Goal: Task Accomplishment & Management: Manage account settings

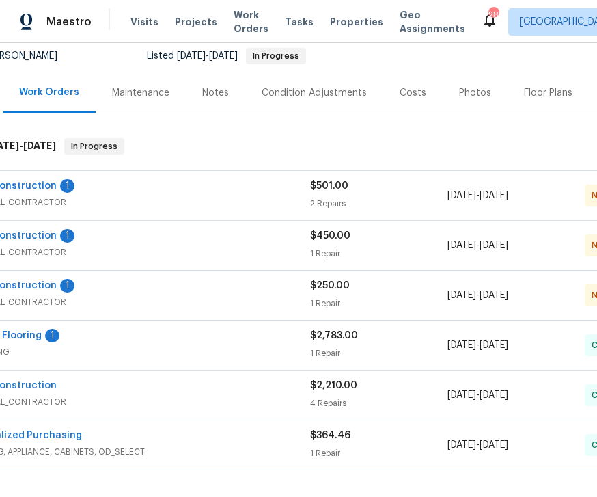
scroll to position [135, 52]
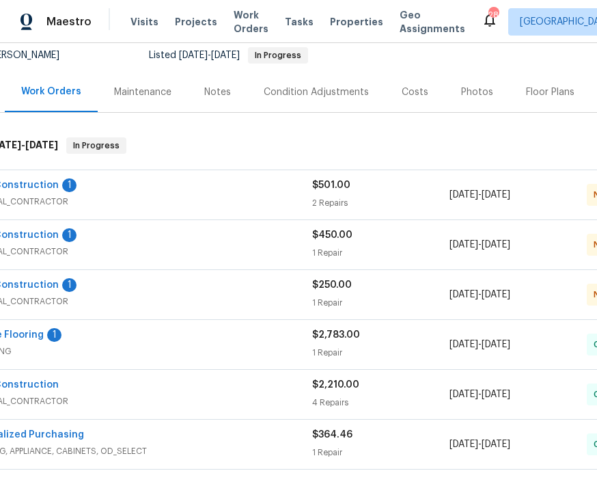
click at [200, 299] on span "GENERAL_CONTRACTOR" at bounding box center [140, 301] width 343 height 14
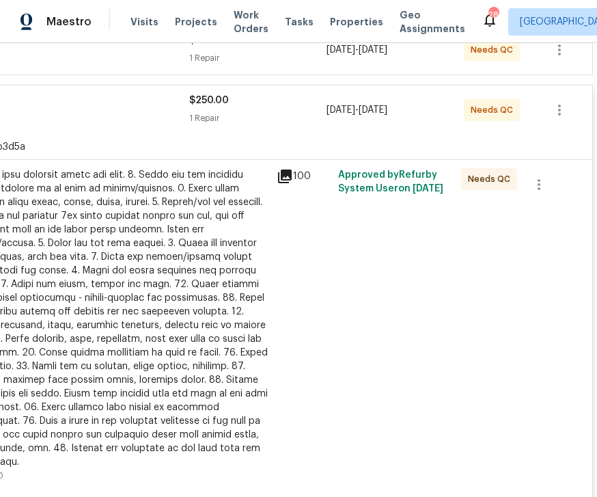
scroll to position [331, 175]
click at [177, 316] on div at bounding box center [118, 317] width 299 height 301
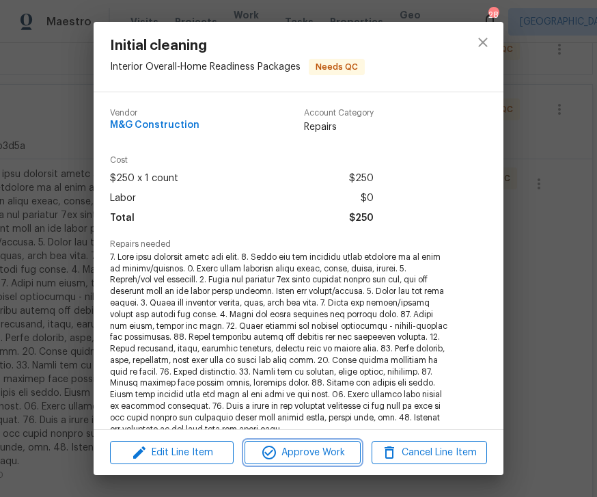
click at [316, 446] on span "Approve Work" at bounding box center [302, 452] width 107 height 17
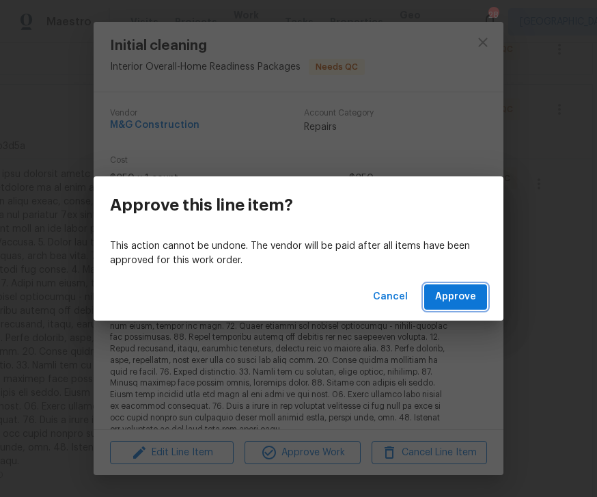
click at [468, 286] on button "Approve" at bounding box center [455, 296] width 63 height 25
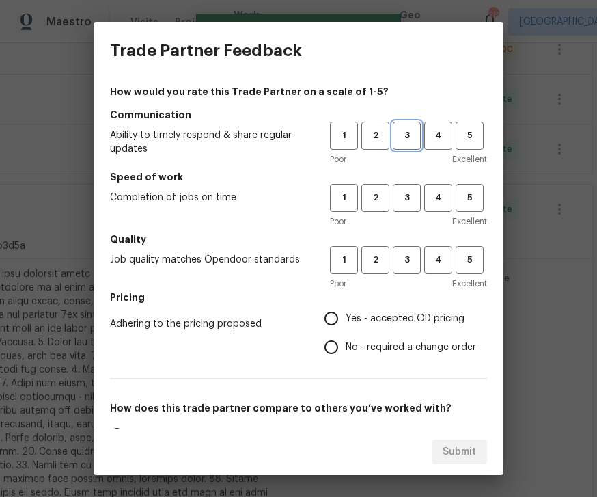
click at [420, 133] on button "3" at bounding box center [407, 136] width 28 height 28
click at [419, 195] on span "3" at bounding box center [406, 198] width 25 height 16
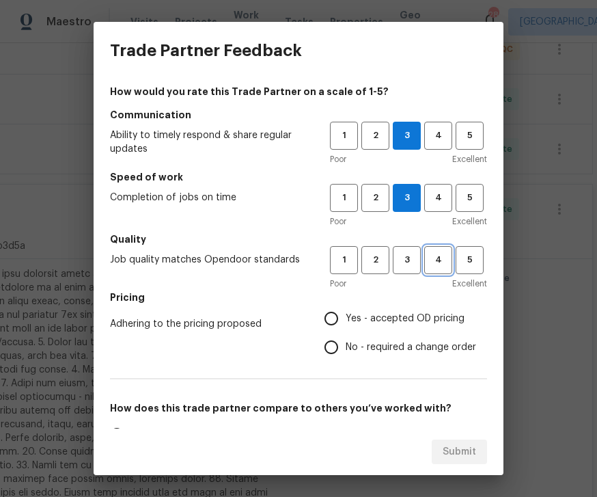
click at [426, 256] on span "4" at bounding box center [438, 260] width 25 height 16
click at [445, 194] on span "4" at bounding box center [438, 198] width 25 height 16
click at [413, 208] on button "3" at bounding box center [407, 198] width 28 height 28
click at [413, 249] on button "3" at bounding box center [407, 260] width 28 height 28
click at [344, 312] on input "Yes - accepted OD pricing" at bounding box center [331, 318] width 29 height 29
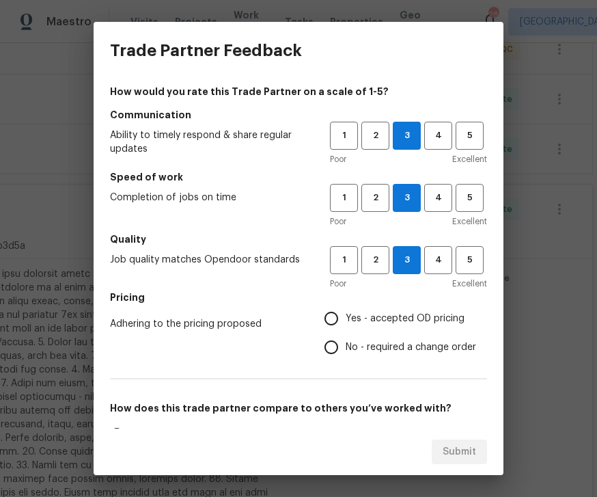
radio input "true"
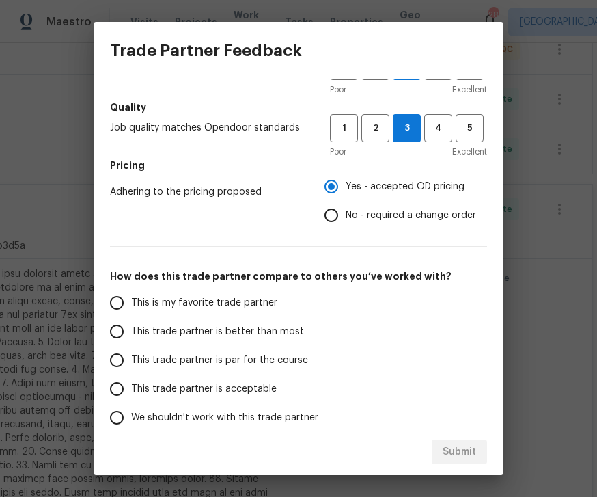
scroll to position [137, 0]
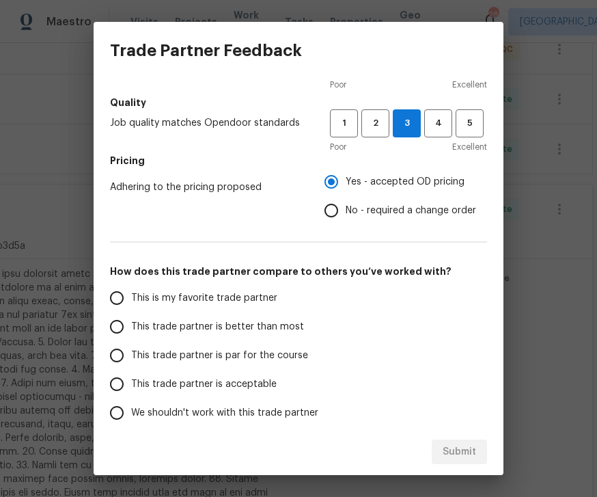
click at [200, 351] on span "This trade partner is par for the course" at bounding box center [219, 355] width 177 height 14
click at [131, 351] on input "This trade partner is par for the course" at bounding box center [116, 355] width 29 height 29
click at [455, 439] on button "Submit" at bounding box center [459, 451] width 55 height 25
radio input "true"
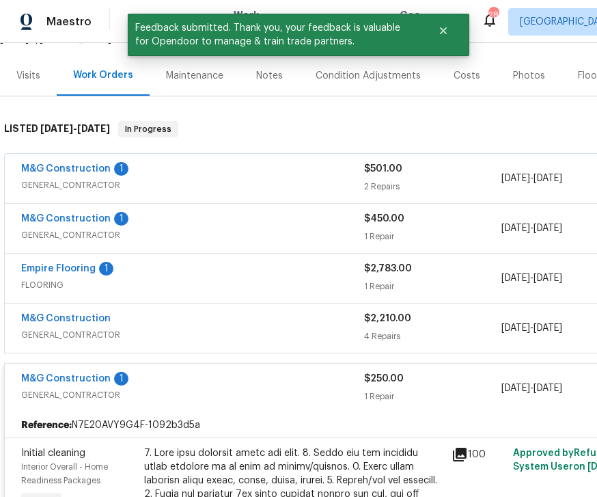
scroll to position [152, 0]
click at [178, 213] on div "M&G Construction 1" at bounding box center [192, 220] width 343 height 16
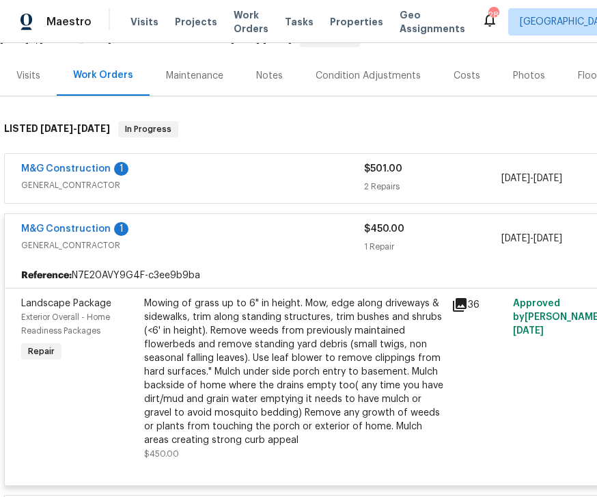
click at [340, 360] on div "Mowing of grass up to 6" in height. Mow, edge along driveways & sidewalks, trim…" at bounding box center [293, 372] width 299 height 150
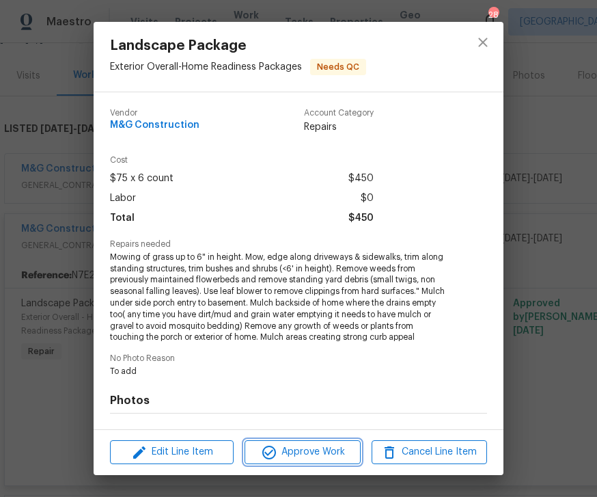
click at [318, 451] on span "Approve Work" at bounding box center [302, 451] width 107 height 17
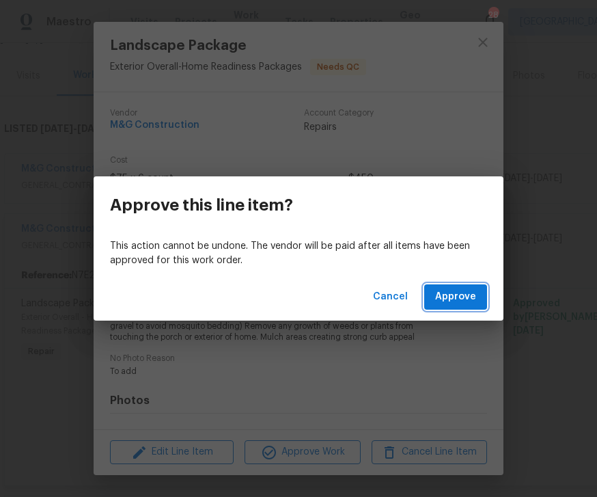
click at [455, 288] on span "Approve" at bounding box center [455, 296] width 41 height 17
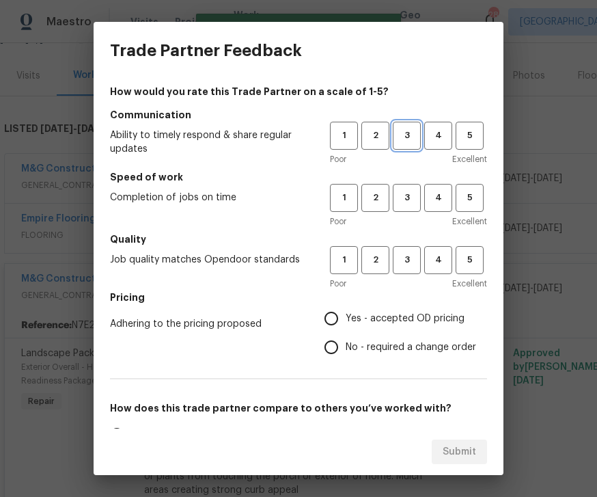
click at [408, 143] on button "3" at bounding box center [407, 136] width 28 height 28
click at [414, 197] on span "3" at bounding box center [406, 198] width 25 height 16
click at [417, 259] on span "3" at bounding box center [406, 260] width 25 height 16
click at [338, 318] on input "Yes - accepted OD pricing" at bounding box center [331, 318] width 29 height 29
radio input "true"
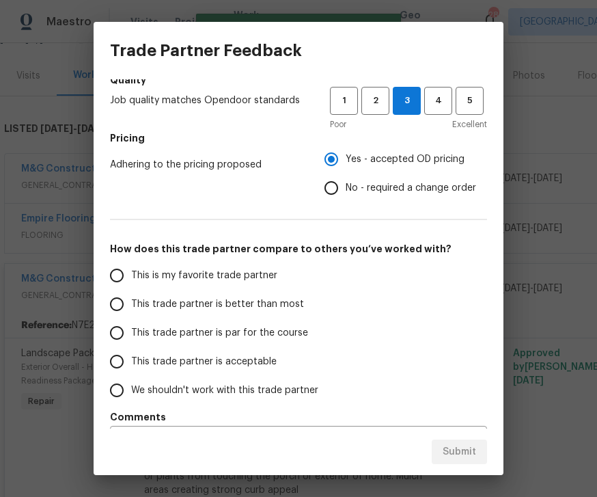
scroll to position [154, 0]
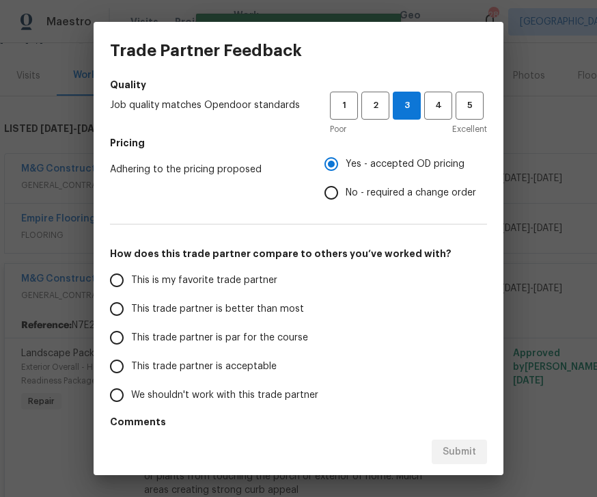
click at [204, 327] on label "This trade partner is par for the course" at bounding box center [210, 337] width 216 height 29
click at [131, 327] on input "This trade partner is par for the course" at bounding box center [116, 337] width 29 height 29
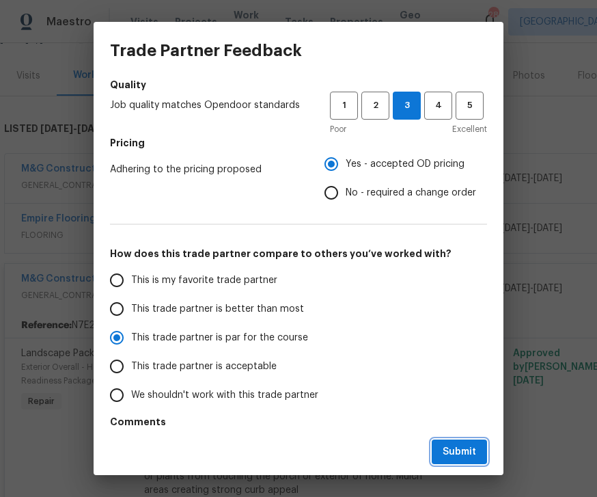
click at [462, 441] on button "Submit" at bounding box center [459, 451] width 55 height 25
radio input "true"
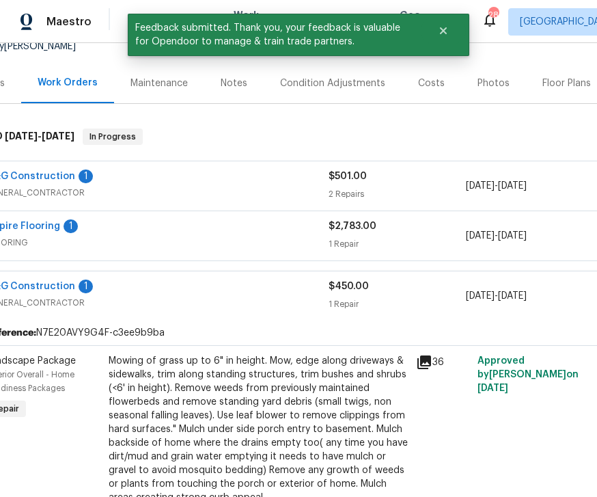
scroll to position [144, 35]
click at [261, 170] on div "M&G Construction 1" at bounding box center [157, 177] width 343 height 16
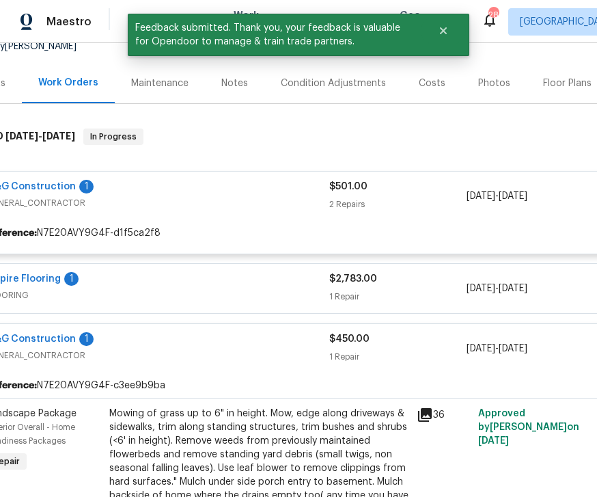
click at [261, 172] on div "M&G Construction 1 GENERAL_CONTRACTOR $501.00 2 Repairs 9/10/2025 - 9/12/2025 N…" at bounding box center [351, 196] width 763 height 49
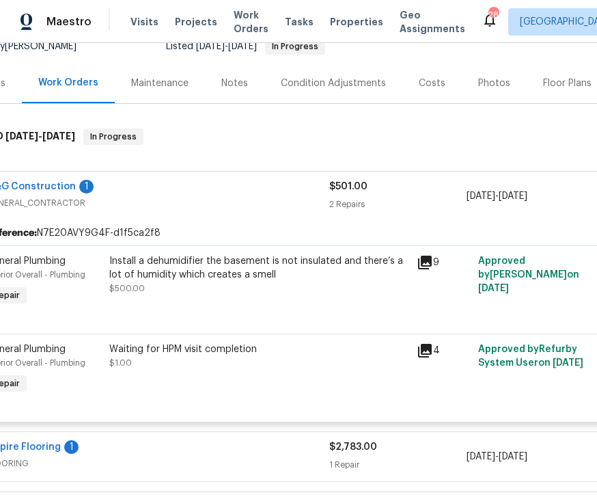
click at [222, 281] on div "Install a dehumidifier the basement is not insulated and there’s a lot of humid…" at bounding box center [258, 267] width 299 height 27
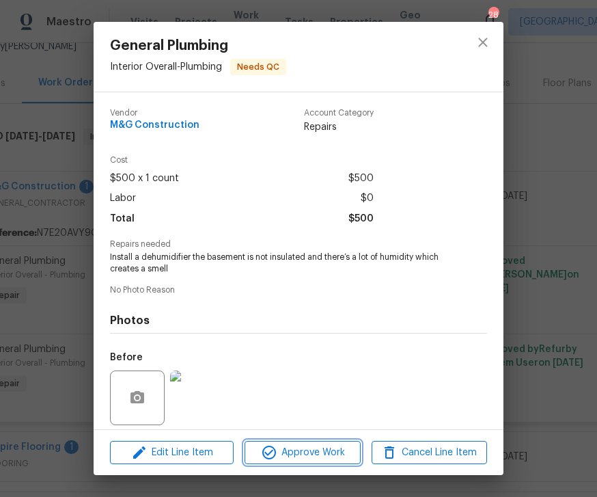
click at [301, 441] on button "Approve Work" at bounding box center [302, 453] width 115 height 24
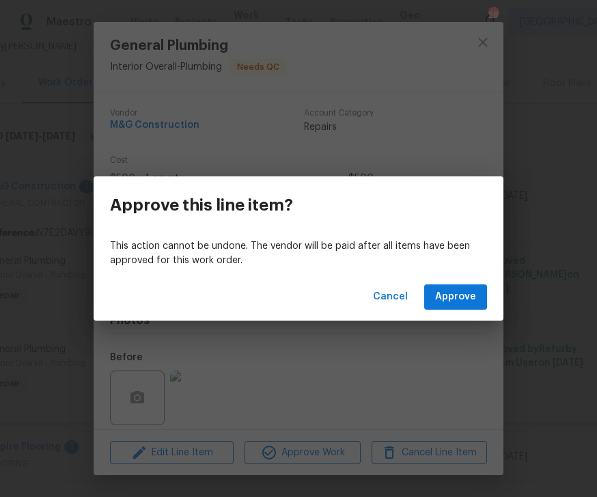
click at [469, 278] on div "Cancel Approve" at bounding box center [299, 296] width 410 height 47
click at [462, 292] on span "Approve" at bounding box center [455, 296] width 41 height 17
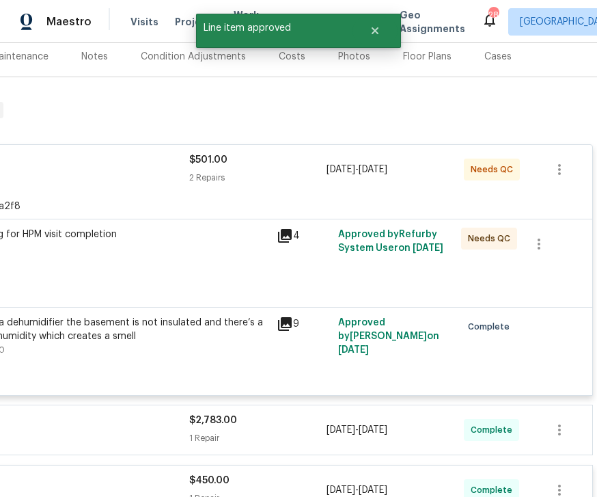
scroll to position [171, 175]
click at [194, 250] on div "Waiting for HPM visit completion $1.00" at bounding box center [118, 241] width 299 height 27
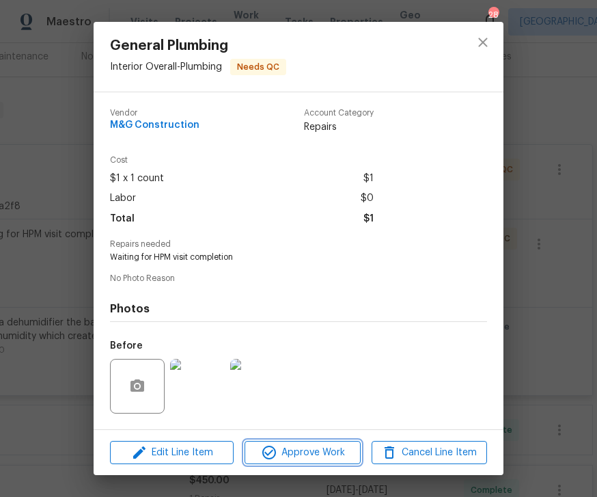
click at [300, 450] on span "Approve Work" at bounding box center [302, 452] width 107 height 17
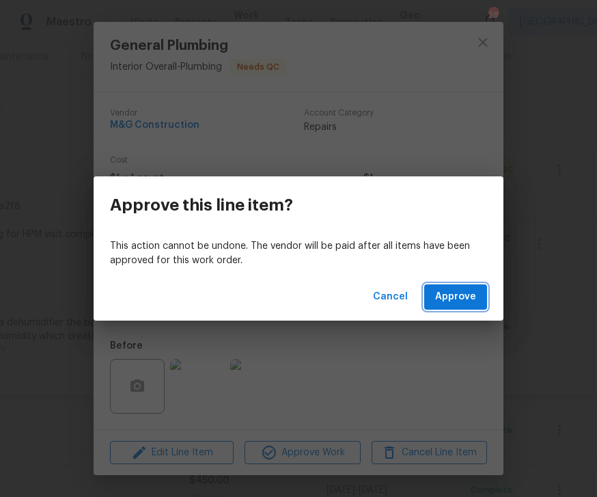
click at [453, 289] on span "Approve" at bounding box center [455, 296] width 41 height 17
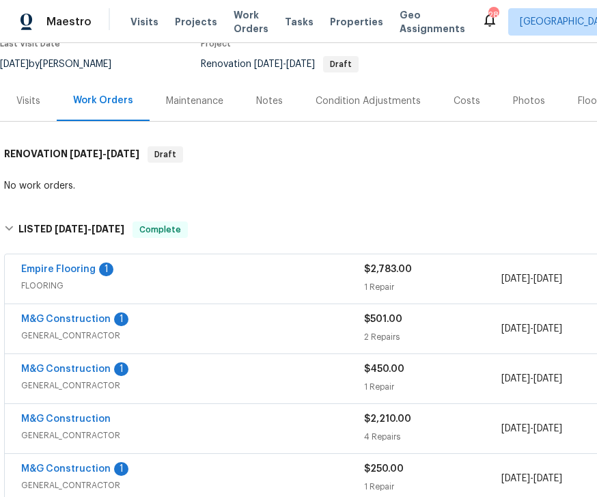
scroll to position [126, 0]
click at [75, 273] on link "Empire Flooring" at bounding box center [58, 269] width 74 height 10
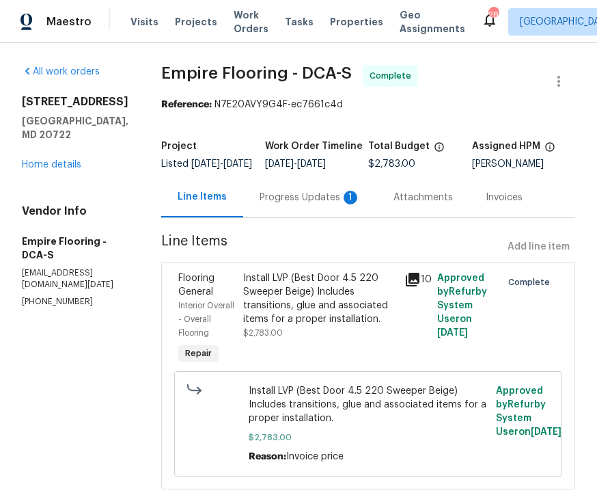
click at [325, 197] on div "Progress Updates 1" at bounding box center [310, 197] width 134 height 40
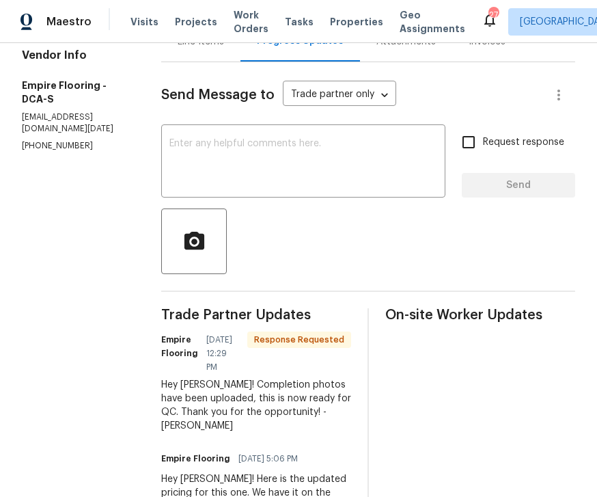
scroll to position [174, 0]
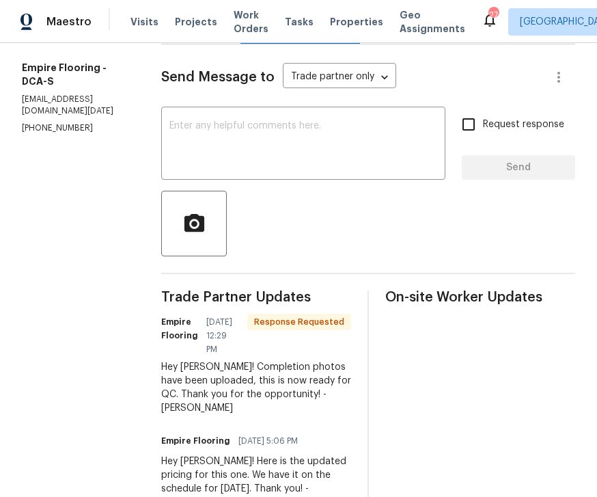
click at [266, 147] on textarea at bounding box center [303, 145] width 268 height 48
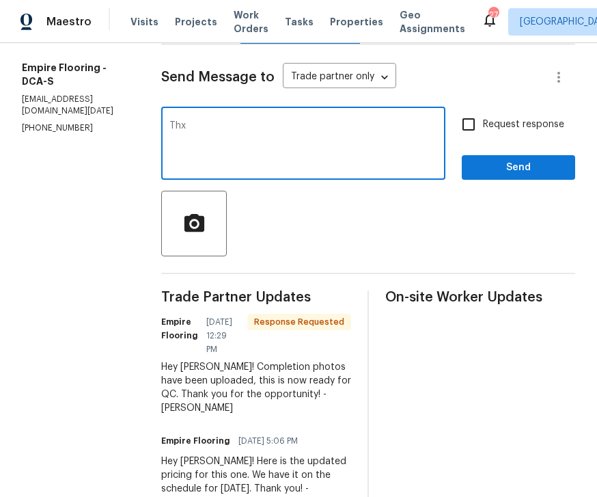
type textarea "Thx"
click at [523, 169] on button "Send" at bounding box center [518, 167] width 113 height 25
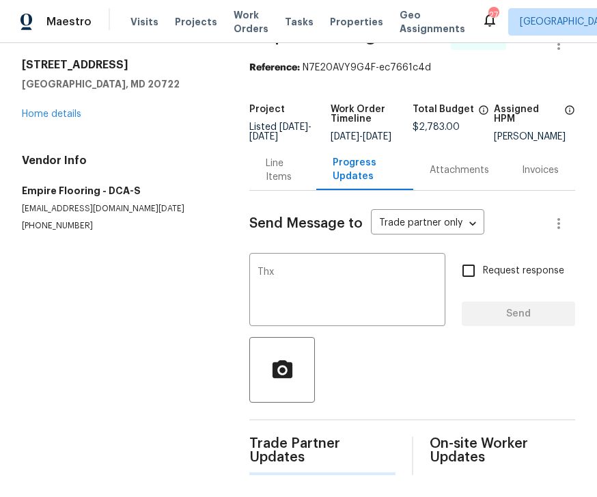
scroll to position [1, 0]
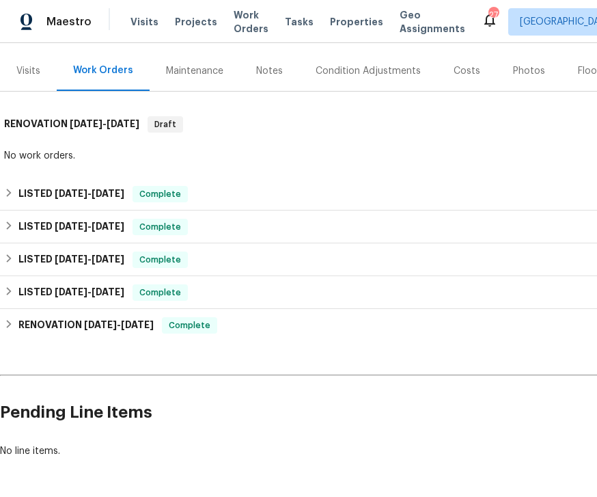
scroll to position [154, 0]
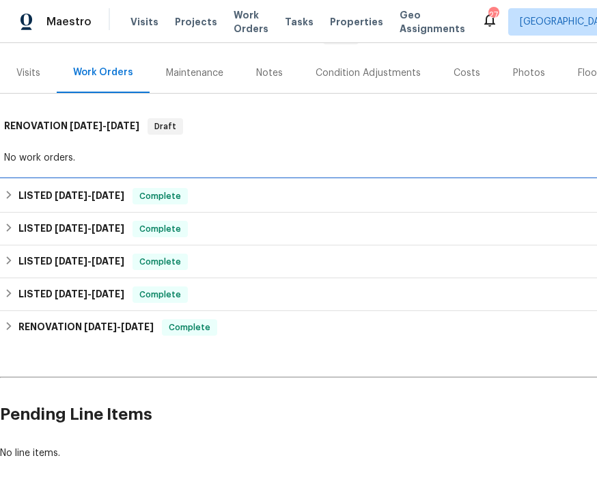
click at [115, 193] on span "[DATE]" at bounding box center [108, 196] width 33 height 10
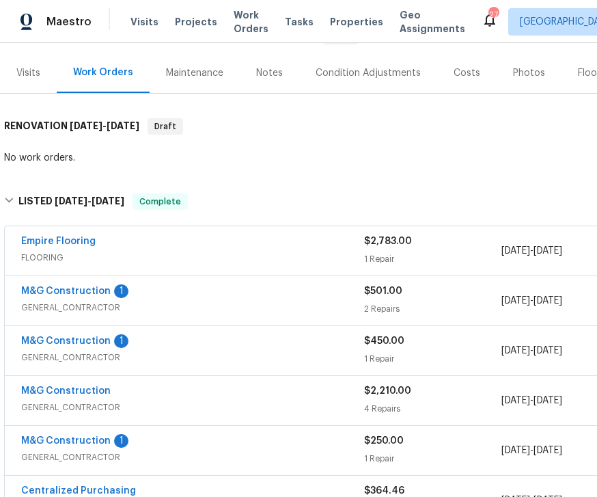
click at [96, 286] on link "M&G Construction" at bounding box center [66, 291] width 90 height 10
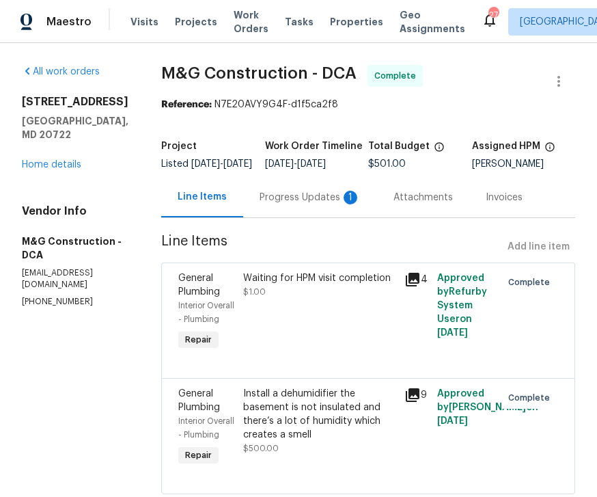
click at [297, 199] on div "Progress Updates 1" at bounding box center [310, 197] width 134 height 40
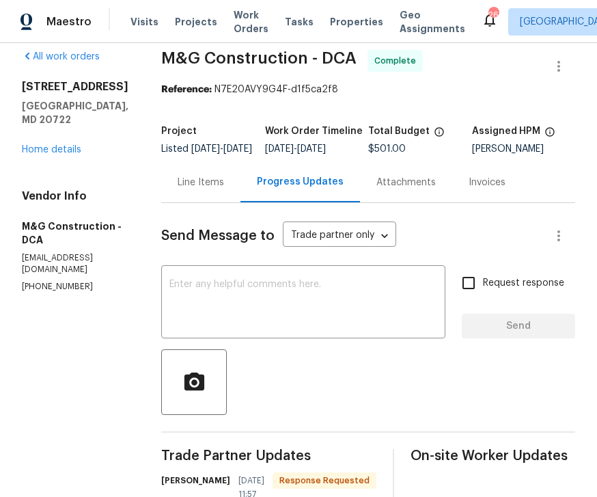
scroll to position [6, 0]
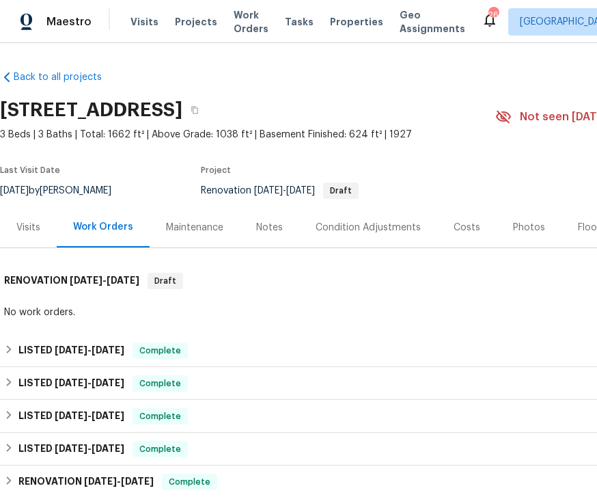
click at [289, 18] on span "Tasks" at bounding box center [299, 22] width 29 height 10
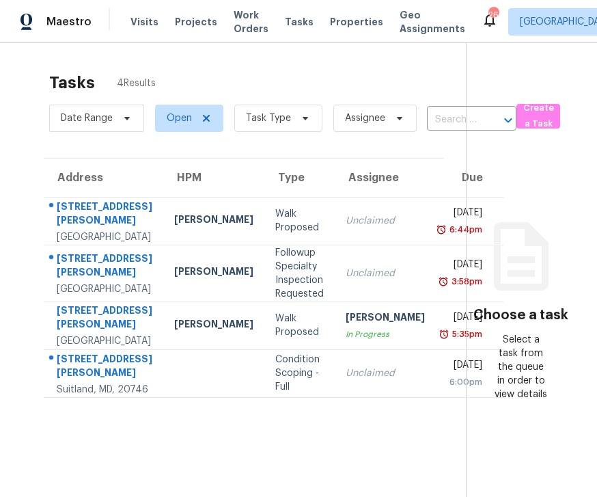
click at [242, 23] on span "Work Orders" at bounding box center [251, 21] width 35 height 27
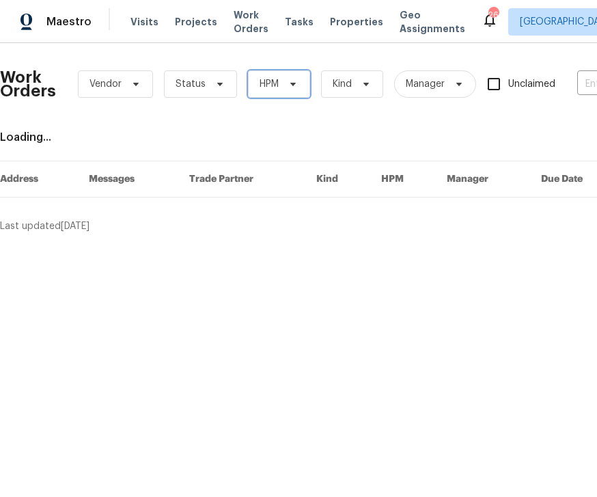
click at [282, 78] on span "HPM" at bounding box center [279, 83] width 62 height 27
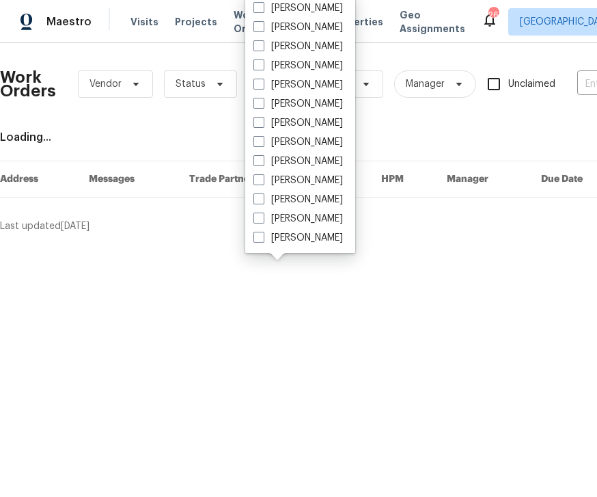
click at [307, 40] on label "[PERSON_NAME]" at bounding box center [298, 47] width 90 height 14
click at [262, 40] on input "[PERSON_NAME]" at bounding box center [257, 44] width 9 height 9
checkbox input "true"
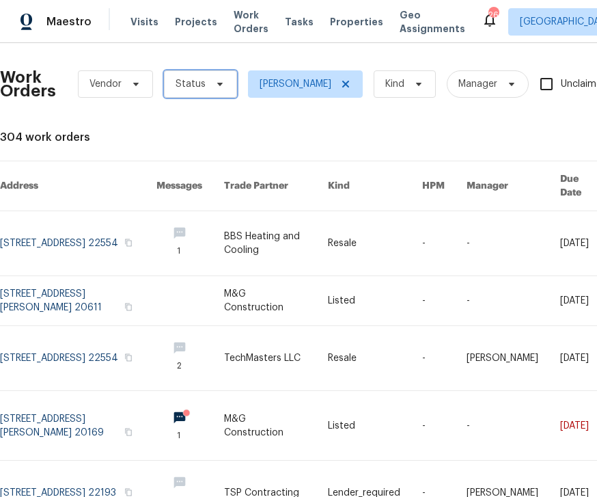
click at [218, 77] on span "Status" at bounding box center [200, 83] width 73 height 27
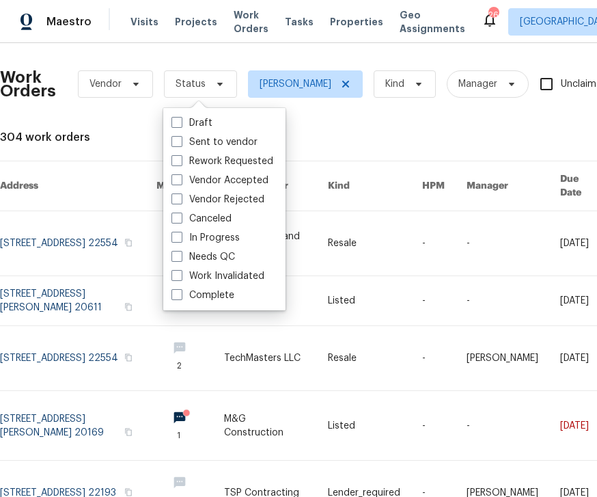
click at [232, 251] on label "Needs QC" at bounding box center [204, 257] width 64 height 14
click at [180, 251] on input "Needs QC" at bounding box center [176, 254] width 9 height 9
checkbox input "true"
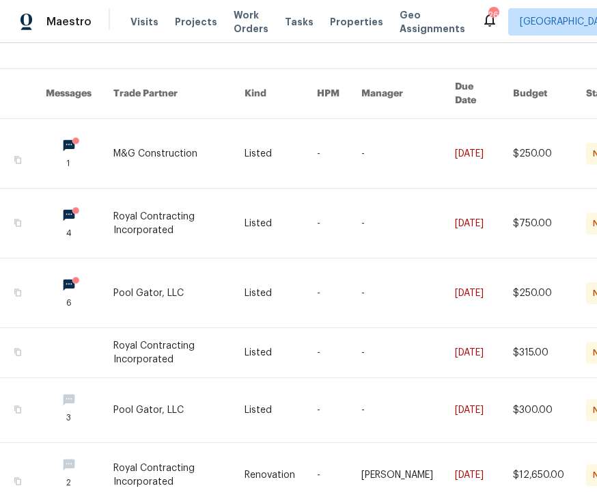
scroll to position [92, 138]
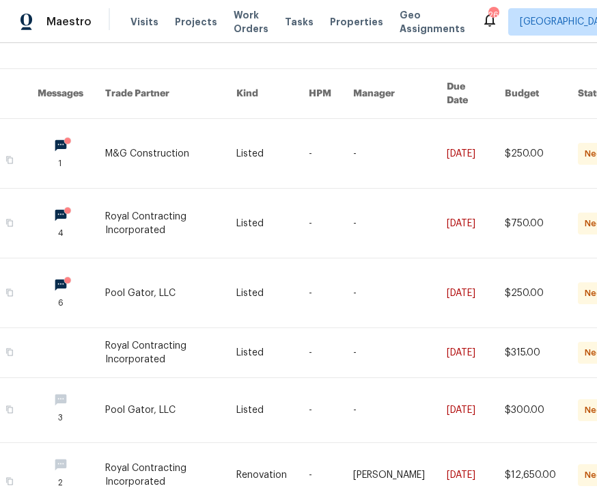
click at [201, 137] on link at bounding box center [170, 153] width 131 height 69
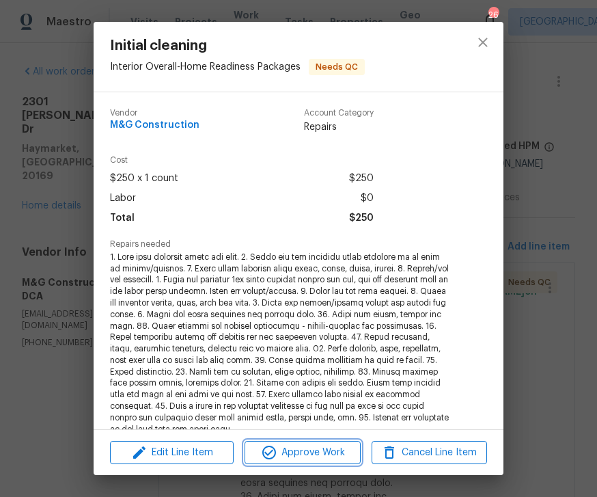
click at [313, 448] on span "Approve Work" at bounding box center [302, 452] width 107 height 17
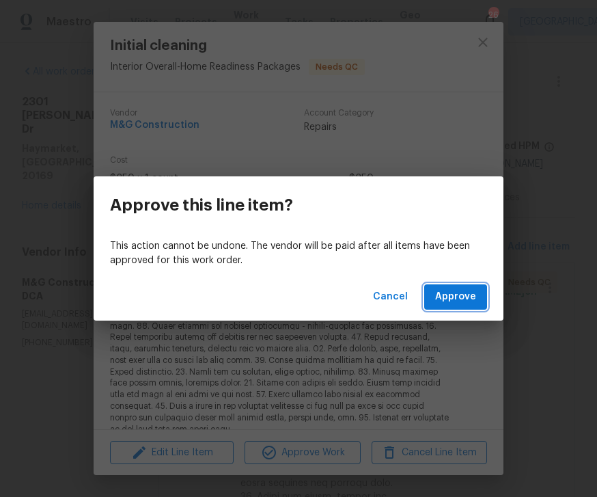
click at [470, 292] on span "Approve" at bounding box center [455, 296] width 41 height 17
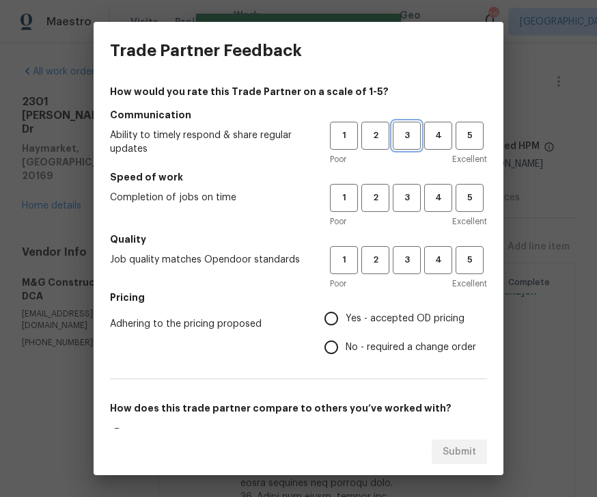
click at [410, 139] on span "3" at bounding box center [406, 136] width 25 height 16
click at [417, 188] on button "3" at bounding box center [407, 198] width 28 height 28
click at [414, 254] on span "3" at bounding box center [406, 260] width 25 height 16
click at [344, 314] on input "Yes - accepted OD pricing" at bounding box center [331, 318] width 29 height 29
radio input "true"
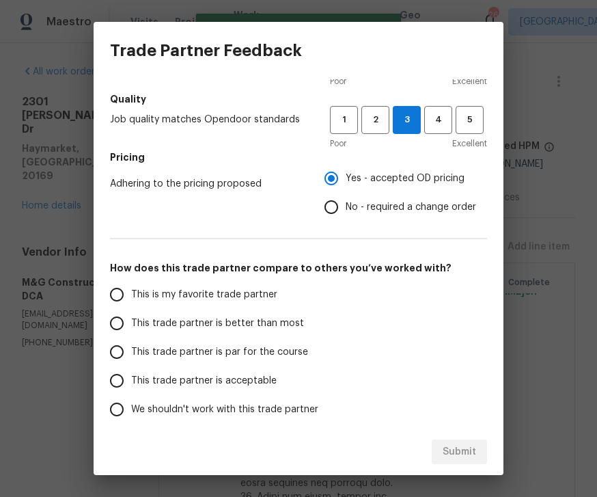
scroll to position [137, 0]
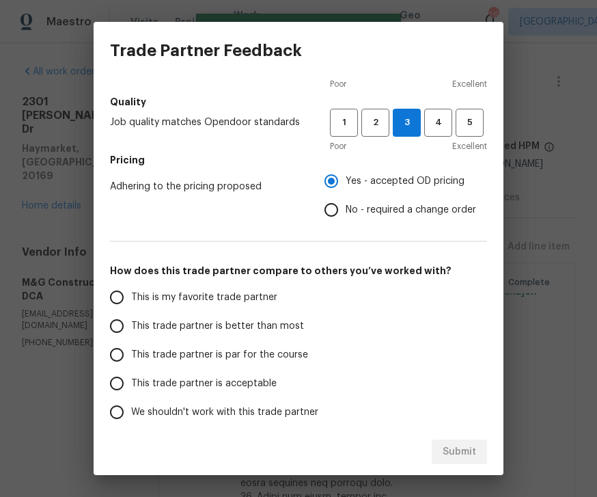
click at [126, 353] on input "This trade partner is par for the course" at bounding box center [116, 354] width 29 height 29
click at [462, 442] on button "Submit" at bounding box center [459, 451] width 55 height 25
radio input "true"
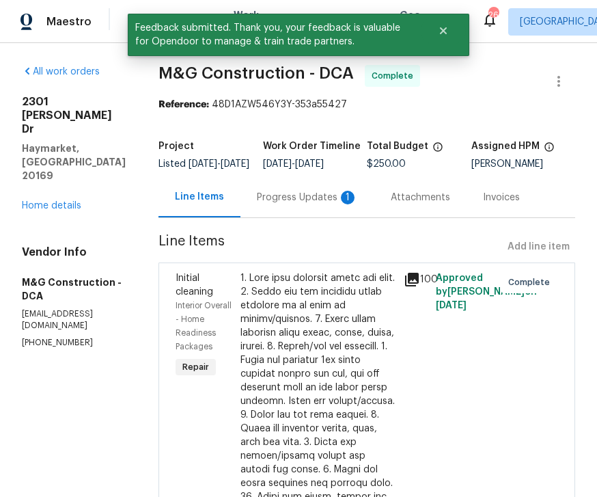
click at [446, 31] on icon "Close" at bounding box center [443, 30] width 11 height 11
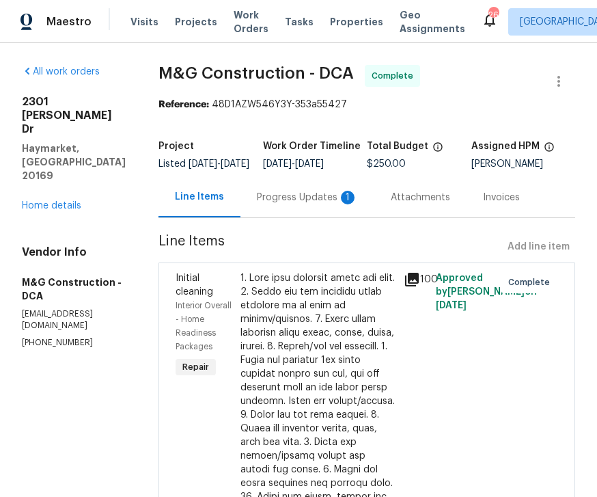
click at [255, 13] on span "Work Orders" at bounding box center [251, 21] width 35 height 27
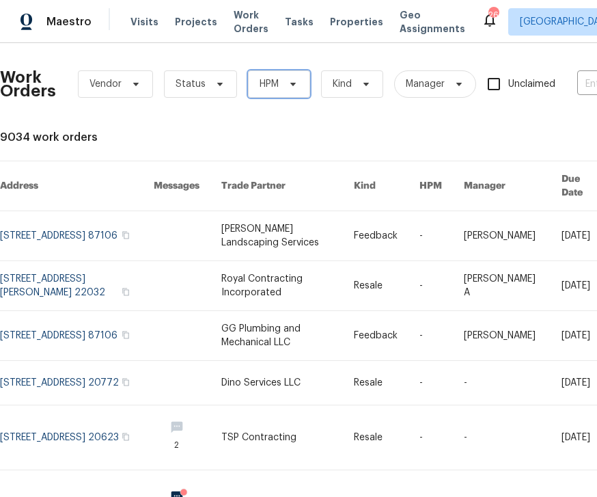
click at [292, 79] on icon at bounding box center [293, 84] width 11 height 11
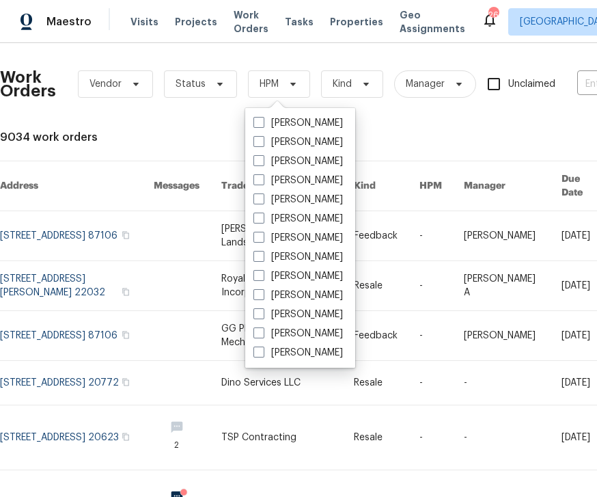
click at [304, 156] on label "[PERSON_NAME]" at bounding box center [298, 161] width 90 height 14
click at [262, 156] on input "[PERSON_NAME]" at bounding box center [257, 158] width 9 height 9
checkbox input "true"
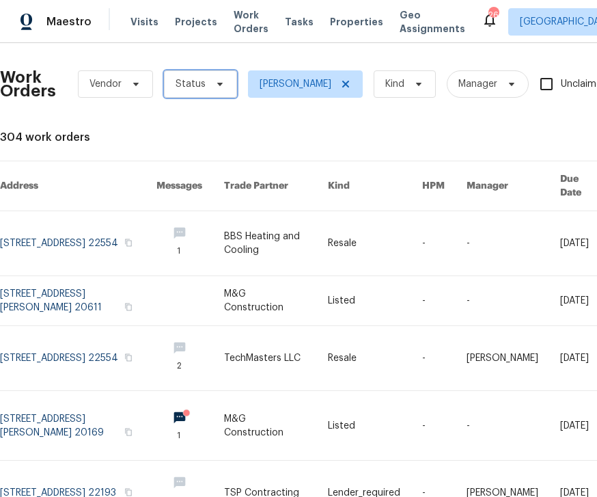
click at [215, 85] on icon at bounding box center [220, 84] width 11 height 11
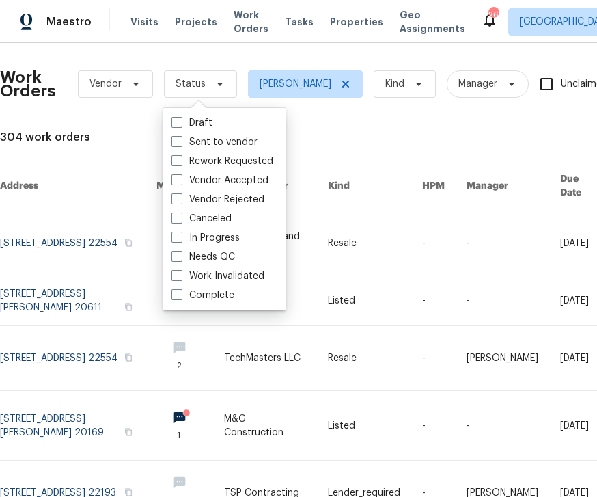
click at [226, 244] on label "In Progress" at bounding box center [206, 238] width 68 height 14
click at [180, 240] on input "In Progress" at bounding box center [176, 235] width 9 height 9
checkbox input "true"
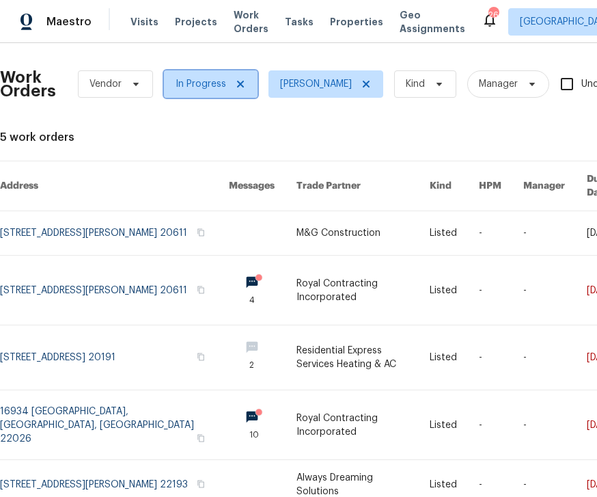
click at [247, 83] on span "In Progress" at bounding box center [211, 83] width 94 height 27
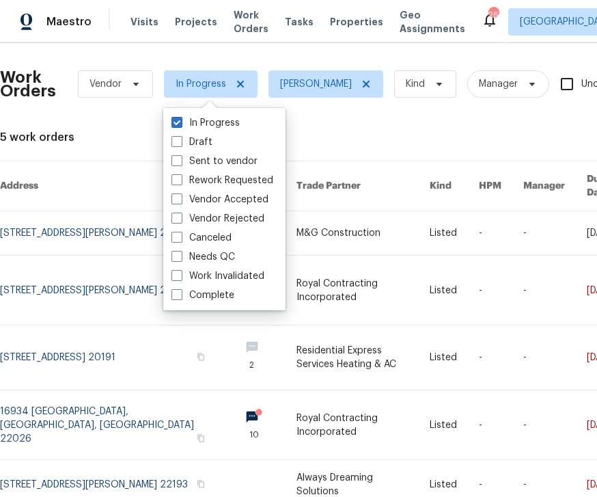
click at [221, 118] on label "In Progress" at bounding box center [206, 123] width 68 height 14
click at [180, 118] on input "In Progress" at bounding box center [176, 120] width 9 height 9
checkbox input "false"
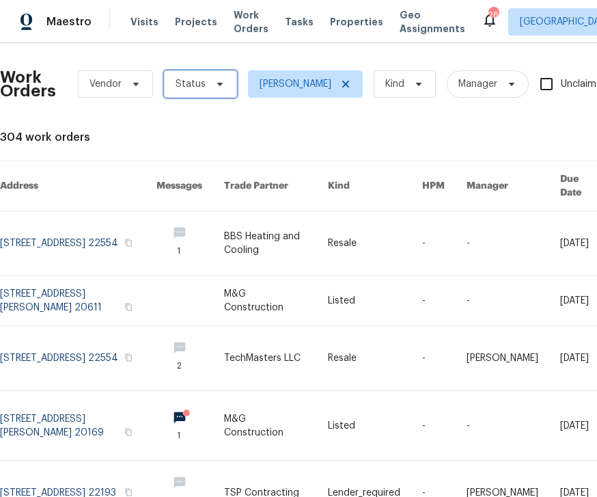
click at [222, 79] on icon at bounding box center [220, 84] width 11 height 11
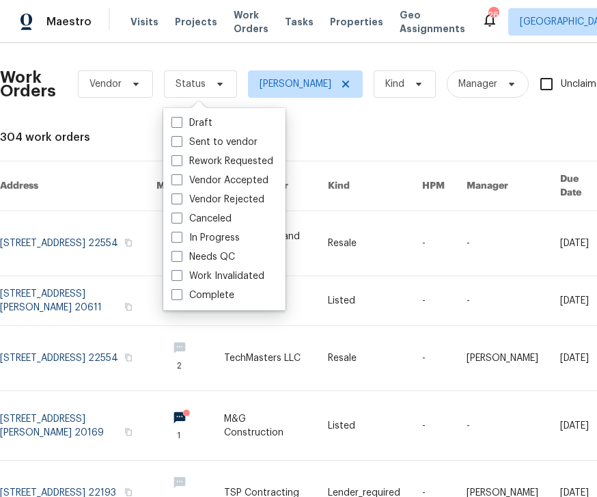
click at [228, 253] on label "Needs QC" at bounding box center [204, 257] width 64 height 14
click at [180, 253] on input "Needs QC" at bounding box center [176, 254] width 9 height 9
checkbox input "true"
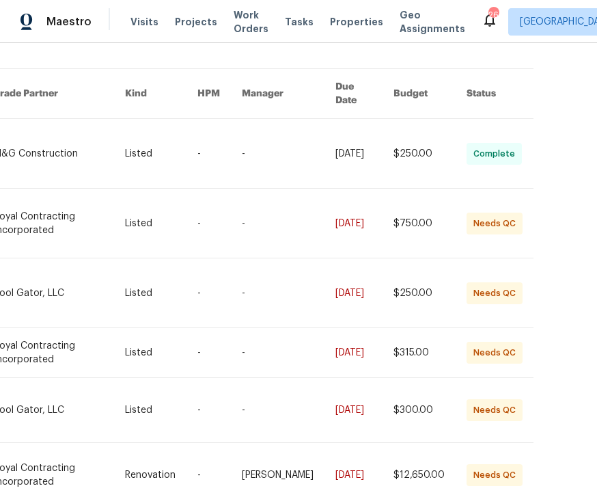
scroll to position [92, 251]
click at [202, 267] on td "-" at bounding box center [206, 293] width 44 height 70
click at [212, 273] on link at bounding box center [217, 292] width 44 height 69
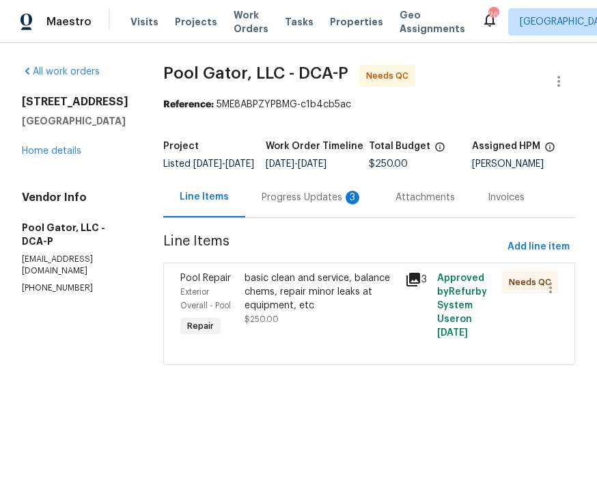
click at [304, 204] on div "Progress Updates 3" at bounding box center [312, 198] width 101 height 14
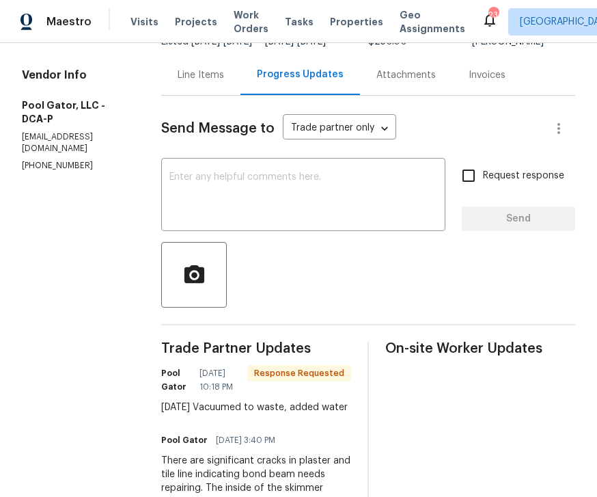
scroll to position [123, 0]
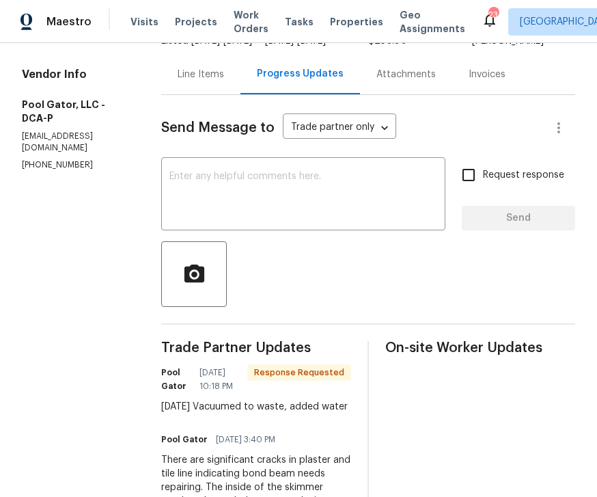
click at [225, 206] on textarea at bounding box center [303, 196] width 268 height 48
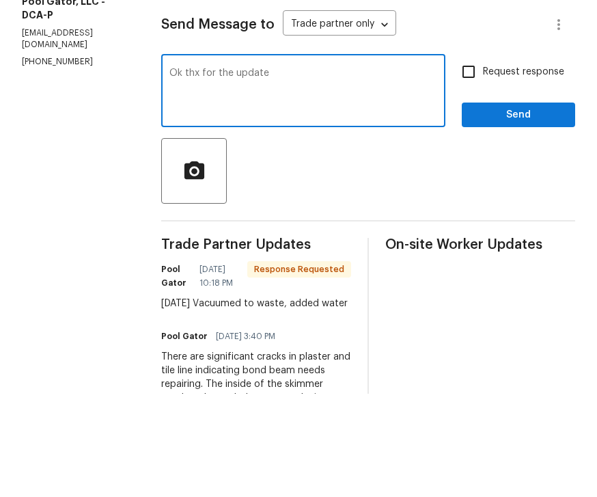
type textarea "Ok thx for the update"
click at [515, 210] on span "Send" at bounding box center [519, 218] width 92 height 17
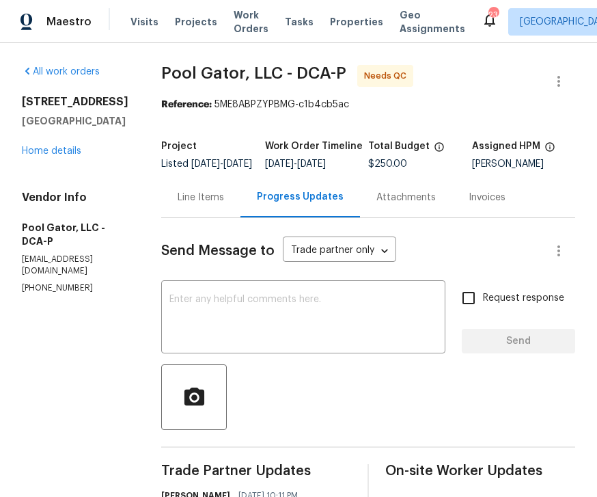
scroll to position [0, 0]
click at [385, 65] on div "Needs QC" at bounding box center [385, 76] width 56 height 22
click at [368, 65] on div "Needs QC" at bounding box center [385, 76] width 56 height 22
click at [365, 65] on div "Needs QC" at bounding box center [385, 76] width 56 height 22
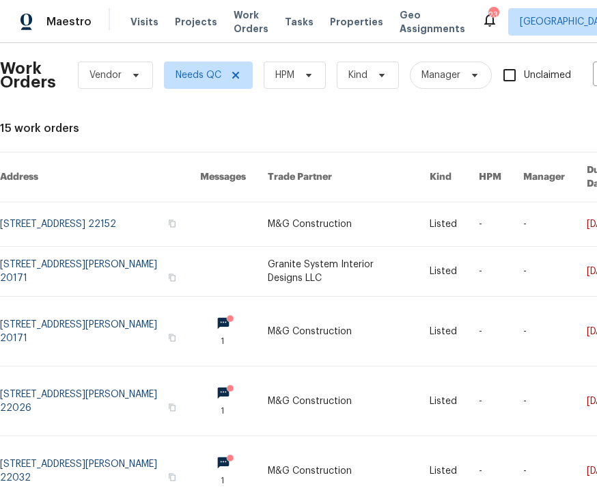
scroll to position [8, 0]
click at [238, 204] on link at bounding box center [234, 225] width 68 height 44
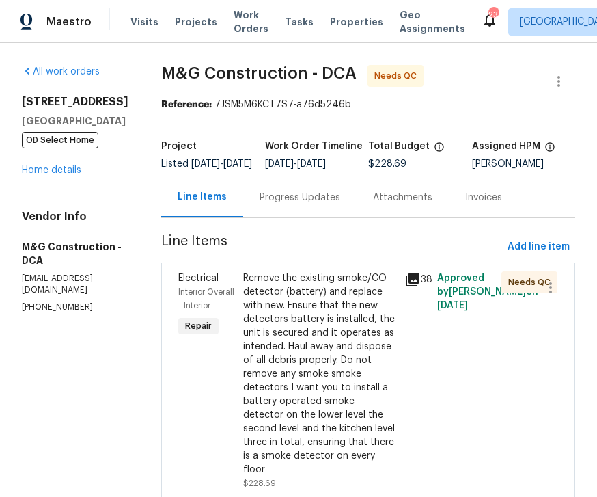
click at [349, 367] on div "Remove the existing smoke/CO detector (battery) and replace with new. Ensure th…" at bounding box center [320, 373] width 154 height 205
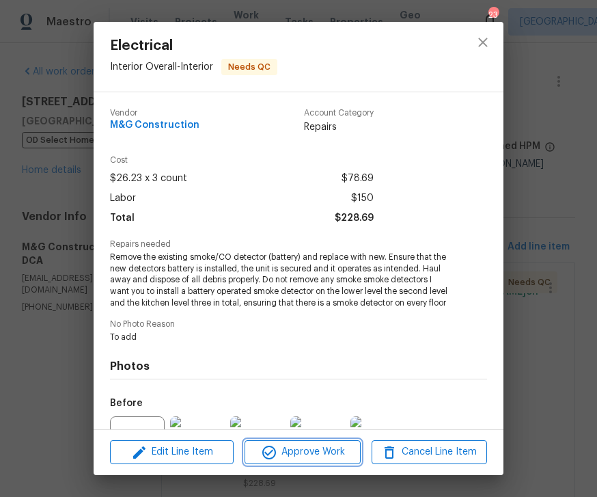
click at [311, 454] on span "Approve Work" at bounding box center [302, 451] width 107 height 17
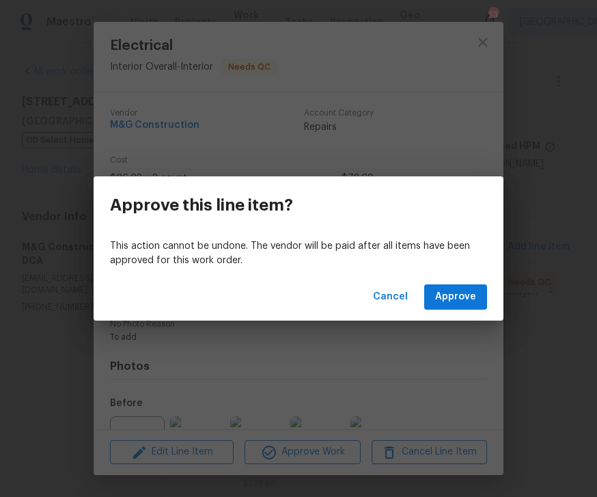
click at [467, 291] on span "Approve" at bounding box center [455, 296] width 41 height 17
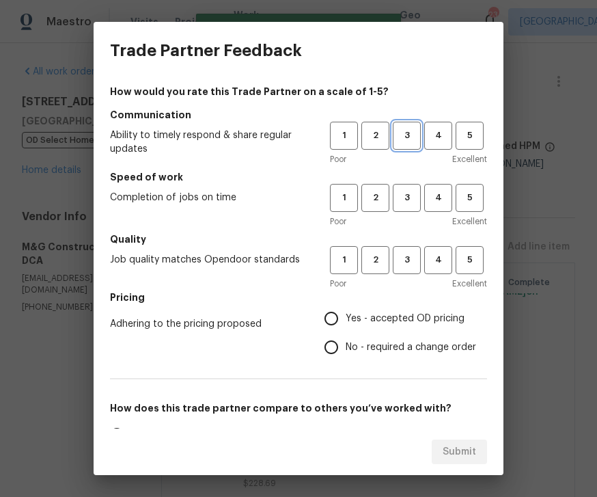
click at [408, 130] on span "3" at bounding box center [406, 136] width 25 height 16
click at [413, 243] on h5 "Quality" at bounding box center [298, 239] width 377 height 14
click at [409, 206] on button "3" at bounding box center [407, 198] width 28 height 28
click at [417, 252] on span "3" at bounding box center [406, 260] width 25 height 16
click at [347, 310] on label "Yes - accepted OD pricing" at bounding box center [396, 318] width 159 height 29
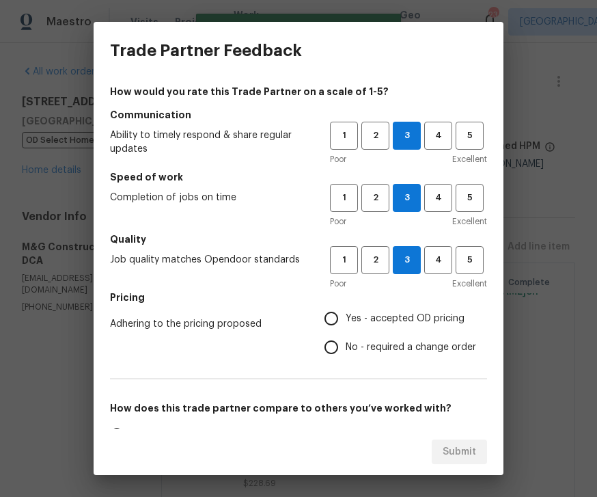
click at [346, 310] on input "Yes - accepted OD pricing" at bounding box center [331, 318] width 29 height 29
radio input "true"
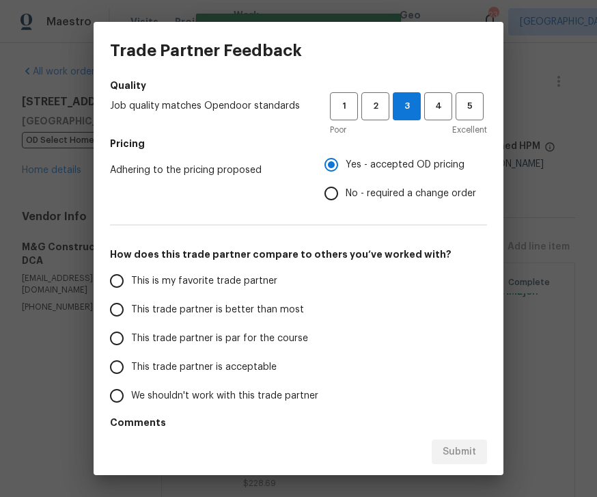
scroll to position [178, 0]
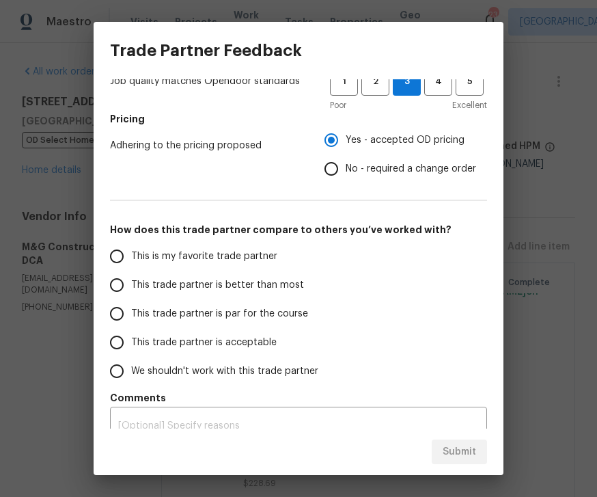
click at [179, 307] on span "This trade partner is par for the course" at bounding box center [219, 314] width 177 height 14
click at [131, 307] on input "This trade partner is par for the course" at bounding box center [116, 313] width 29 height 29
click at [456, 445] on span "Submit" at bounding box center [459, 451] width 33 height 17
radio input "true"
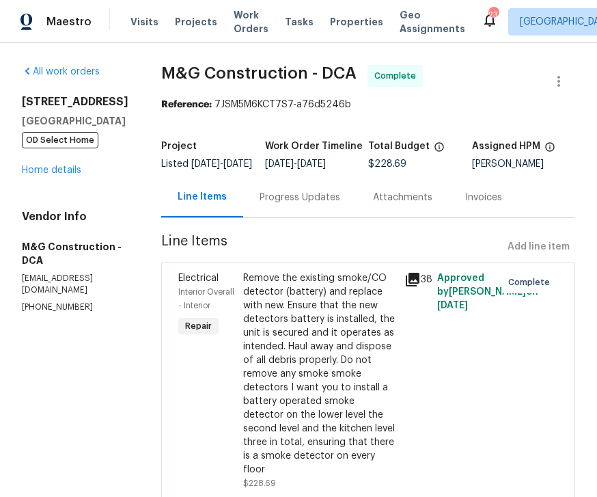
radio input "false"
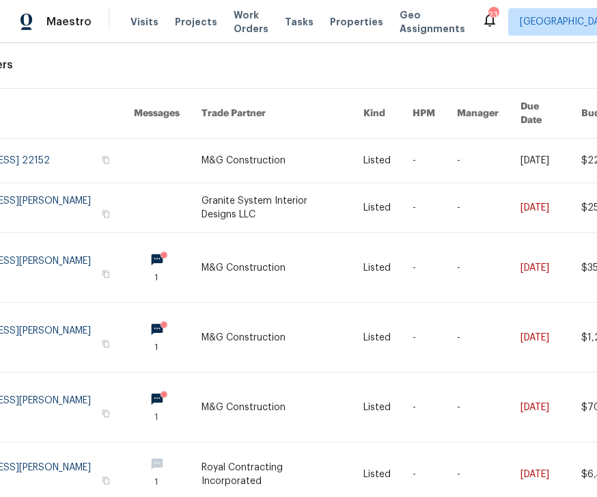
scroll to position [74, 77]
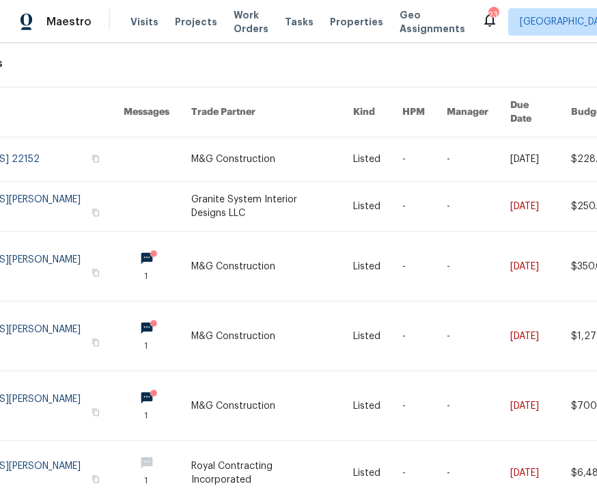
click at [175, 188] on link at bounding box center [158, 206] width 68 height 49
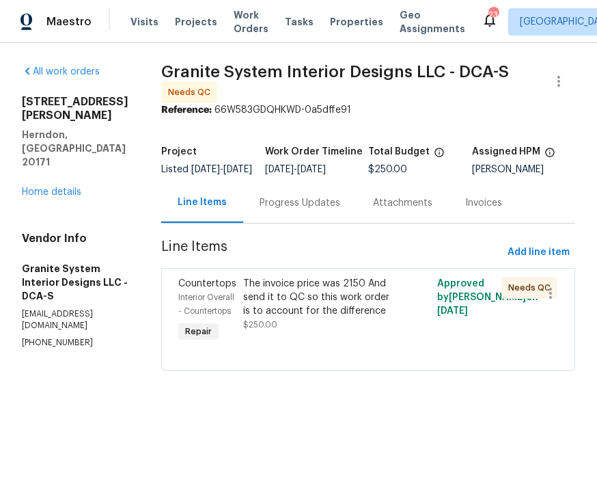
click at [348, 331] on div "The invoice price was 2150 And send it to QC so this work order is to account f…" at bounding box center [320, 304] width 154 height 55
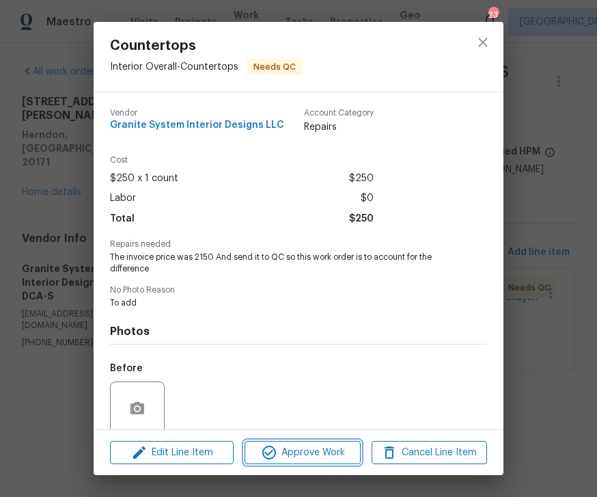
click at [303, 455] on span "Approve Work" at bounding box center [302, 452] width 107 height 17
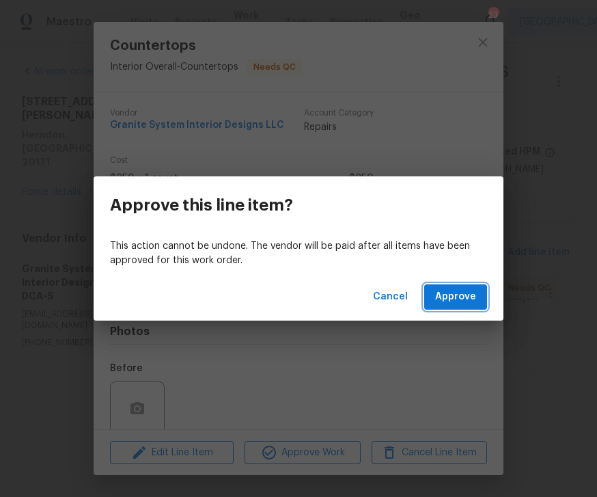
click at [471, 284] on button "Approve" at bounding box center [455, 296] width 63 height 25
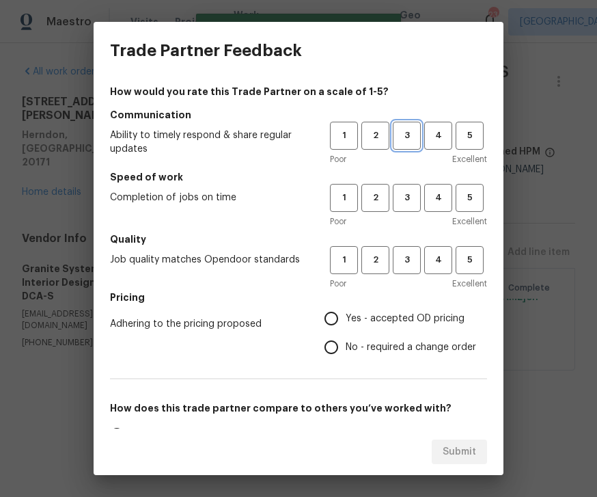
click at [408, 134] on span "3" at bounding box center [406, 136] width 25 height 16
click at [413, 196] on span "3" at bounding box center [406, 198] width 25 height 16
click at [407, 254] on span "3" at bounding box center [406, 260] width 25 height 16
click at [340, 307] on input "Yes - accepted OD pricing" at bounding box center [331, 318] width 29 height 29
radio input "true"
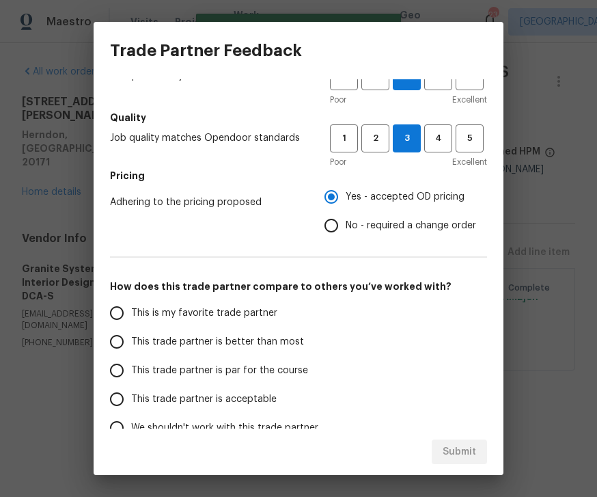
scroll to position [143, 0]
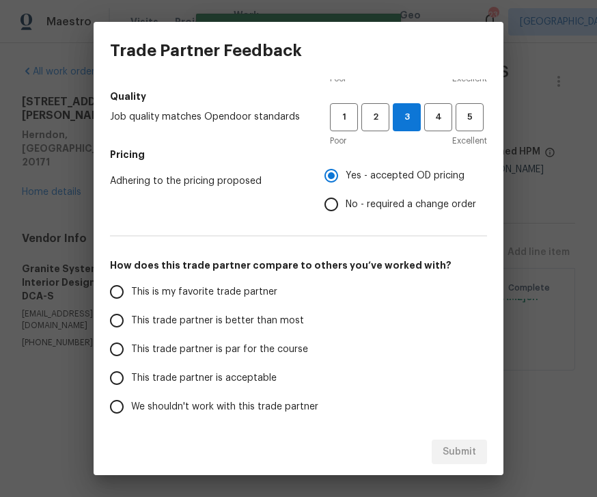
click at [172, 351] on span "This trade partner is par for the course" at bounding box center [219, 349] width 177 height 14
click at [131, 351] on input "This trade partner is par for the course" at bounding box center [116, 349] width 29 height 29
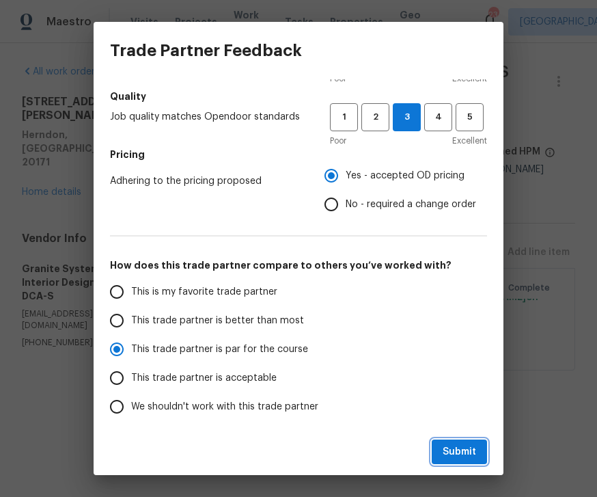
click at [460, 451] on span "Submit" at bounding box center [459, 451] width 33 height 17
radio input "true"
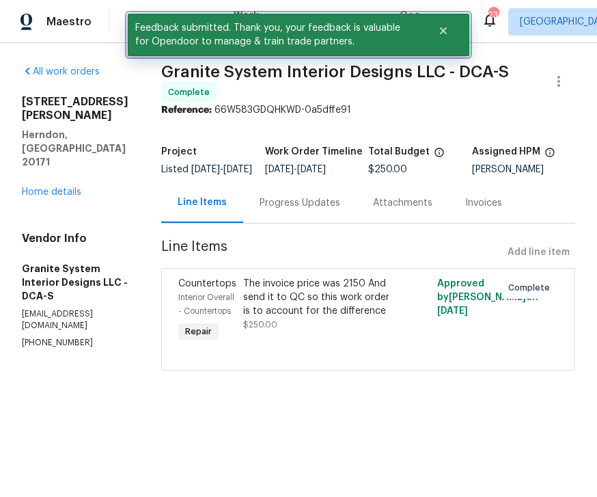
click at [449, 24] on button "Close" at bounding box center [443, 30] width 45 height 27
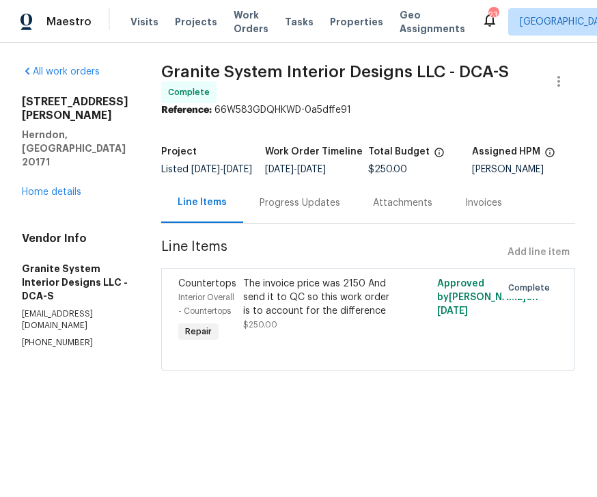
click at [252, 17] on span "Work Orders" at bounding box center [251, 21] width 35 height 27
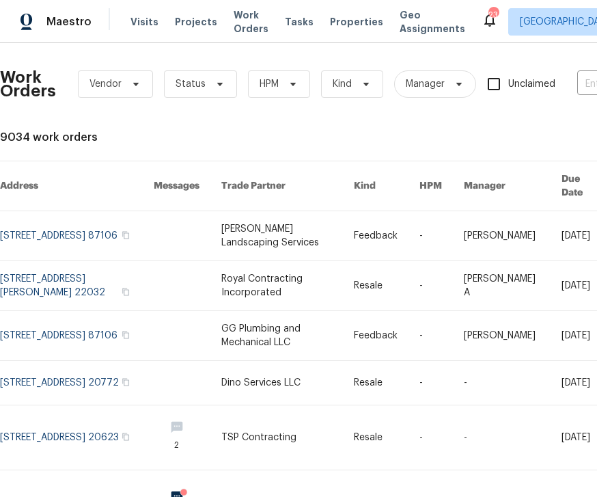
scroll to position [0, 1]
click at [287, 79] on icon at bounding box center [292, 84] width 11 height 11
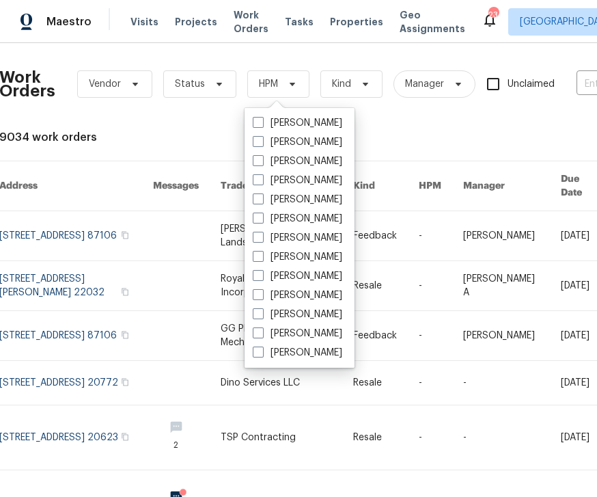
click at [336, 155] on label "[PERSON_NAME]" at bounding box center [298, 161] width 90 height 14
click at [262, 155] on input "[PERSON_NAME]" at bounding box center [257, 158] width 9 height 9
checkbox input "true"
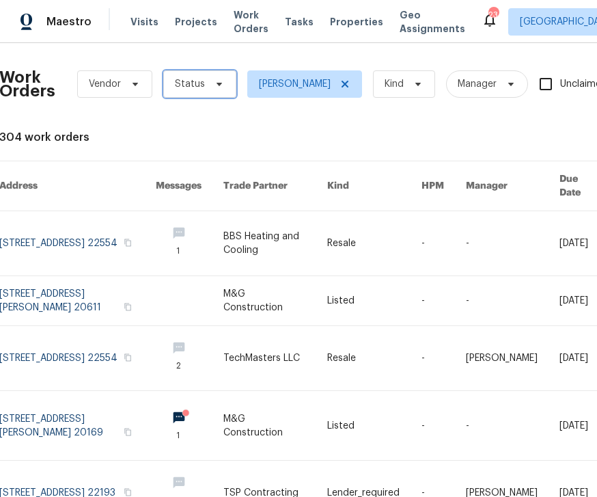
click at [213, 77] on span "Status" at bounding box center [199, 83] width 73 height 27
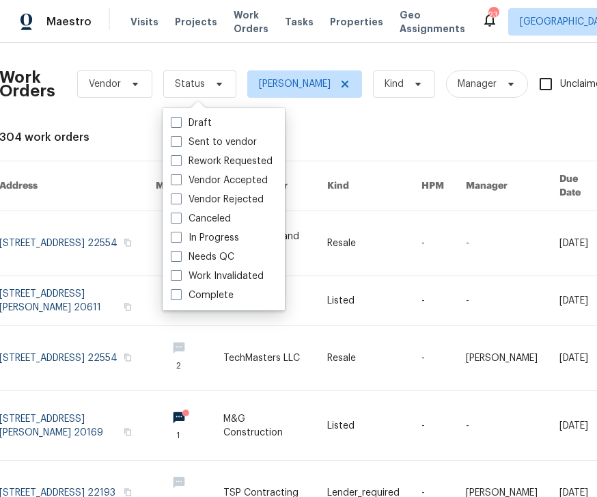
click at [225, 253] on label "Needs QC" at bounding box center [203, 257] width 64 height 14
click at [180, 253] on input "Needs QC" at bounding box center [175, 254] width 9 height 9
checkbox input "true"
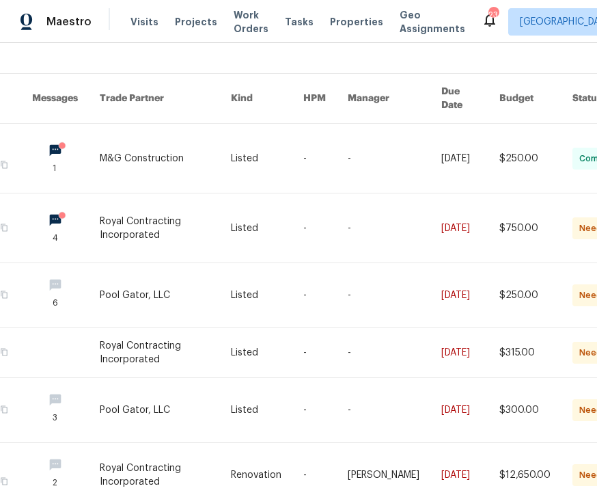
scroll to position [87, 145]
click at [210, 213] on link at bounding box center [163, 227] width 131 height 69
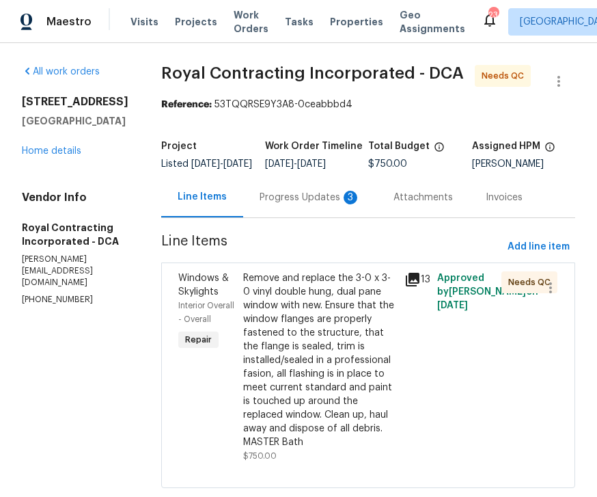
scroll to position [40, 0]
click at [421, 271] on icon at bounding box center [413, 279] width 16 height 16
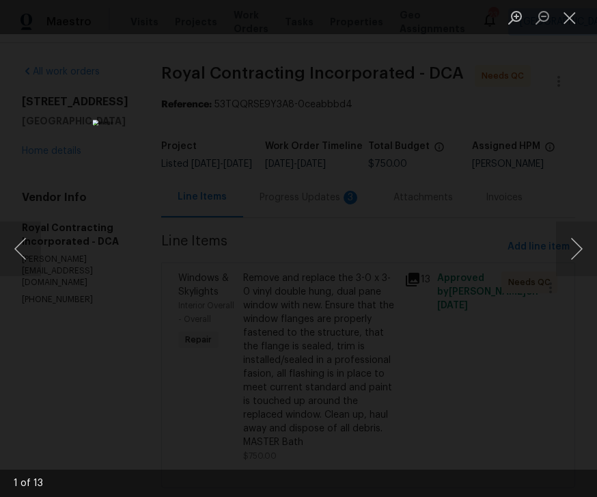
click at [582, 249] on button "Next image" at bounding box center [576, 248] width 41 height 55
click at [568, 247] on button "Next image" at bounding box center [576, 248] width 41 height 55
click at [571, 248] on button "Next image" at bounding box center [576, 248] width 41 height 55
click at [569, 245] on button "Next image" at bounding box center [576, 248] width 41 height 55
click at [573, 245] on button "Next image" at bounding box center [576, 248] width 41 height 55
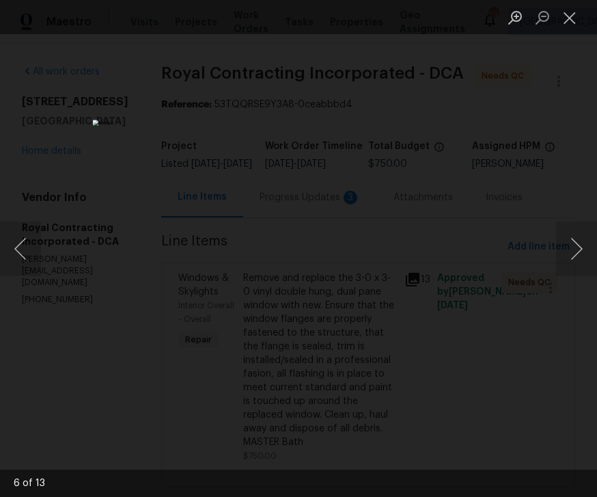
click at [571, 249] on button "Next image" at bounding box center [576, 248] width 41 height 55
click at [570, 248] on button "Next image" at bounding box center [576, 248] width 41 height 55
click at [580, 245] on button "Next image" at bounding box center [576, 248] width 41 height 55
click at [581, 251] on button "Next image" at bounding box center [576, 248] width 41 height 55
click at [579, 250] on button "Next image" at bounding box center [576, 248] width 41 height 55
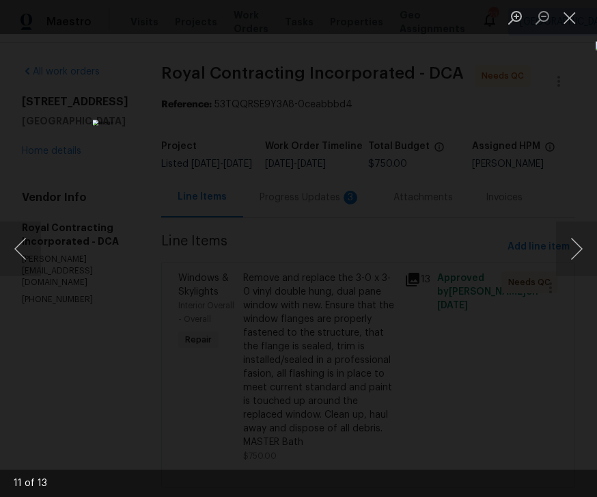
click at [577, 247] on button "Next image" at bounding box center [576, 248] width 41 height 55
click at [568, 18] on button "Close lightbox" at bounding box center [569, 17] width 27 height 24
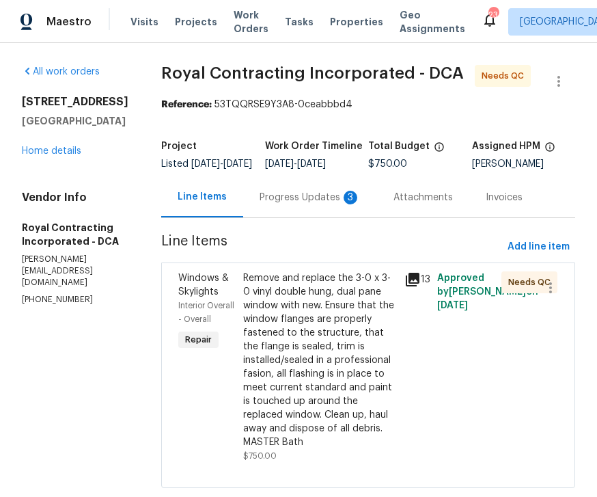
click at [324, 191] on div "Progress Updates 3" at bounding box center [310, 198] width 101 height 14
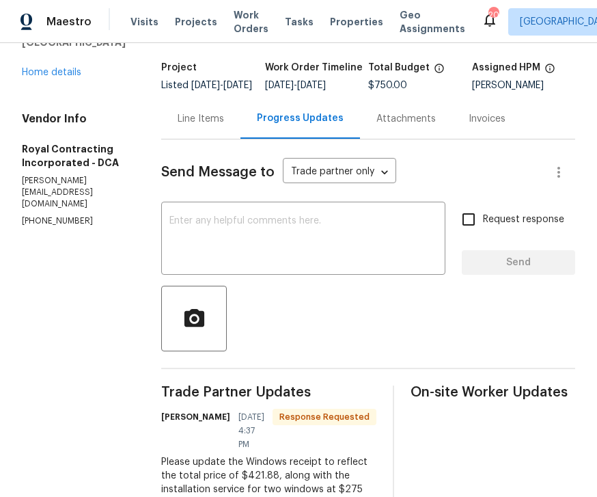
scroll to position [84, 0]
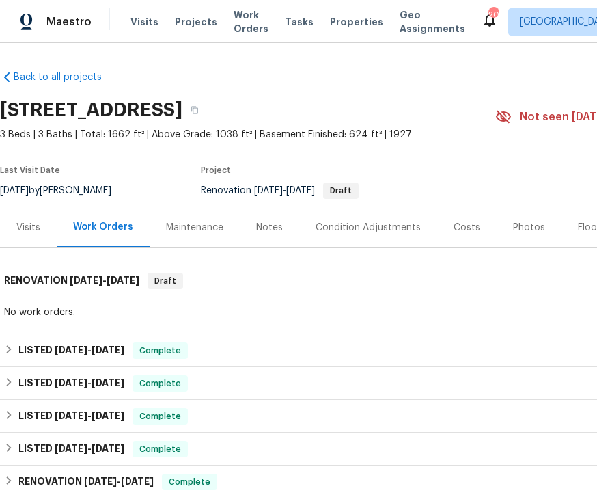
click at [243, 31] on span "Work Orders" at bounding box center [251, 21] width 35 height 27
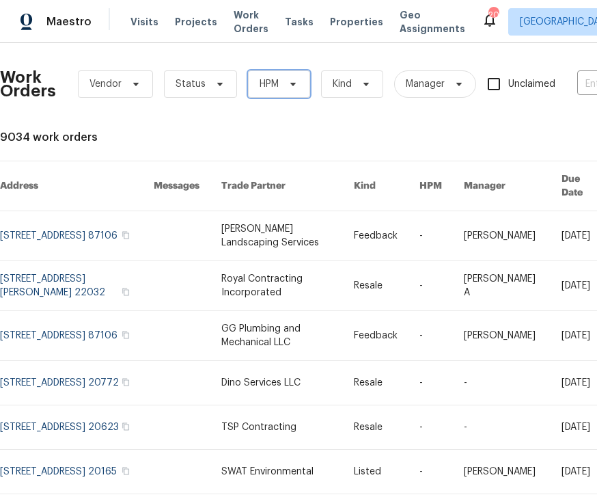
click at [285, 81] on span at bounding box center [291, 84] width 15 height 11
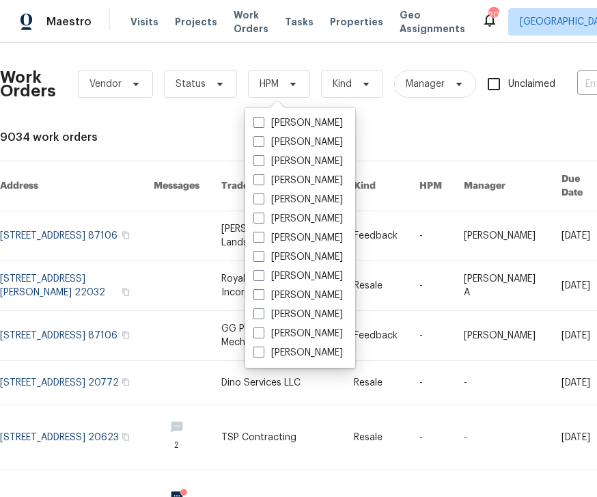
click at [335, 161] on label "[PERSON_NAME]" at bounding box center [298, 161] width 90 height 14
click at [262, 161] on input "[PERSON_NAME]" at bounding box center [257, 158] width 9 height 9
checkbox input "true"
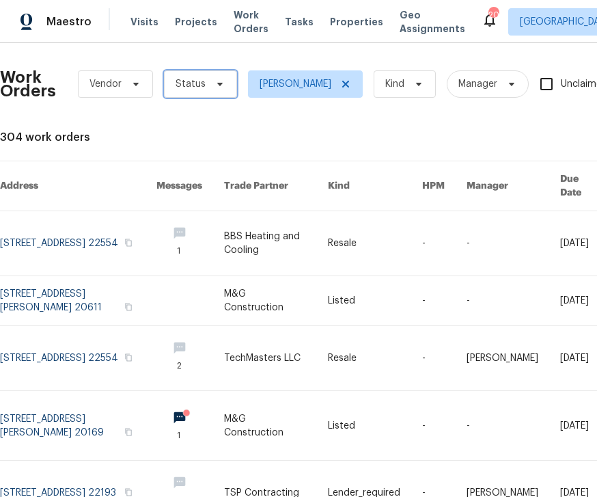
click at [219, 83] on icon at bounding box center [219, 84] width 5 height 3
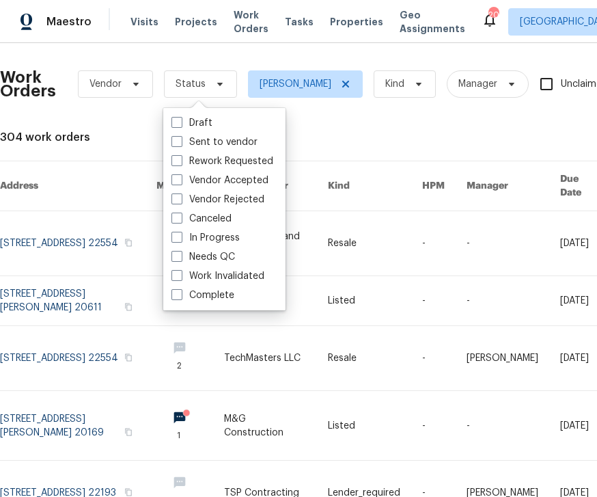
click at [228, 255] on label "Needs QC" at bounding box center [204, 257] width 64 height 14
click at [180, 255] on input "Needs QC" at bounding box center [176, 254] width 9 height 9
checkbox input "true"
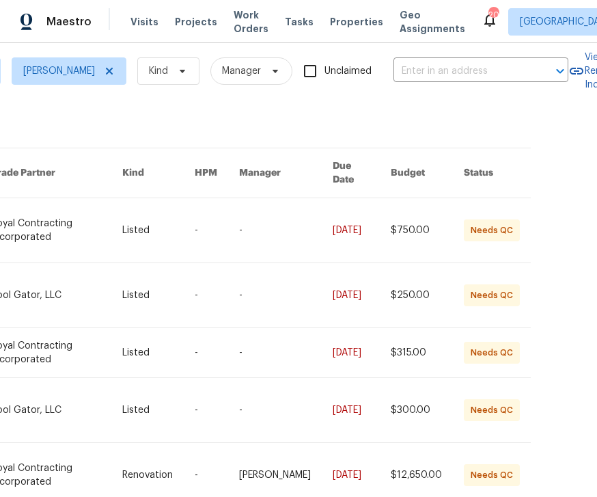
scroll to position [13, 252]
click at [51, 219] on link at bounding box center [56, 230] width 131 height 64
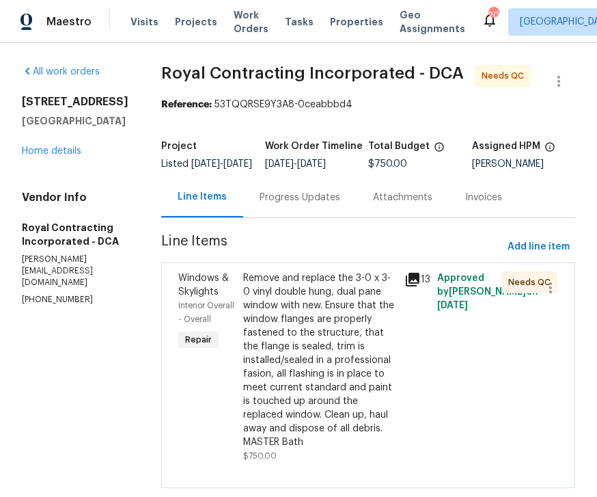
scroll to position [40, 0]
click at [320, 299] on div "Remove and replace the 3-0 x 3-0 vinyl double hung, dual pane window with new. …" at bounding box center [320, 360] width 154 height 178
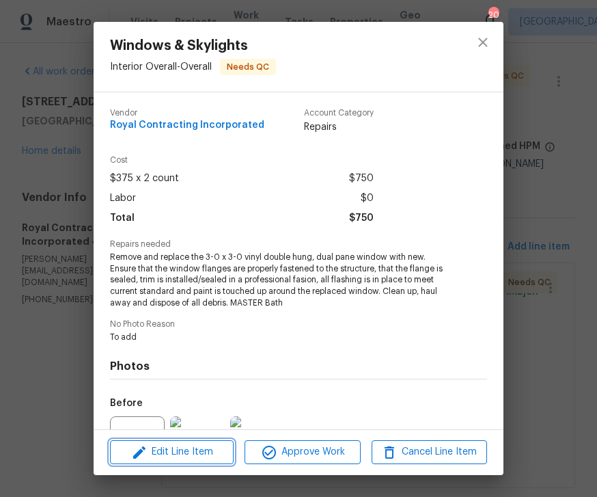
click at [193, 451] on span "Edit Line Item" at bounding box center [171, 451] width 115 height 17
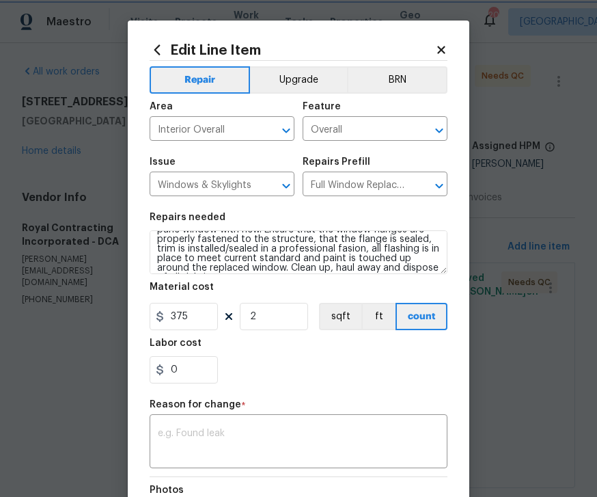
scroll to position [22, 0]
click at [209, 368] on input "0" at bounding box center [184, 369] width 68 height 27
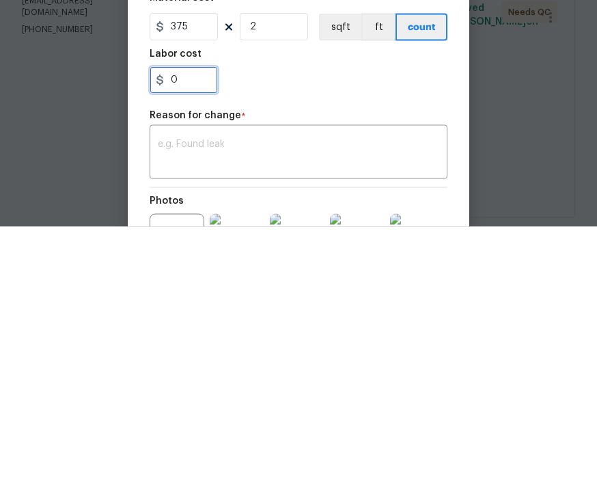
scroll to position [16, 0]
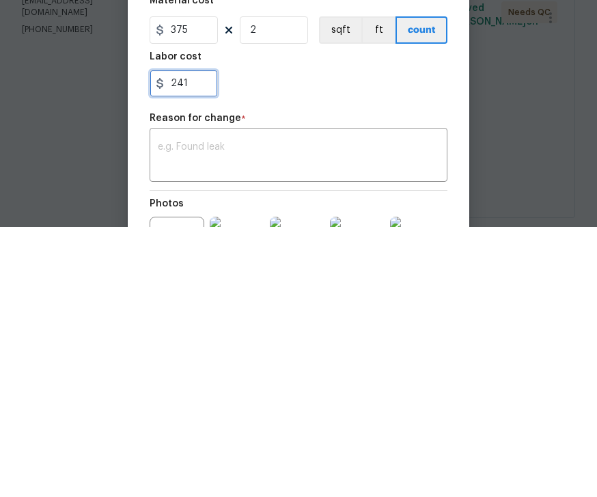
type input "241"
click at [237, 412] on textarea at bounding box center [299, 426] width 282 height 29
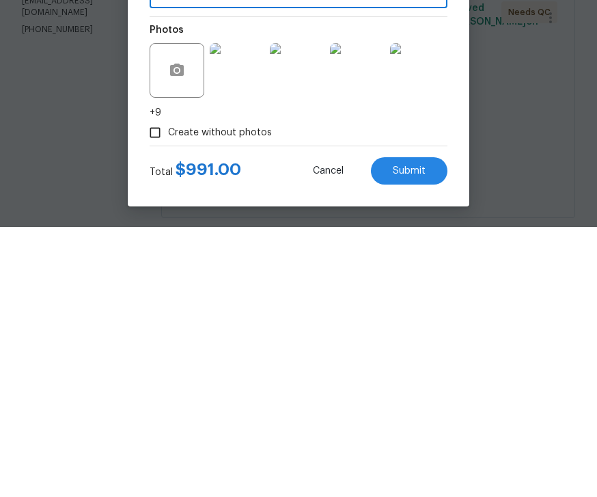
scroll to position [193, 0]
type textarea "Invoice price"
click at [411, 436] on span "Submit" at bounding box center [409, 441] width 33 height 10
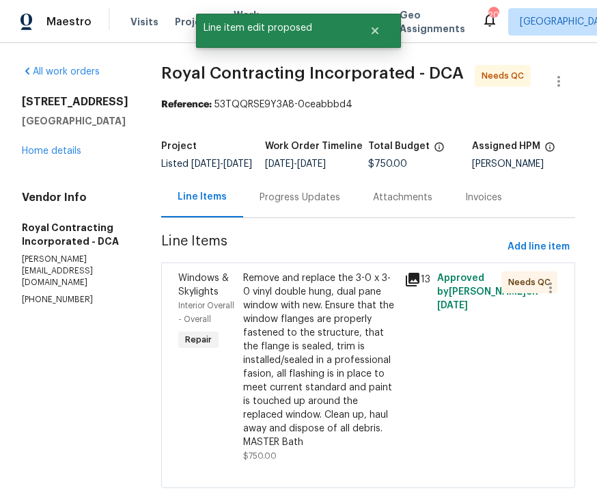
scroll to position [0, 0]
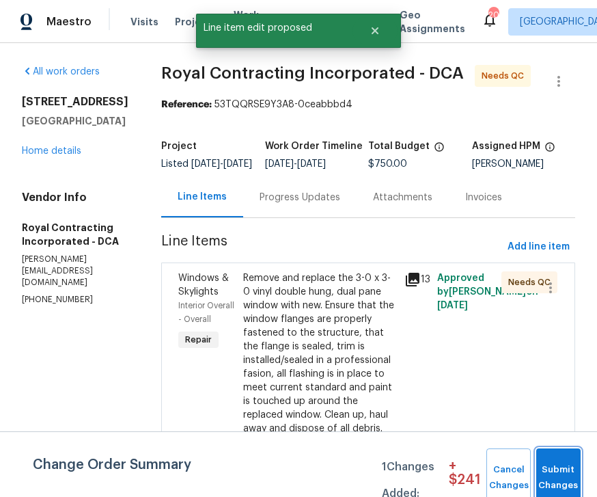
click at [565, 470] on span "Submit Changes" at bounding box center [558, 477] width 31 height 31
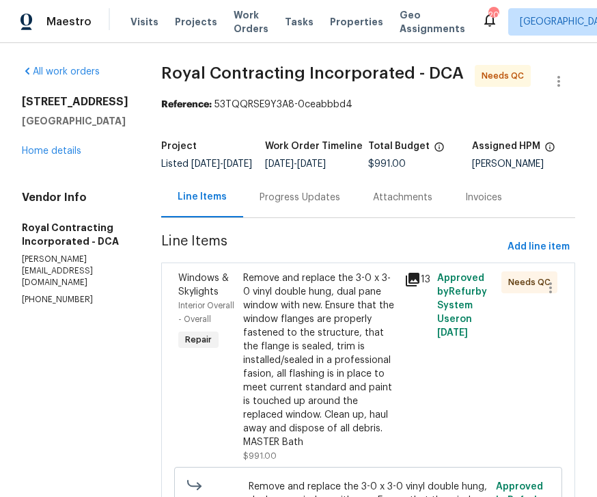
click at [362, 338] on div "Remove and replace the 3-0 x 3-0 vinyl double hung, dual pane window with new. …" at bounding box center [320, 360] width 154 height 178
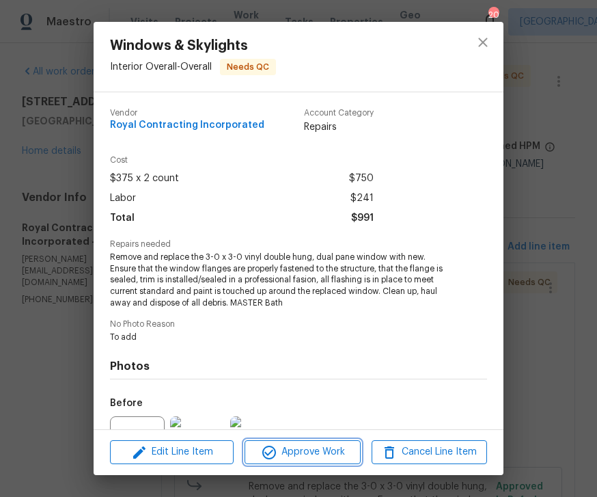
click at [316, 458] on span "Approve Work" at bounding box center [302, 451] width 107 height 17
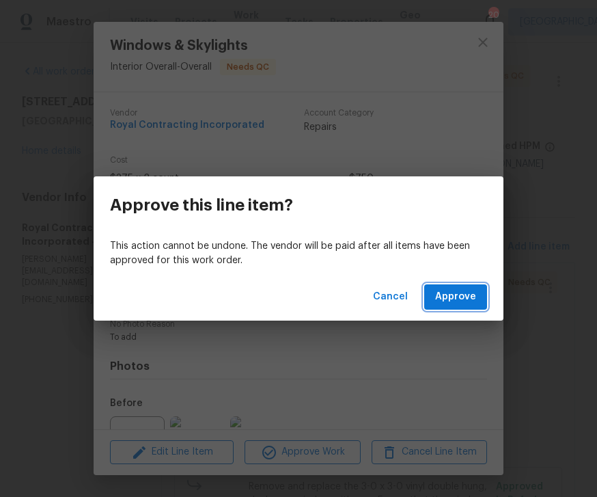
click at [471, 297] on span "Approve" at bounding box center [455, 296] width 41 height 17
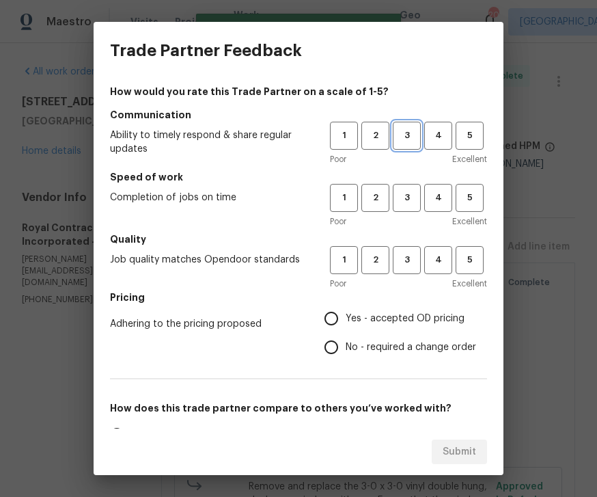
click at [411, 146] on button "3" at bounding box center [407, 136] width 28 height 28
click at [420, 197] on button "3" at bounding box center [407, 198] width 28 height 28
click at [413, 250] on button "3" at bounding box center [407, 260] width 28 height 28
click at [344, 316] on input "Yes - accepted OD pricing" at bounding box center [331, 318] width 29 height 29
radio input "true"
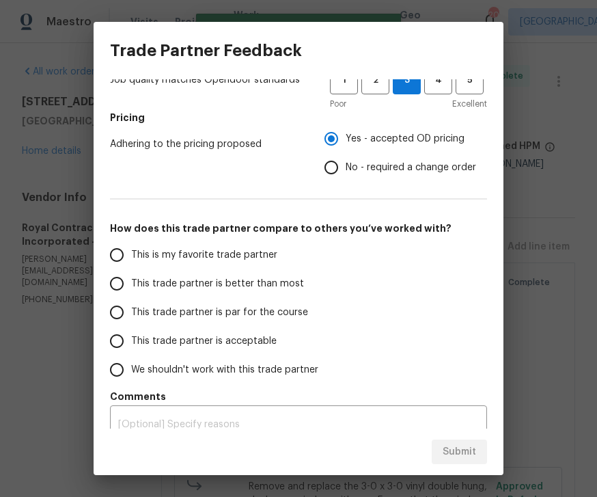
scroll to position [179, 0]
click at [128, 312] on input "This trade partner is par for the course" at bounding box center [116, 313] width 29 height 29
click at [458, 450] on span "Submit" at bounding box center [459, 451] width 33 height 17
radio input "true"
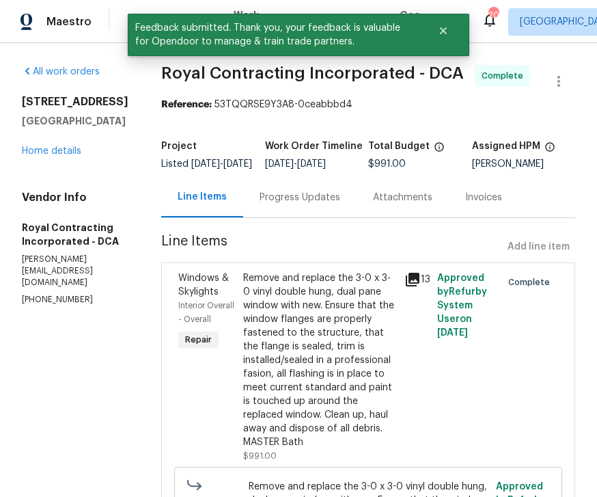
scroll to position [0, 0]
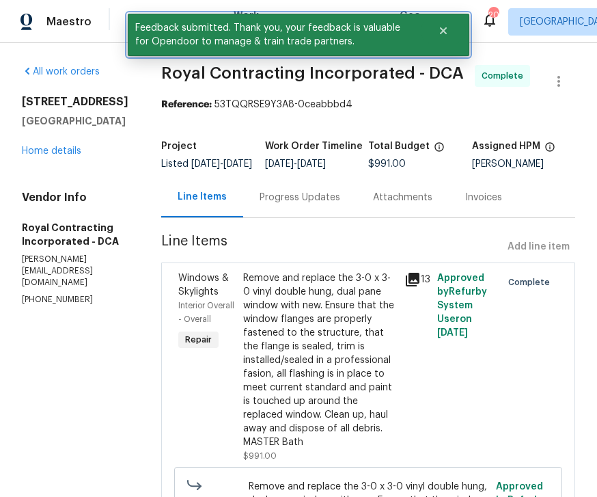
click at [449, 36] on button "Close" at bounding box center [443, 30] width 45 height 27
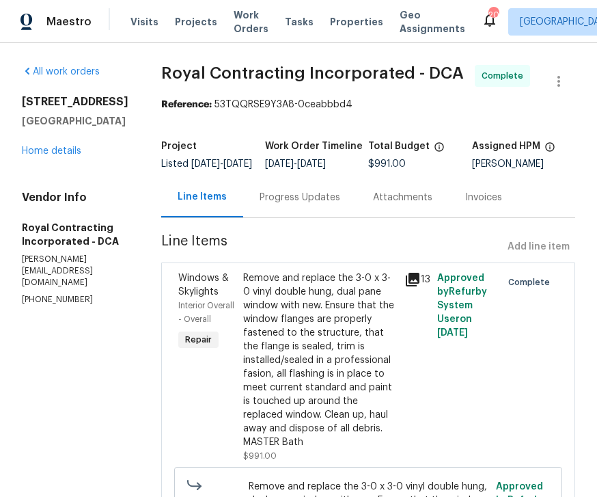
click at [246, 25] on span "Work Orders" at bounding box center [251, 21] width 35 height 27
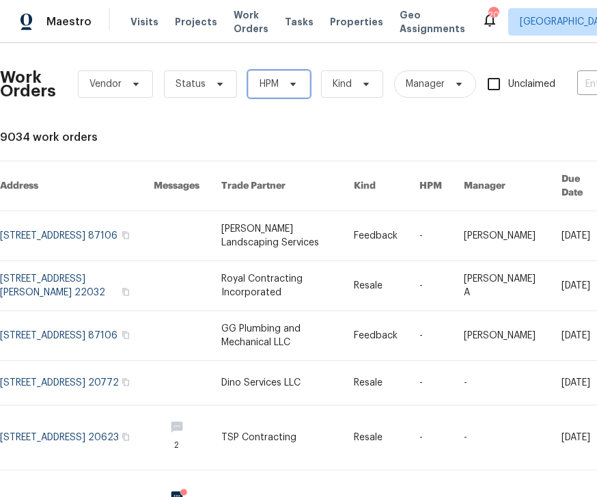
click at [290, 79] on icon at bounding box center [293, 84] width 11 height 11
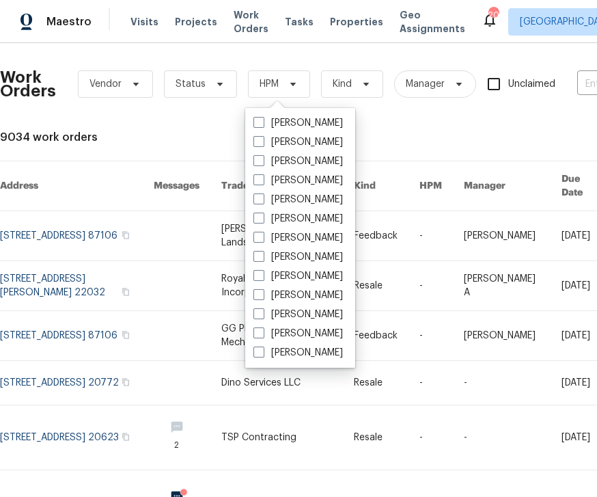
click at [311, 157] on label "[PERSON_NAME]" at bounding box center [298, 161] width 90 height 14
click at [262, 157] on input "[PERSON_NAME]" at bounding box center [257, 158] width 9 height 9
checkbox input "true"
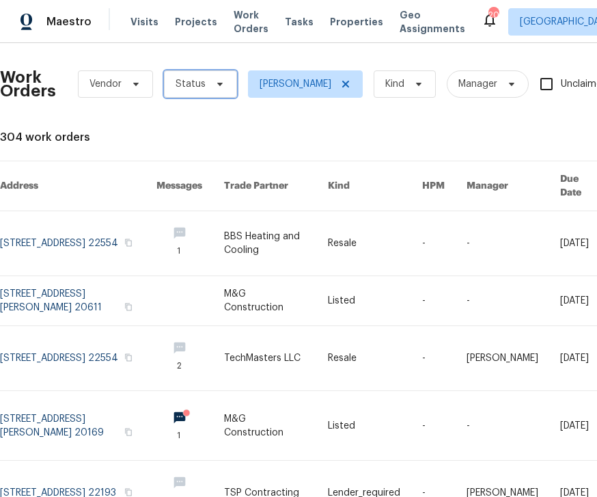
click at [216, 80] on icon at bounding box center [220, 84] width 11 height 11
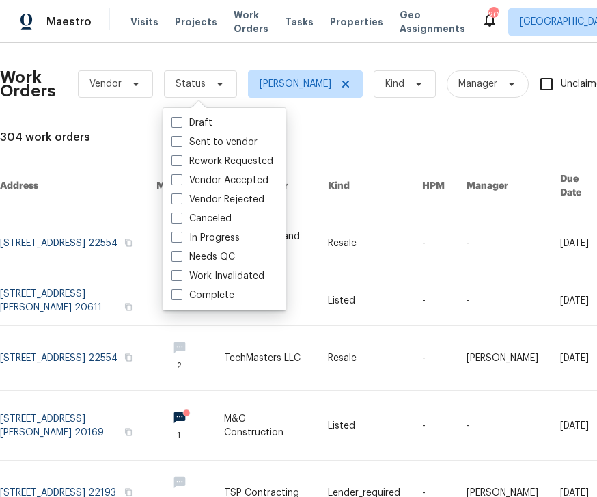
click at [219, 255] on label "Needs QC" at bounding box center [204, 257] width 64 height 14
click at [180, 255] on input "Needs QC" at bounding box center [176, 254] width 9 height 9
checkbox input "true"
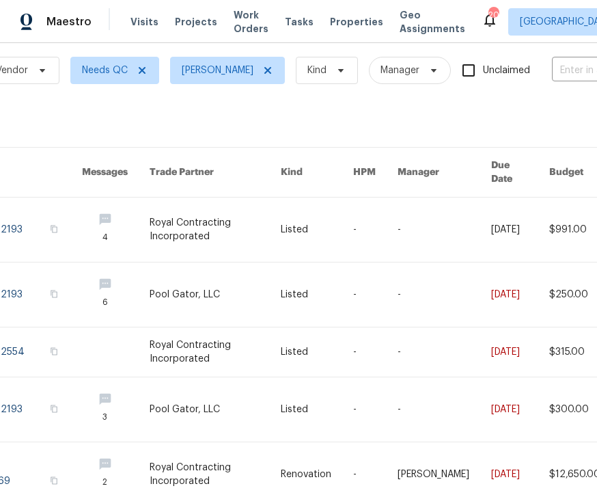
scroll to position [13, 96]
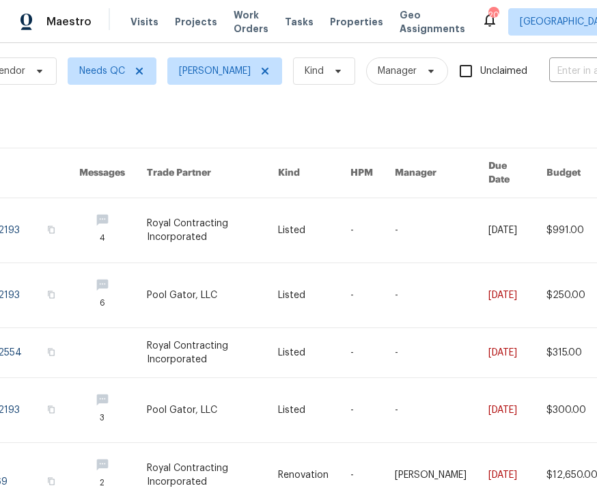
click at [225, 267] on link at bounding box center [212, 295] width 131 height 64
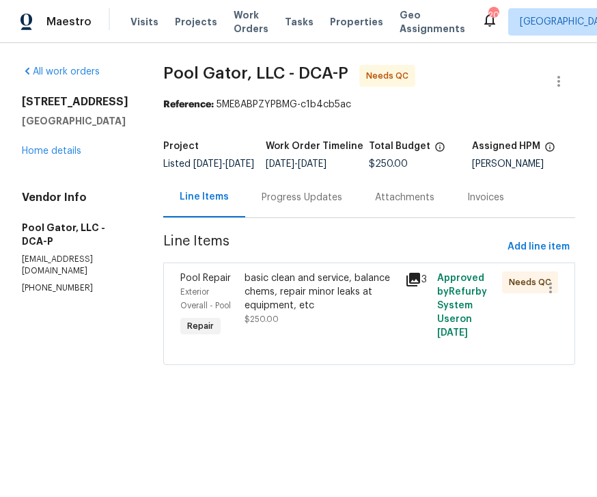
click at [335, 323] on div "basic clean and service, balance chems, repair minor leaks at equipment, etc $2…" at bounding box center [321, 298] width 153 height 55
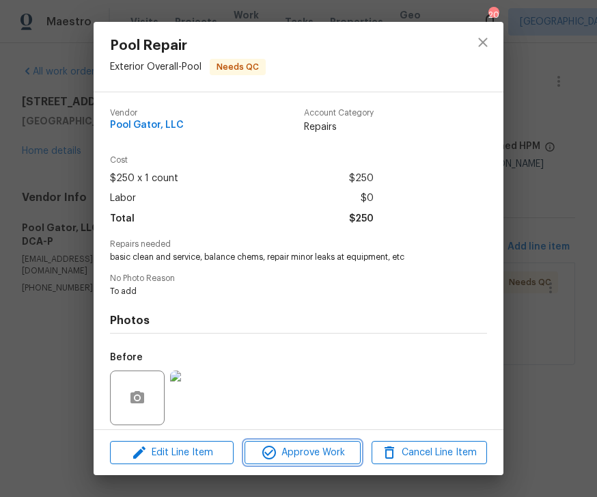
click at [312, 448] on span "Approve Work" at bounding box center [302, 452] width 107 height 17
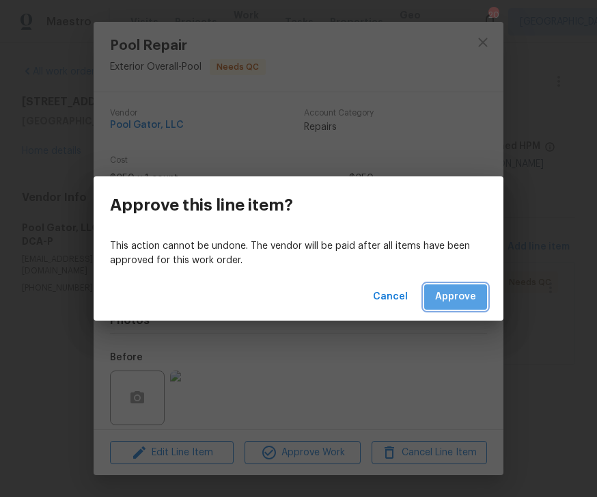
click at [463, 294] on span "Approve" at bounding box center [455, 296] width 41 height 17
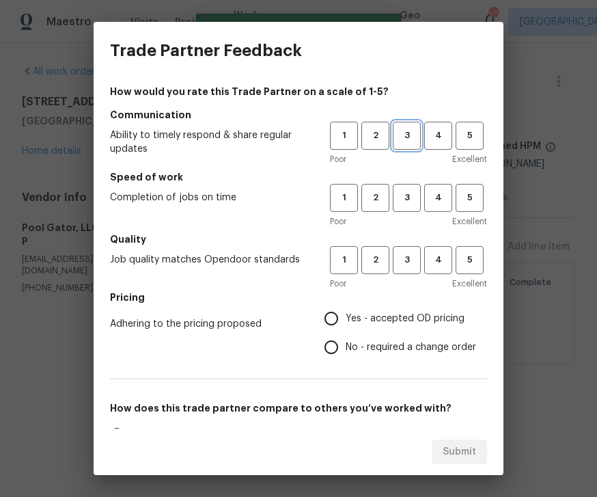
click at [413, 135] on span "3" at bounding box center [406, 136] width 25 height 16
click at [419, 191] on span "3" at bounding box center [406, 198] width 25 height 16
click at [413, 253] on span "3" at bounding box center [406, 260] width 25 height 16
click at [345, 315] on input "Yes - accepted OD pricing" at bounding box center [331, 318] width 29 height 29
radio input "true"
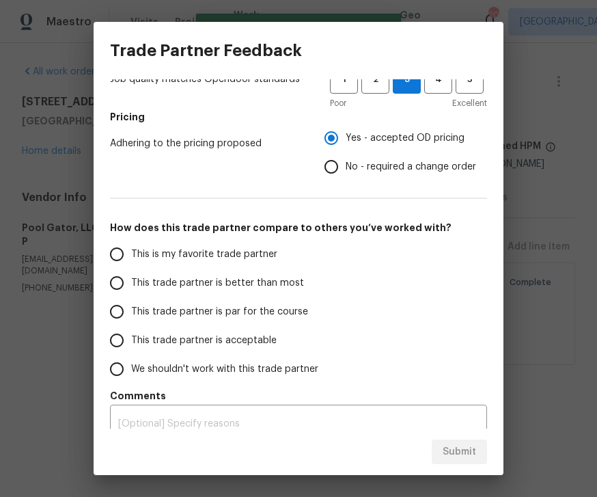
scroll to position [178, 0]
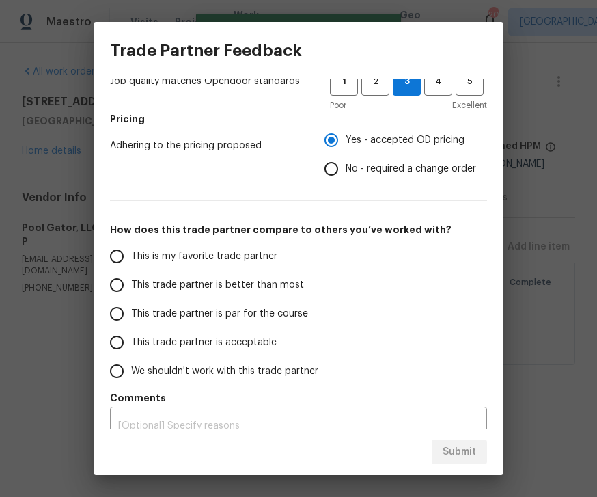
click at [126, 304] on input "This trade partner is par for the course" at bounding box center [116, 313] width 29 height 29
click at [454, 441] on button "Submit" at bounding box center [459, 451] width 55 height 25
radio input "true"
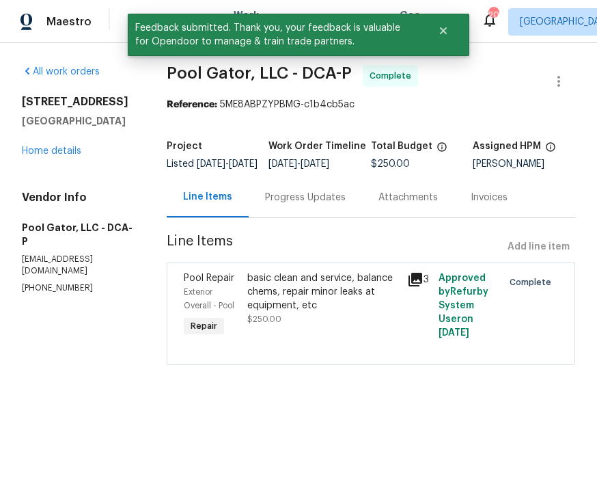
click at [256, 115] on section "Pool Gator, LLC - DCA-P Complete Reference: 5ME8ABPZYPBMG-c1b4cb5ac Project Lis…" at bounding box center [371, 223] width 409 height 316
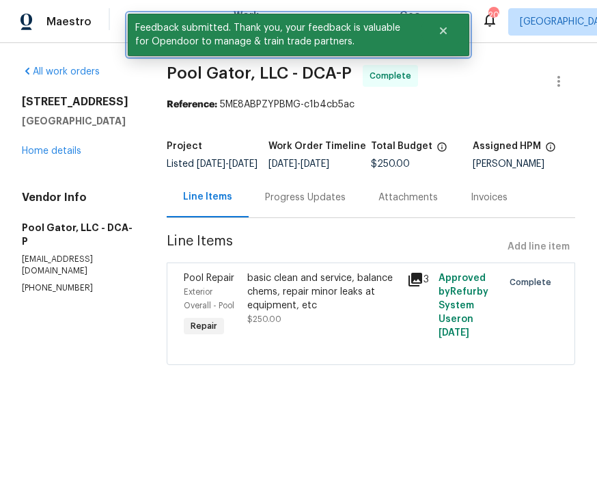
click at [447, 29] on icon "Close" at bounding box center [443, 30] width 11 height 11
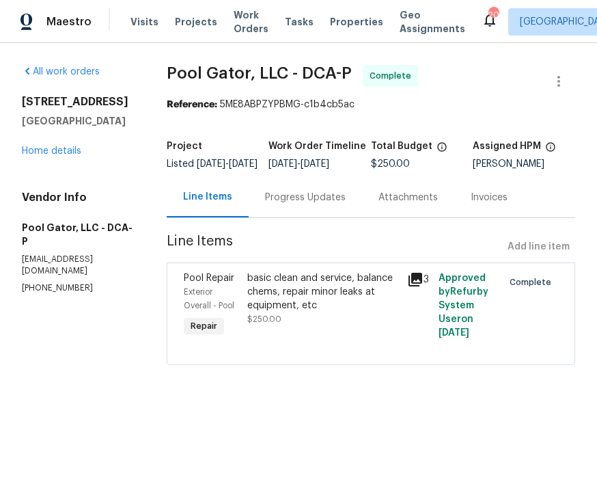
click at [236, 27] on span "Work Orders" at bounding box center [251, 21] width 35 height 27
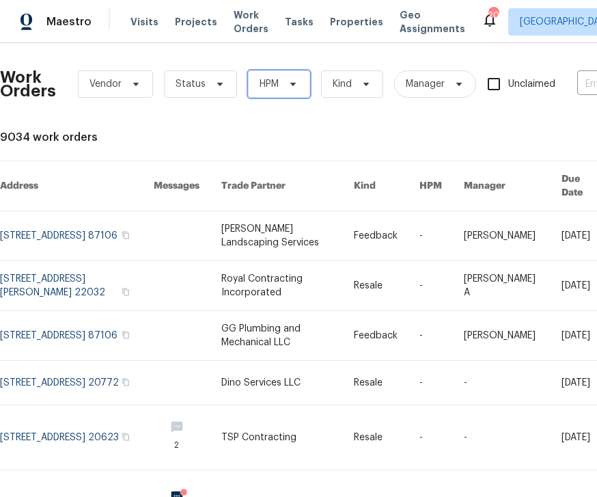
click at [288, 74] on span "HPM" at bounding box center [279, 83] width 62 height 27
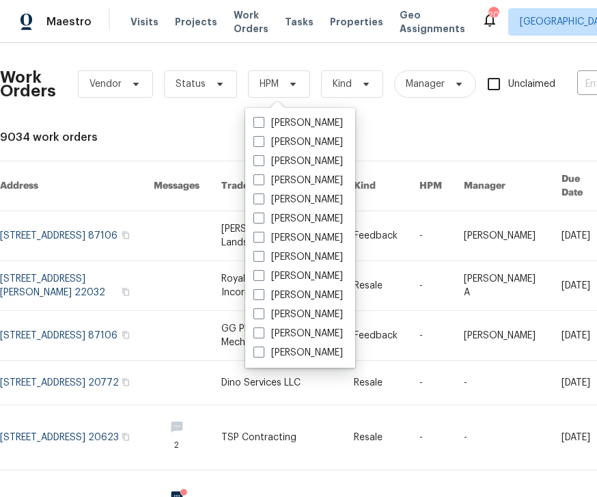
click at [313, 161] on label "[PERSON_NAME]" at bounding box center [298, 161] width 90 height 14
click at [262, 161] on input "[PERSON_NAME]" at bounding box center [257, 158] width 9 height 9
checkbox input "true"
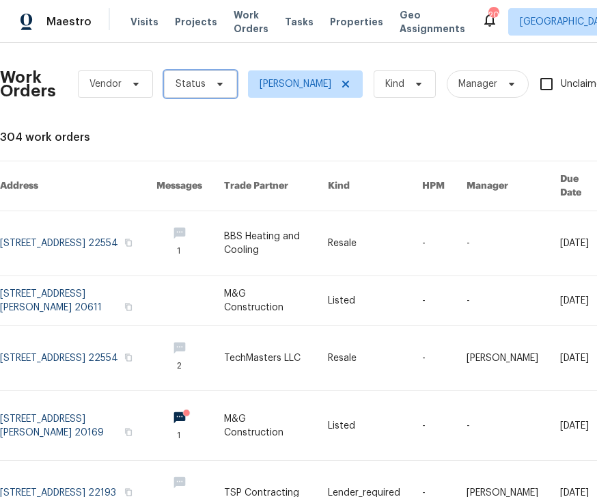
click at [206, 82] on span "Status" at bounding box center [200, 83] width 73 height 27
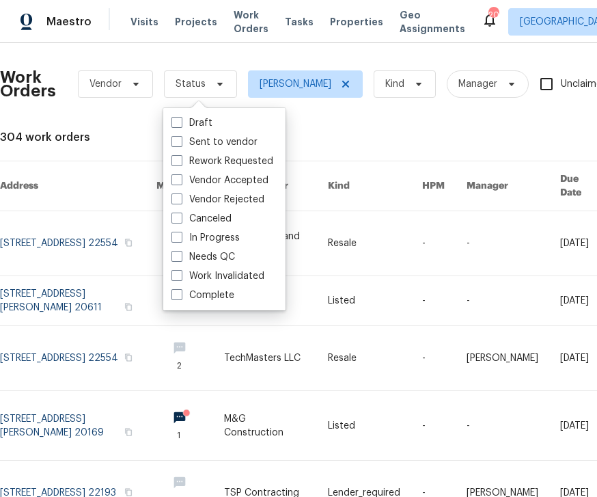
click at [224, 258] on label "Needs QC" at bounding box center [204, 257] width 64 height 14
click at [180, 258] on input "Needs QC" at bounding box center [176, 254] width 9 height 9
checkbox input "true"
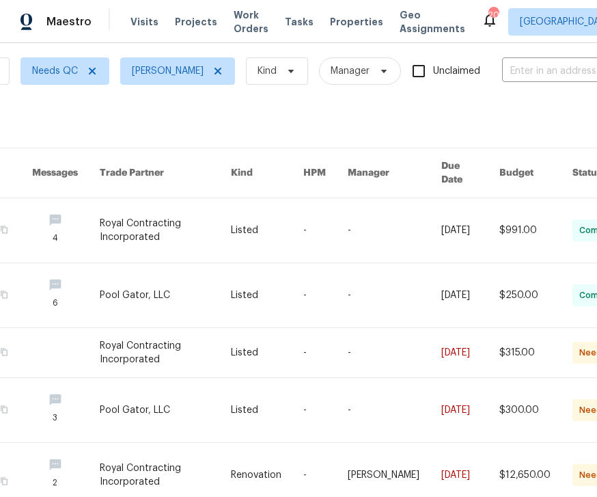
scroll to position [44, 0]
click at [316, 378] on link at bounding box center [325, 410] width 44 height 64
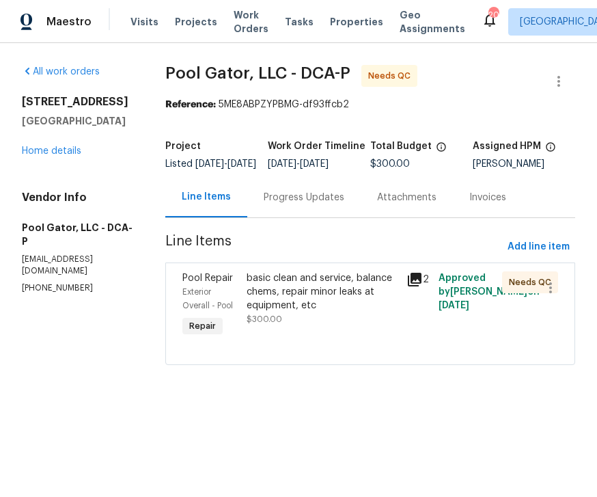
click at [335, 302] on div "basic clean and service, balance chems, repair minor leaks at equipment, etc" at bounding box center [323, 291] width 152 height 41
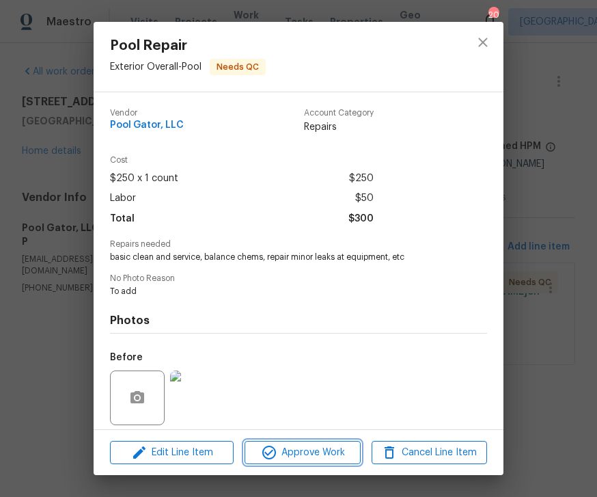
click at [312, 448] on span "Approve Work" at bounding box center [302, 452] width 107 height 17
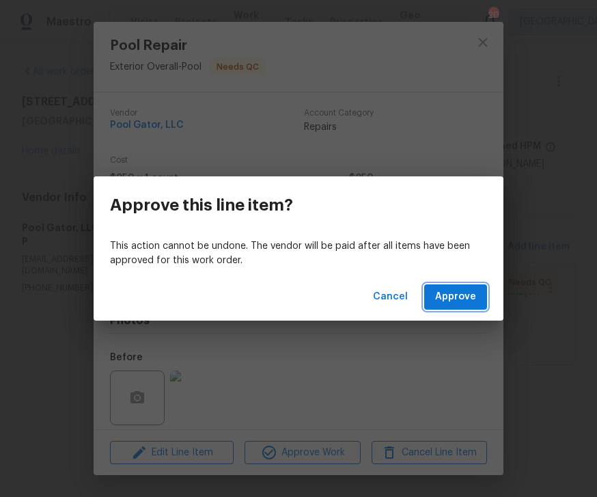
click at [463, 284] on button "Approve" at bounding box center [455, 296] width 63 height 25
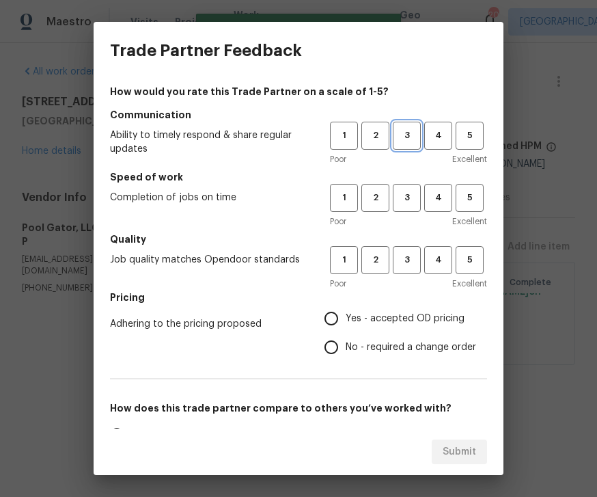
click at [412, 143] on span "3" at bounding box center [406, 136] width 25 height 16
click at [416, 197] on span "3" at bounding box center [406, 198] width 25 height 16
click at [416, 253] on span "3" at bounding box center [406, 260] width 25 height 16
click at [344, 307] on label "Yes - accepted OD pricing" at bounding box center [396, 318] width 159 height 29
click at [344, 307] on input "Yes - accepted OD pricing" at bounding box center [331, 318] width 29 height 29
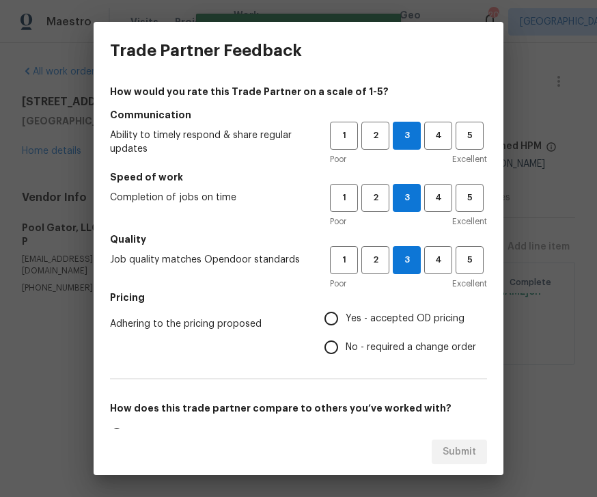
radio input "true"
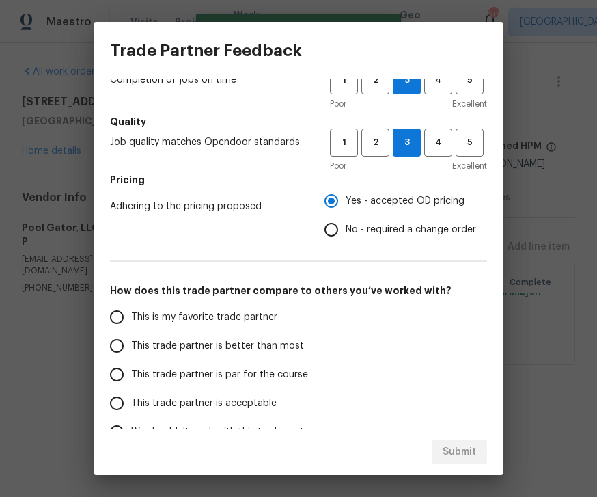
scroll to position [133, 0]
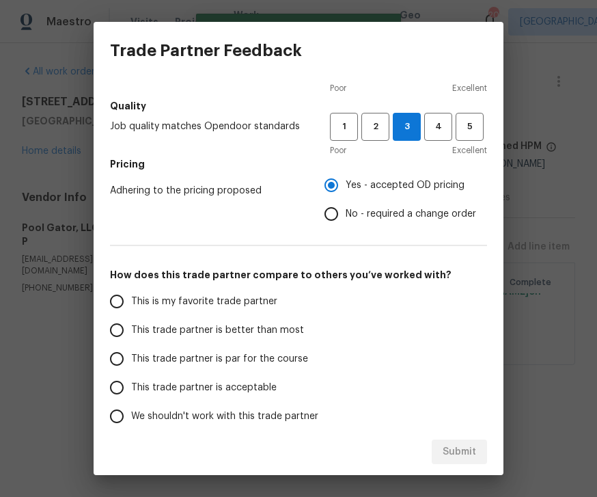
click at [120, 355] on input "This trade partner is par for the course" at bounding box center [116, 358] width 29 height 29
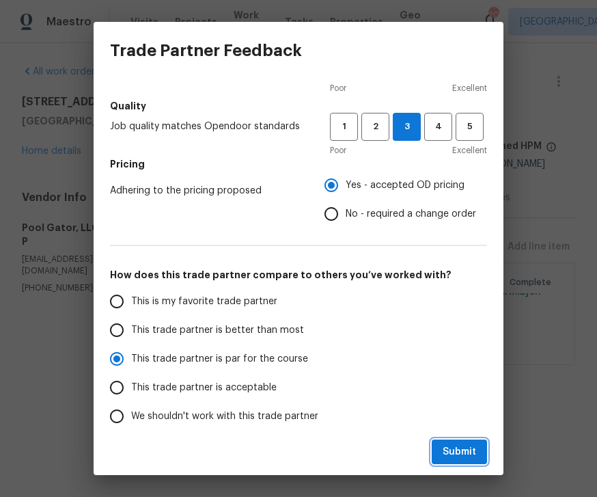
click at [452, 440] on button "Submit" at bounding box center [459, 451] width 55 height 25
radio input "true"
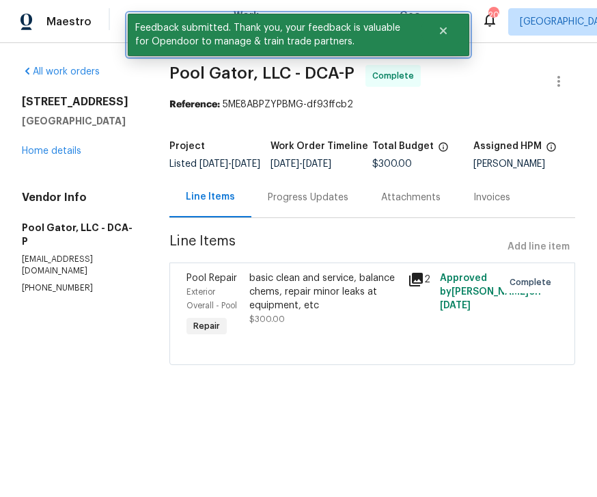
click at [447, 31] on icon "Close" at bounding box center [443, 30] width 11 height 11
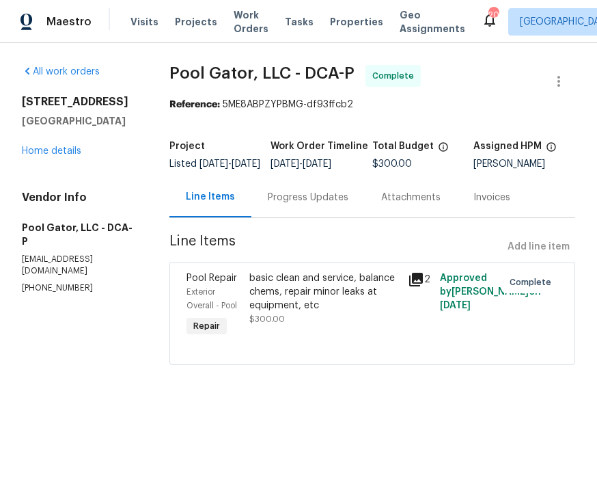
click at [234, 30] on span "Work Orders" at bounding box center [251, 21] width 35 height 27
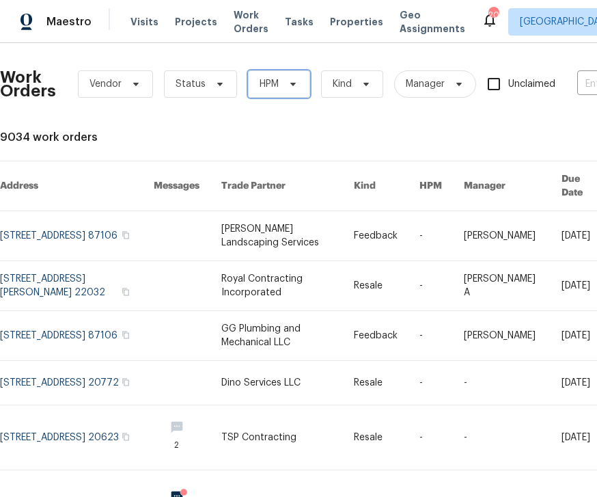
click at [277, 77] on span "HPM" at bounding box center [279, 83] width 62 height 27
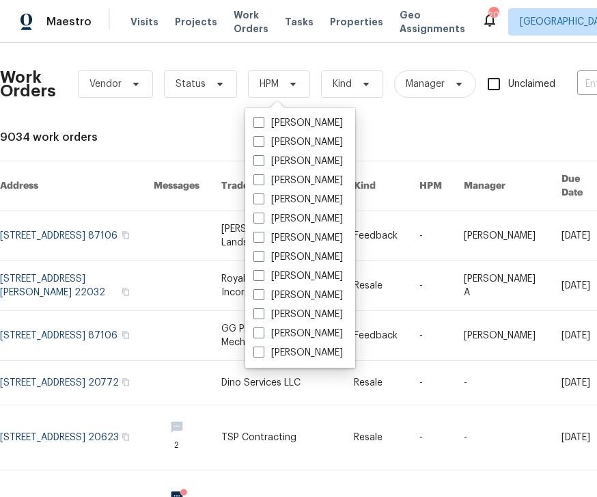
click at [322, 158] on label "[PERSON_NAME]" at bounding box center [298, 161] width 90 height 14
click at [262, 158] on input "[PERSON_NAME]" at bounding box center [257, 158] width 9 height 9
checkbox input "true"
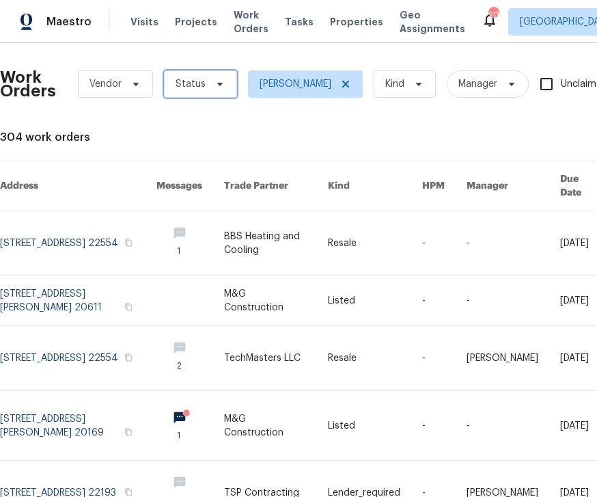
click at [204, 81] on span "Status" at bounding box center [200, 83] width 73 height 27
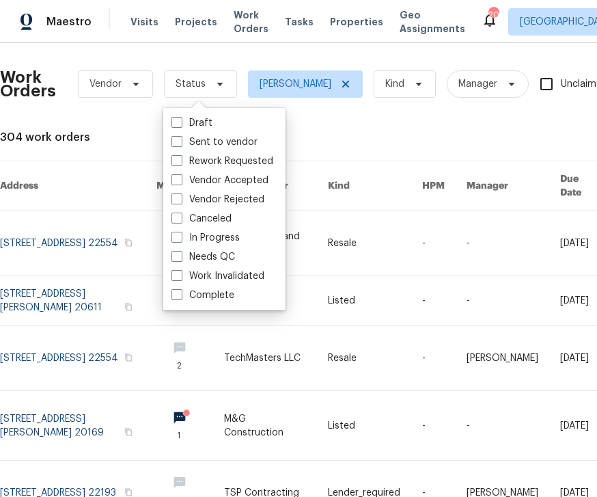
click at [225, 252] on label "Needs QC" at bounding box center [204, 257] width 64 height 14
click at [180, 252] on input "Needs QC" at bounding box center [176, 254] width 9 height 9
checkbox input "true"
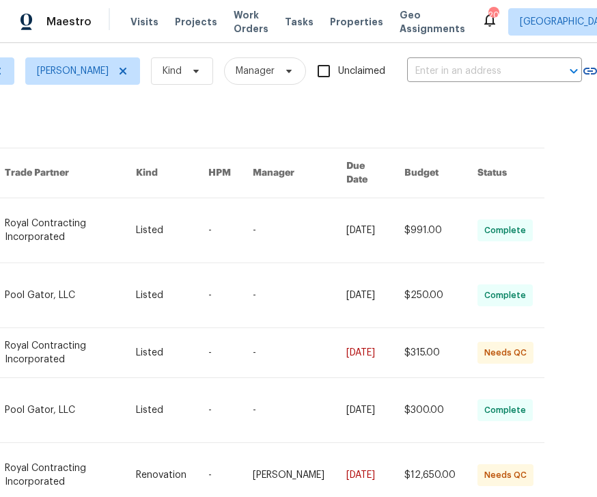
scroll to position [13, 239]
click at [96, 340] on link at bounding box center [69, 352] width 131 height 49
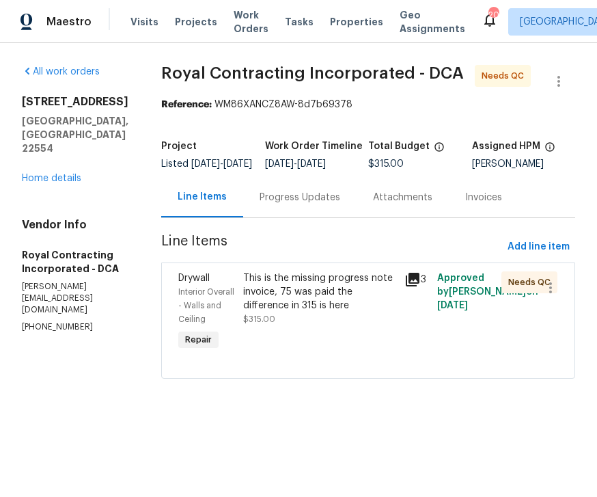
click at [350, 304] on div "This is the missing progress note invoice, 75 was paid the difference in 315 is…" at bounding box center [320, 291] width 154 height 41
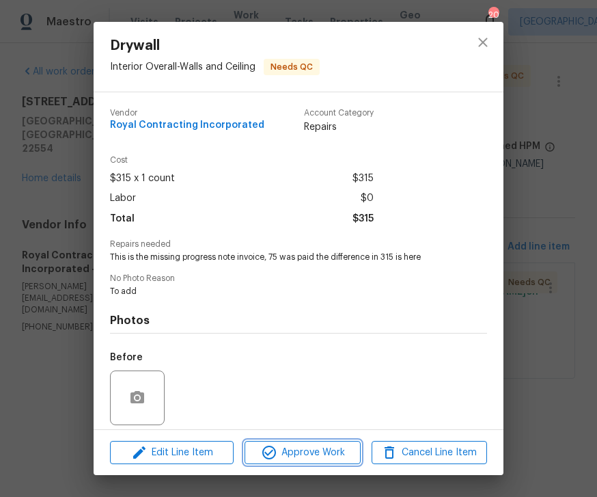
click at [309, 443] on button "Approve Work" at bounding box center [302, 453] width 115 height 24
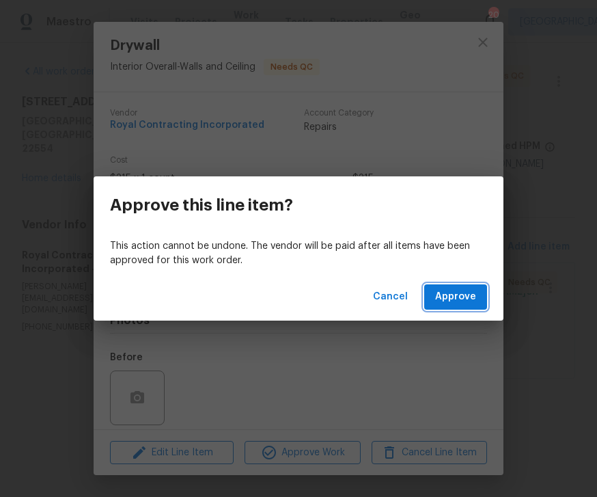
click at [476, 284] on button "Approve" at bounding box center [455, 296] width 63 height 25
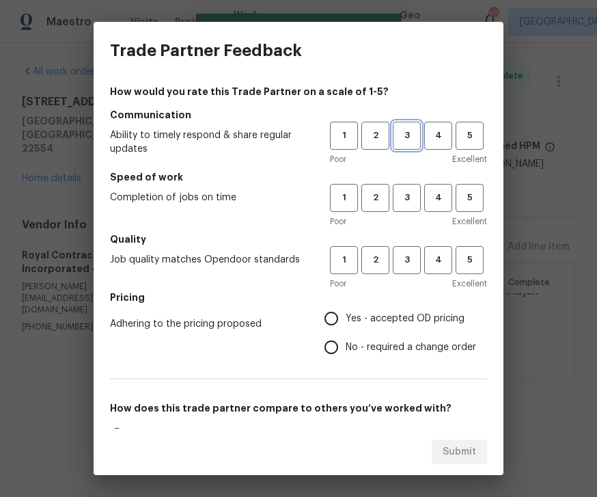
click at [418, 138] on span "3" at bounding box center [406, 136] width 25 height 16
click at [415, 195] on span "3" at bounding box center [406, 198] width 25 height 16
click at [413, 258] on span "3" at bounding box center [406, 260] width 25 height 16
click at [344, 310] on input "Yes - accepted OD pricing" at bounding box center [331, 318] width 29 height 29
radio input "true"
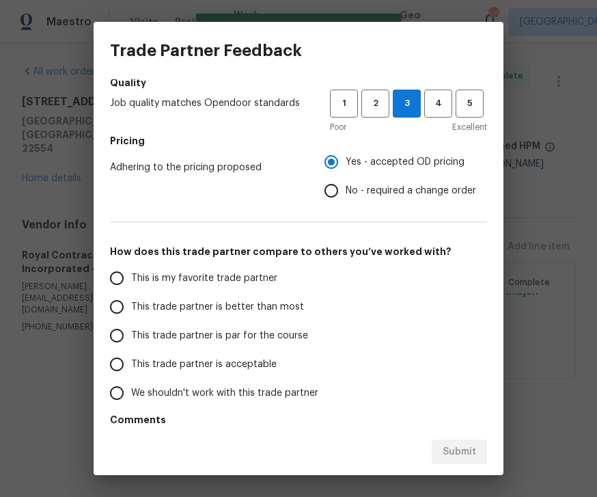
scroll to position [184, 0]
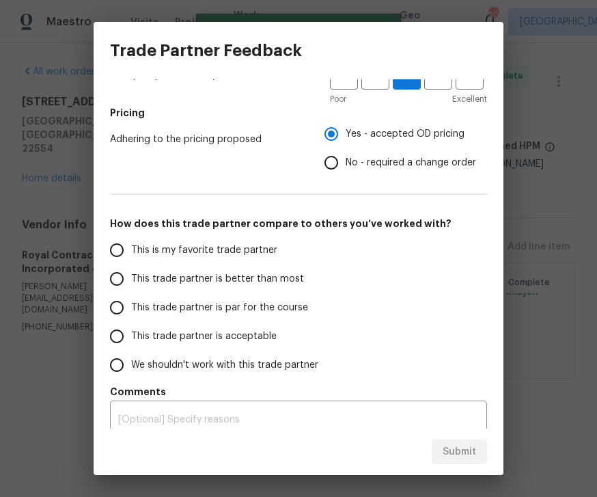
click at [122, 300] on input "This trade partner is par for the course" at bounding box center [116, 307] width 29 height 29
click at [454, 450] on span "Submit" at bounding box center [459, 451] width 33 height 17
radio input "true"
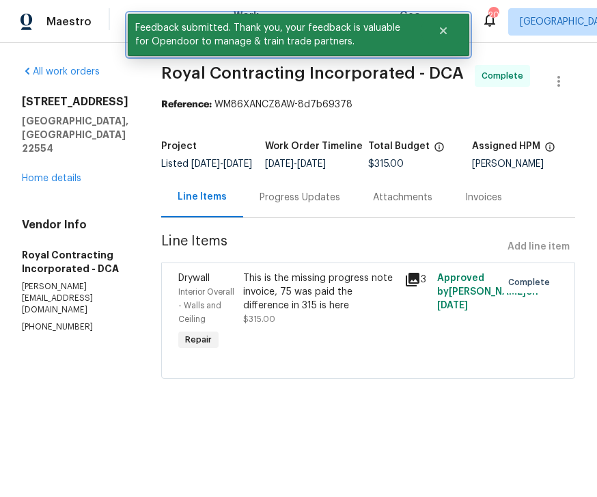
click at [443, 31] on icon "Close" at bounding box center [443, 30] width 7 height 7
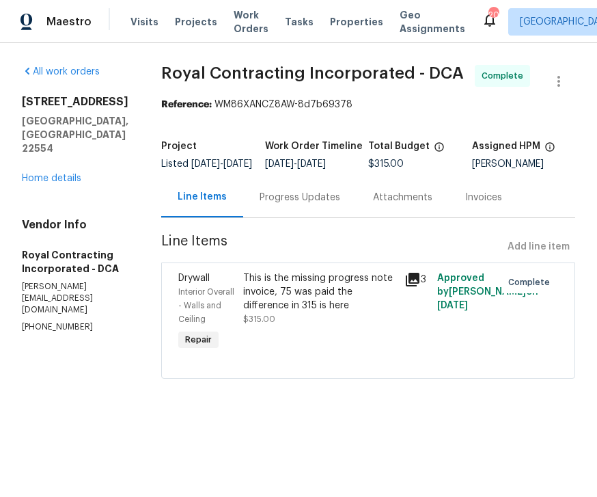
click at [243, 24] on span "Work Orders" at bounding box center [251, 21] width 35 height 27
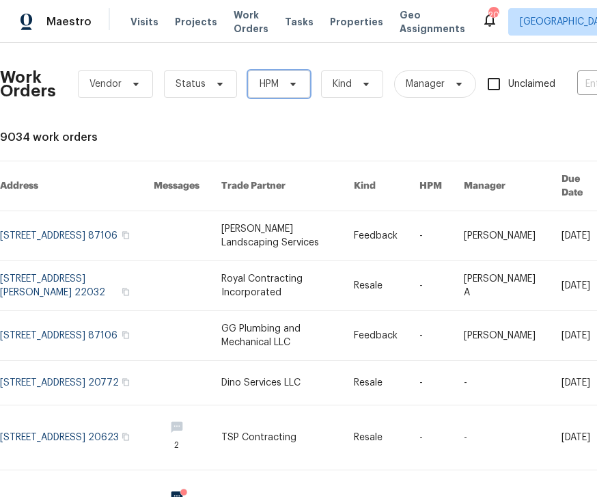
click at [284, 79] on span at bounding box center [291, 84] width 15 height 11
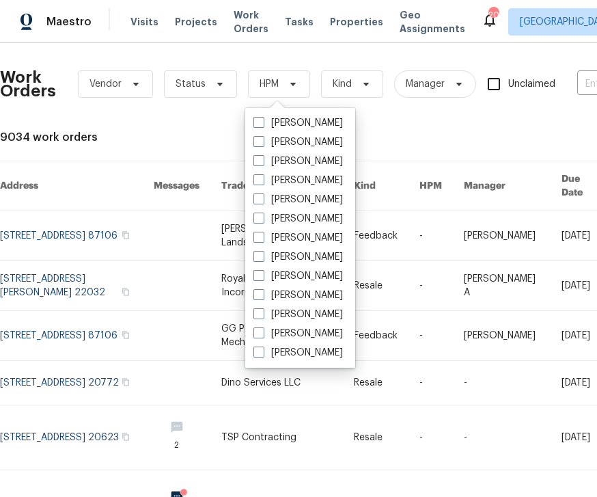
click at [327, 156] on label "[PERSON_NAME]" at bounding box center [298, 161] width 90 height 14
click at [262, 156] on input "[PERSON_NAME]" at bounding box center [257, 158] width 9 height 9
checkbox input "true"
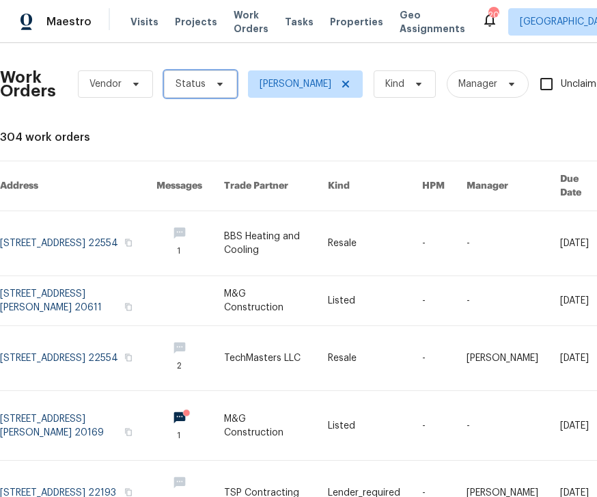
click at [217, 78] on span "Status" at bounding box center [200, 83] width 73 height 27
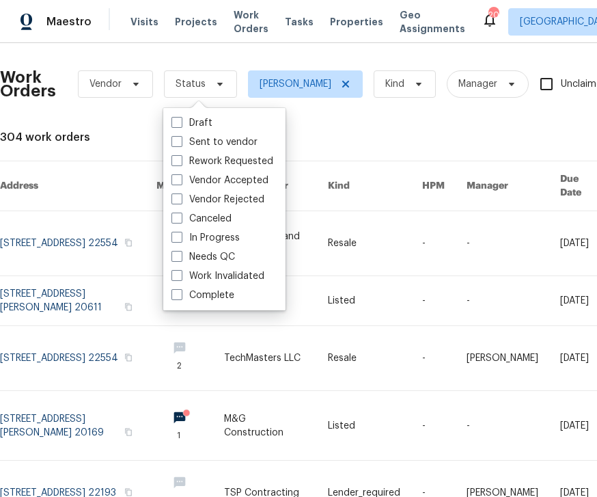
click at [228, 244] on label "In Progress" at bounding box center [206, 238] width 68 height 14
click at [180, 240] on input "In Progress" at bounding box center [176, 235] width 9 height 9
checkbox input "true"
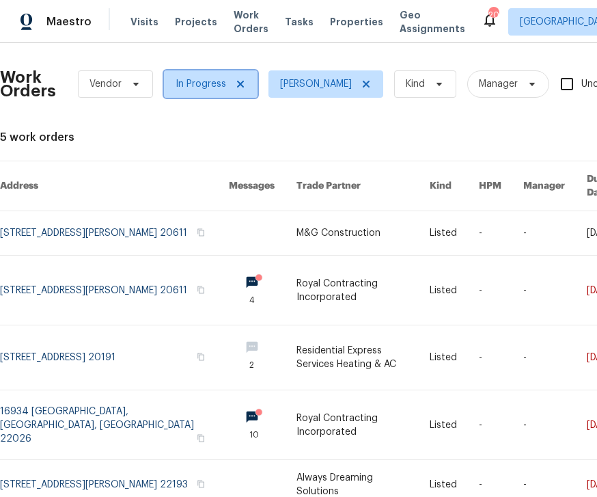
click at [241, 70] on span "In Progress" at bounding box center [211, 83] width 94 height 27
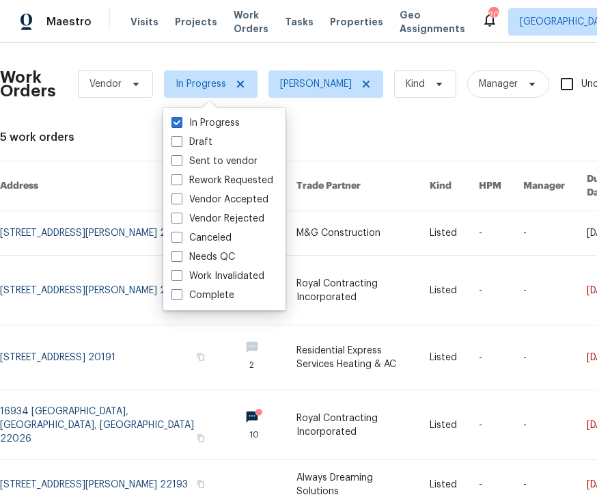
click at [210, 118] on label "In Progress" at bounding box center [206, 123] width 68 height 14
click at [180, 118] on input "In Progress" at bounding box center [176, 120] width 9 height 9
checkbox input "false"
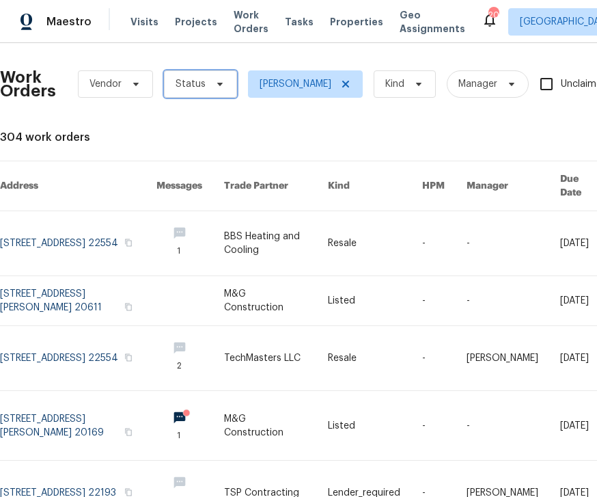
click at [225, 79] on span "Status" at bounding box center [200, 83] width 73 height 27
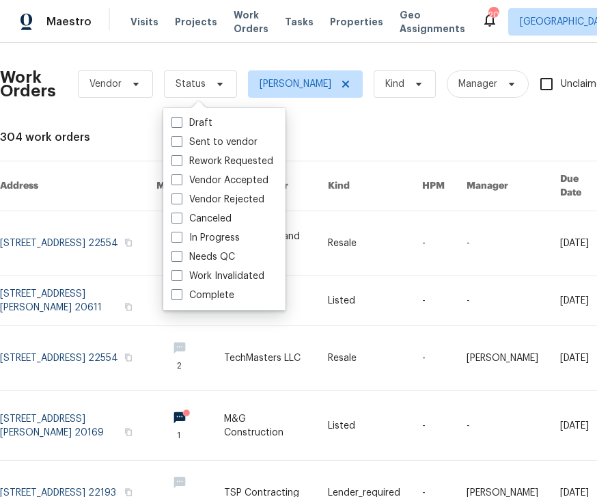
click at [231, 251] on label "Needs QC" at bounding box center [204, 257] width 64 height 14
click at [180, 251] on input "Needs QC" at bounding box center [176, 254] width 9 height 9
checkbox input "true"
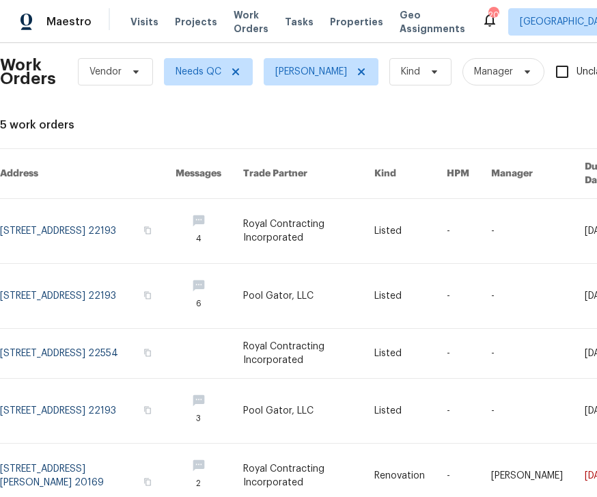
scroll to position [12, 0]
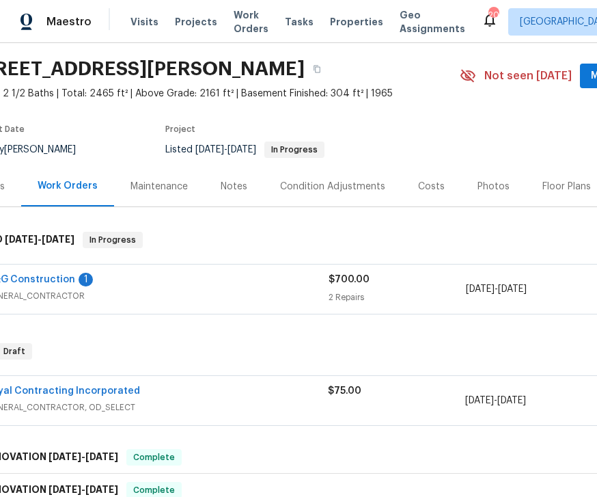
scroll to position [44, 29]
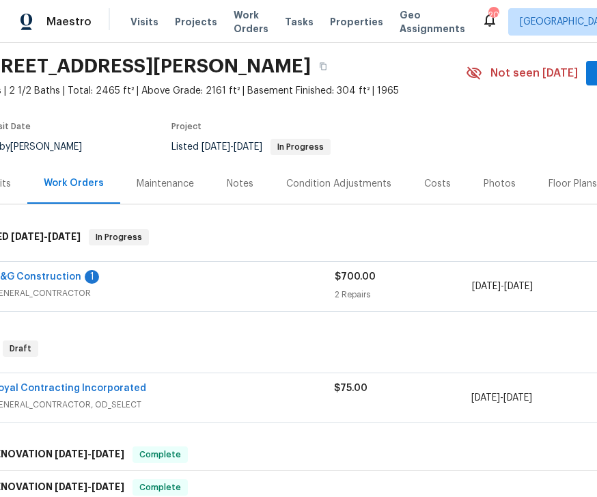
click at [146, 273] on div "M&G Construction 1" at bounding box center [163, 278] width 343 height 16
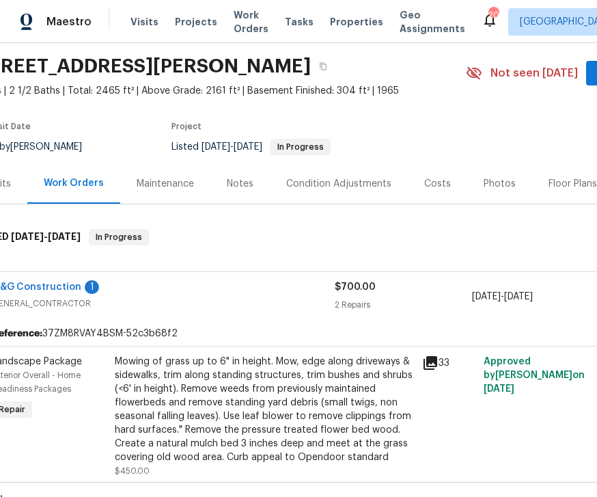
click at [432, 366] on icon at bounding box center [431, 363] width 14 height 14
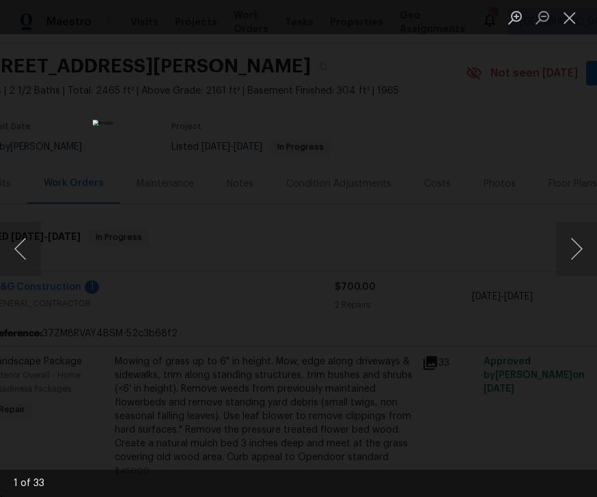
click at [580, 246] on button "Next image" at bounding box center [576, 248] width 41 height 55
click at [582, 248] on button "Next image" at bounding box center [576, 248] width 41 height 55
click at [581, 249] on button "Next image" at bounding box center [576, 248] width 41 height 55
click at [581, 247] on button "Next image" at bounding box center [576, 248] width 41 height 55
click at [587, 248] on button "Next image" at bounding box center [576, 248] width 41 height 55
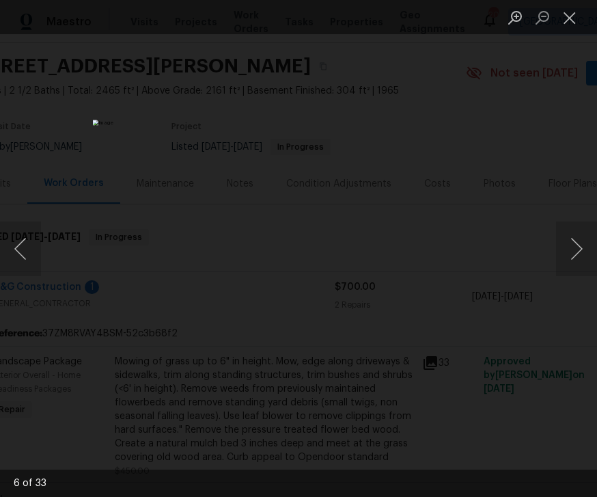
click at [590, 249] on button "Next image" at bounding box center [576, 248] width 41 height 55
click at [590, 245] on button "Next image" at bounding box center [576, 248] width 41 height 55
click at [582, 245] on button "Next image" at bounding box center [576, 248] width 41 height 55
click at [571, 10] on button "Close lightbox" at bounding box center [569, 17] width 27 height 24
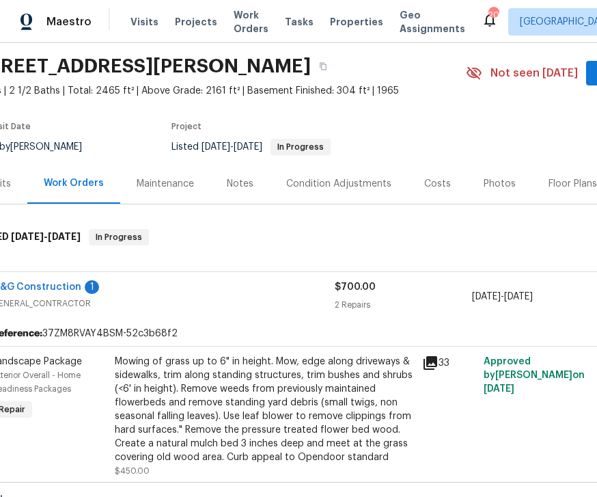
click at [57, 286] on link "M&G Construction" at bounding box center [37, 287] width 90 height 10
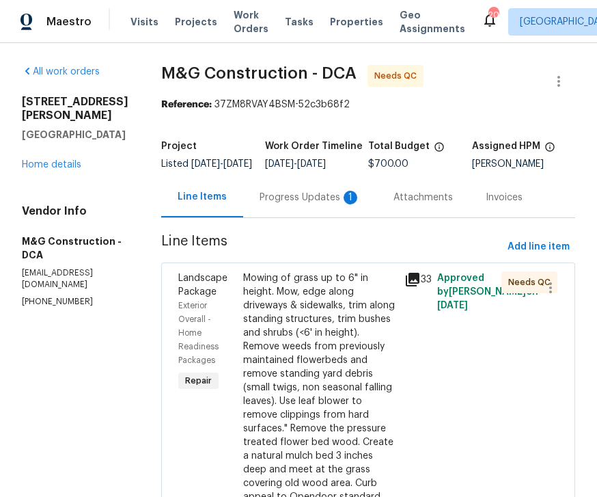
click at [299, 197] on div "Progress Updates 1" at bounding box center [310, 197] width 134 height 40
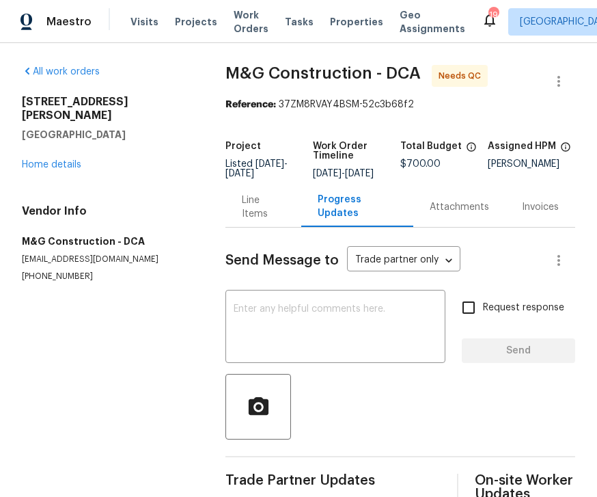
click at [264, 320] on textarea at bounding box center [336, 328] width 204 height 48
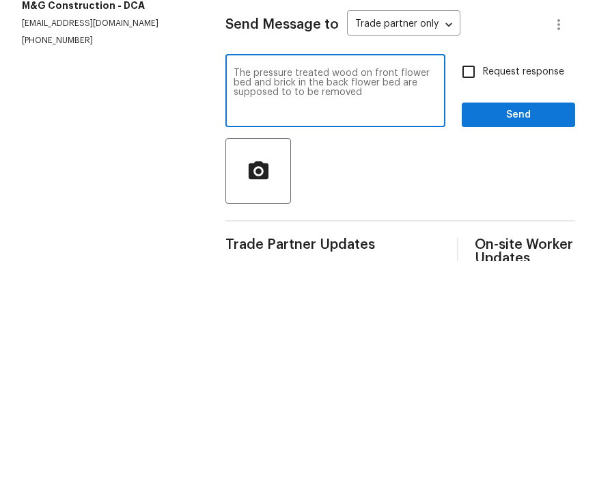
type textarea "The pressure treated wood on front flower bed and brick in the back flower bed …"
click at [534, 342] on span "Send" at bounding box center [519, 350] width 92 height 17
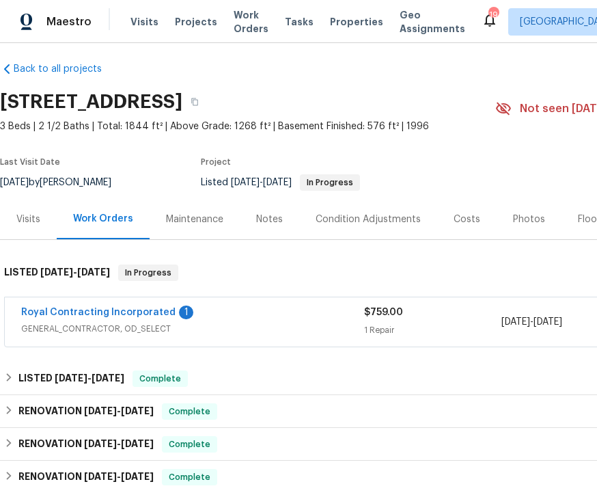
scroll to position [8, 0]
click at [104, 308] on link "Royal Contracting Incorporated" at bounding box center [98, 312] width 154 height 10
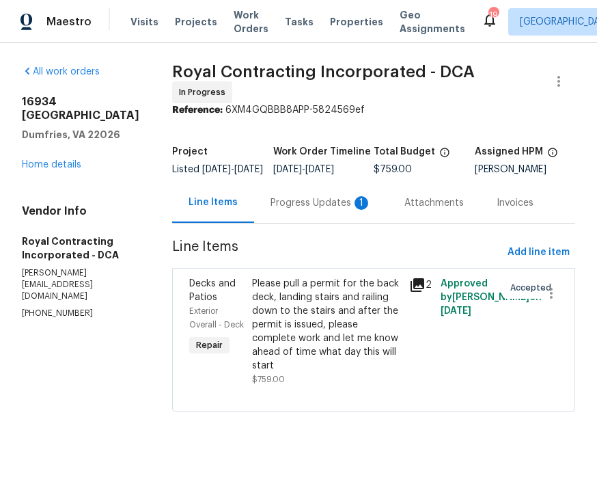
click at [329, 208] on div "Progress Updates 1" at bounding box center [321, 203] width 101 height 14
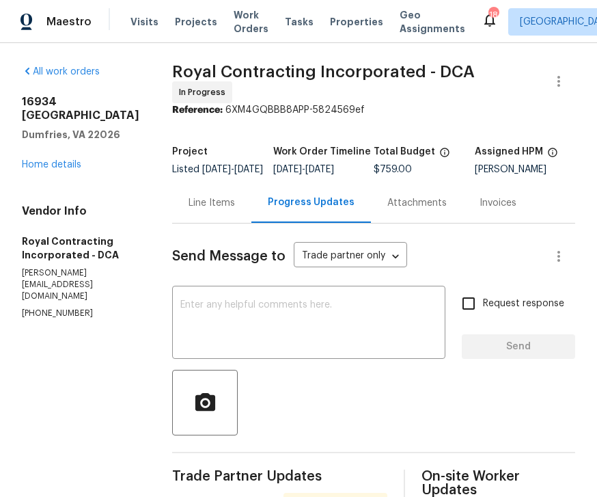
click at [248, 325] on textarea at bounding box center [308, 324] width 257 height 48
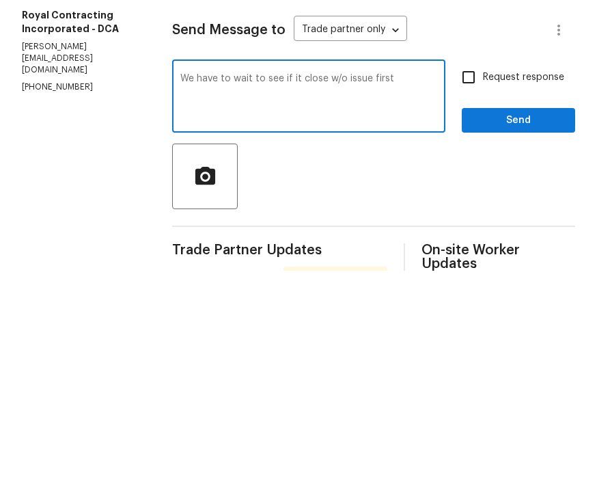
type textarea "We have to wait to see if it close w/o issue first"
click at [519, 338] on span "Send" at bounding box center [519, 346] width 92 height 17
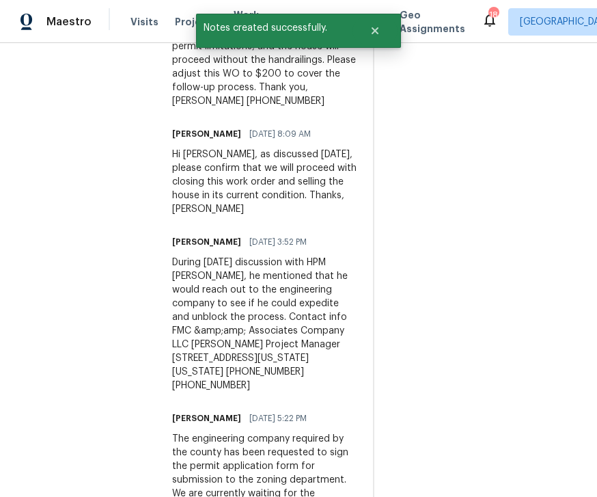
scroll to position [573, 0]
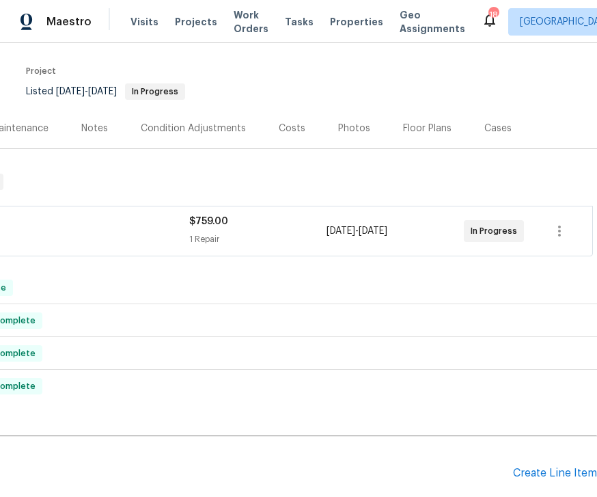
scroll to position [99, 175]
click at [549, 468] on div "Create Line Item" at bounding box center [555, 473] width 84 height 13
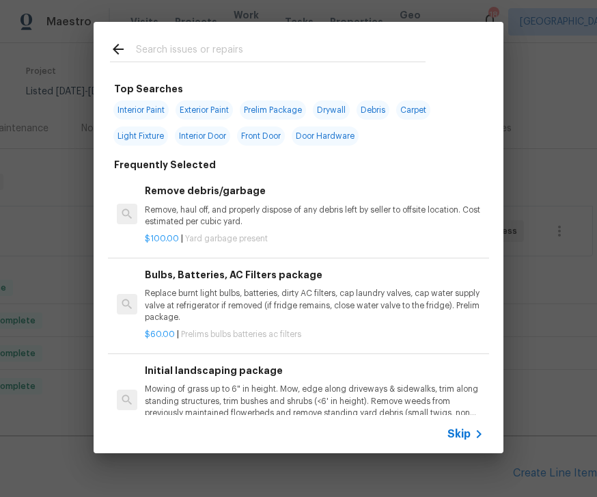
click at [197, 390] on p "Mowing of grass up to 6" in height. Mow, edge along driveways & sidewalks, trim…" at bounding box center [314, 400] width 339 height 35
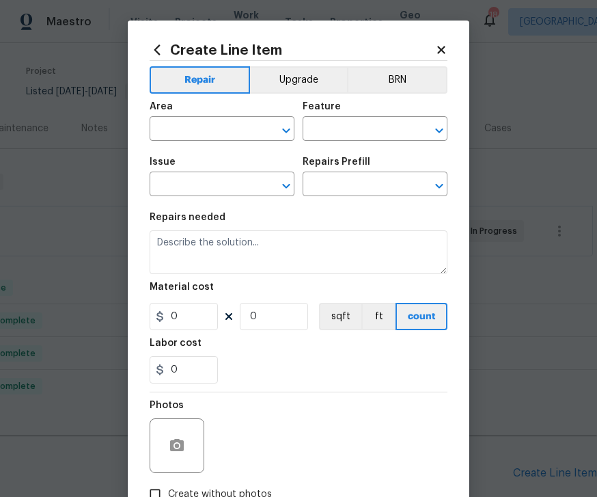
type input "Home Readiness Packages"
type input "Landscape Package"
type input "Initial landscaping package $75.00"
type textarea "Mowing of grass up to 6" in height. Mow, edge along driveways & sidewalks, trim…"
type input "75"
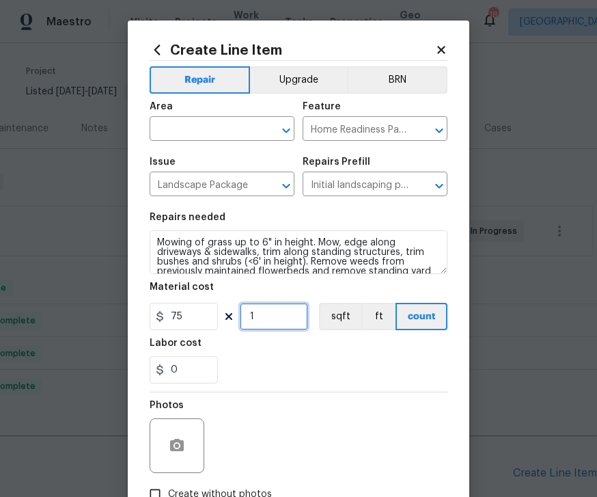
click at [275, 320] on input "1" at bounding box center [274, 316] width 68 height 27
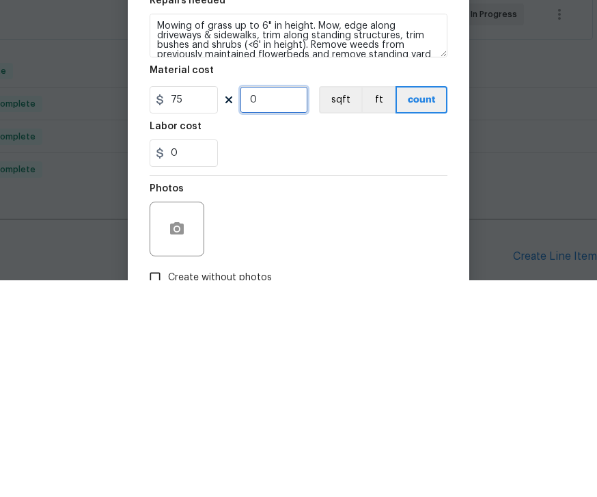
type input "3"
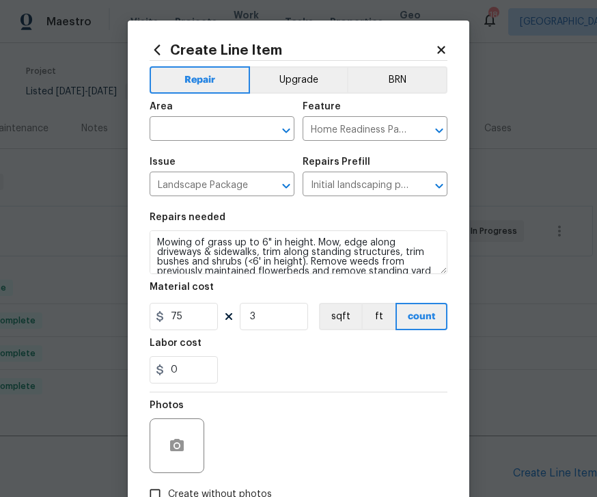
click at [250, 126] on input "text" at bounding box center [203, 130] width 107 height 21
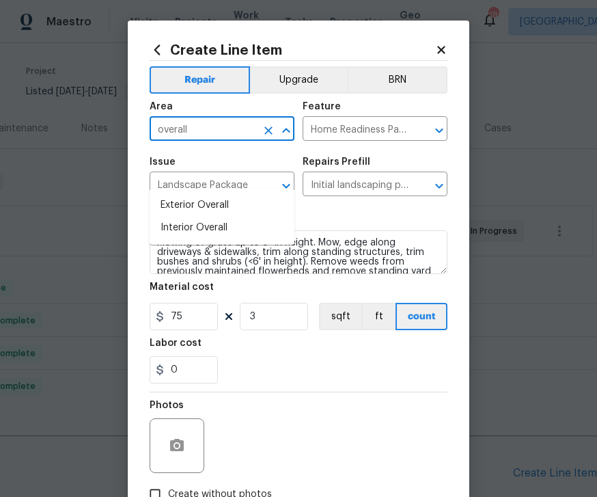
click at [215, 194] on li "Exterior Overall" at bounding box center [222, 205] width 145 height 23
type input "Exterior Overall"
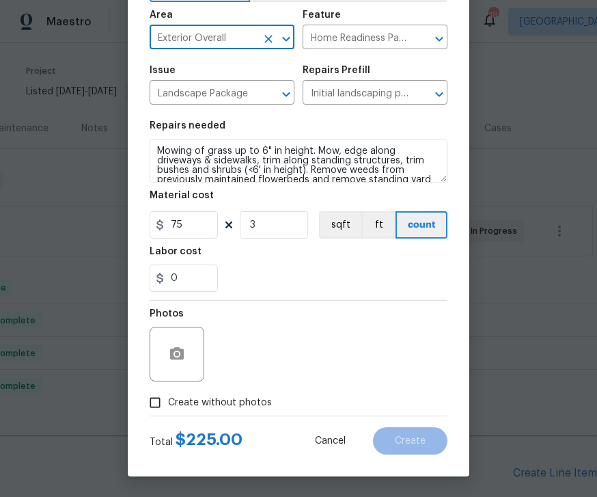
scroll to position [94, 0]
click at [156, 400] on input "Create without photos" at bounding box center [155, 402] width 26 height 26
checkbox input "true"
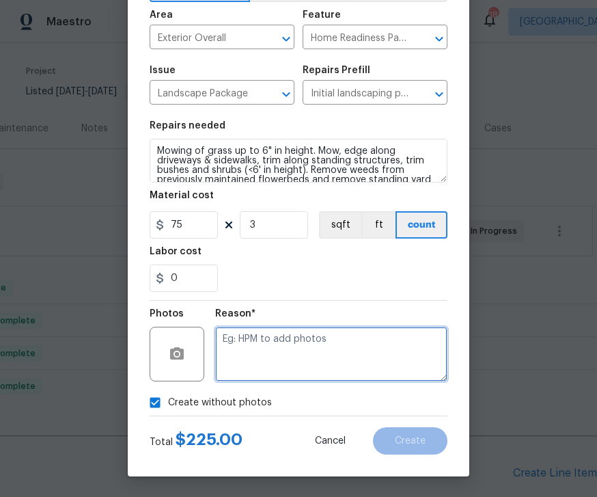
click at [288, 347] on textarea at bounding box center [331, 354] width 232 height 55
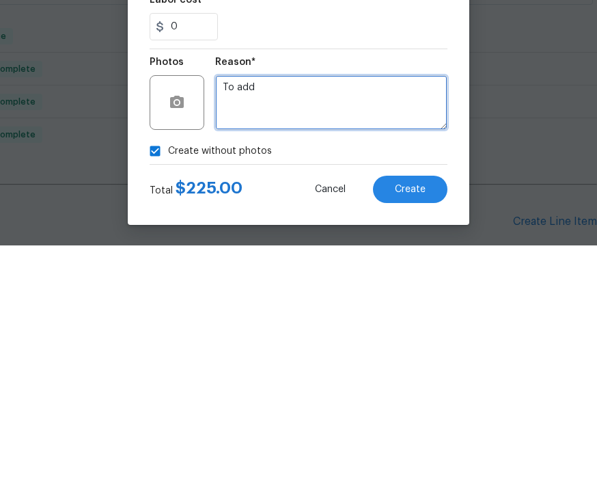
type textarea "To add"
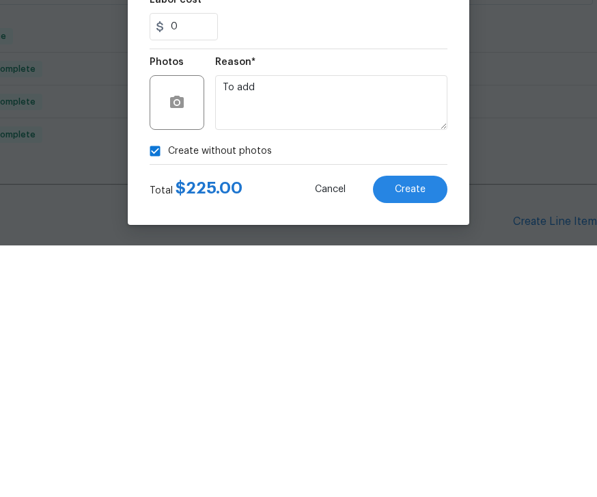
click at [427, 427] on button "Create" at bounding box center [410, 440] width 74 height 27
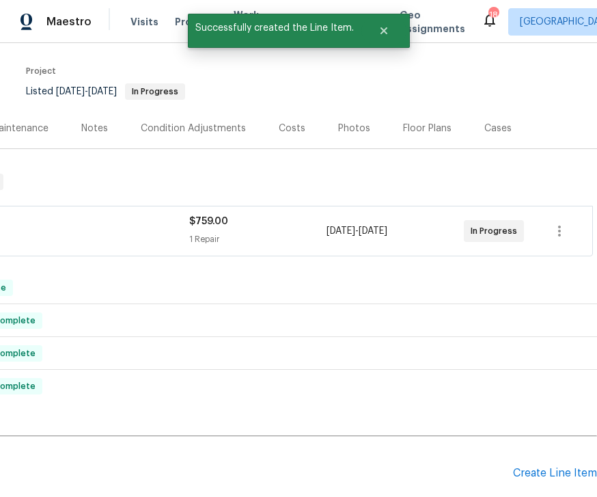
click at [558, 467] on div "Create Line Item" at bounding box center [555, 473] width 84 height 13
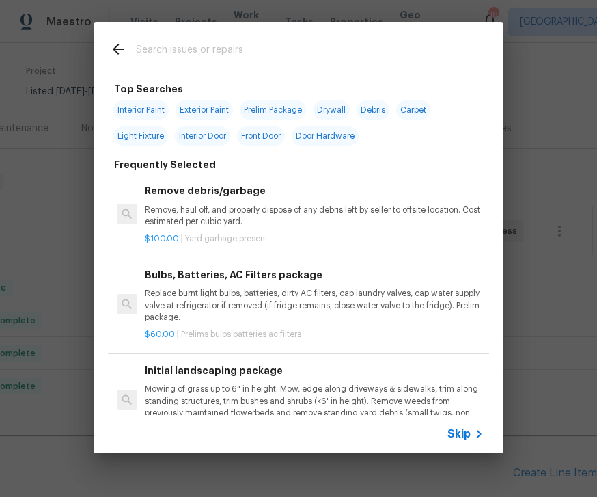
scroll to position [0, 0]
click at [235, 49] on input "text" at bounding box center [281, 51] width 290 height 20
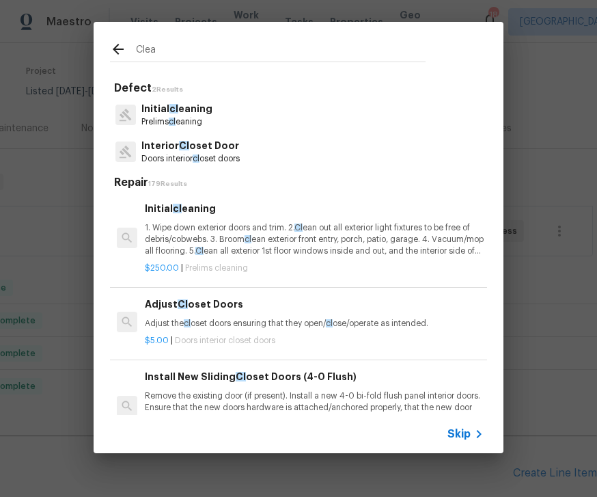
type input "Clean"
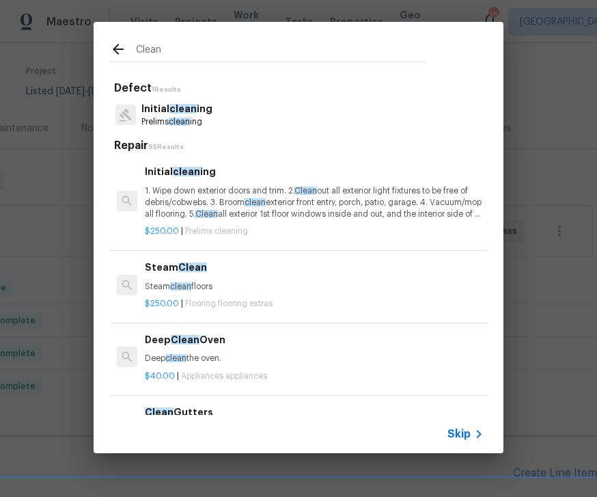
click at [196, 109] on p "Initial clean ing" at bounding box center [176, 109] width 71 height 14
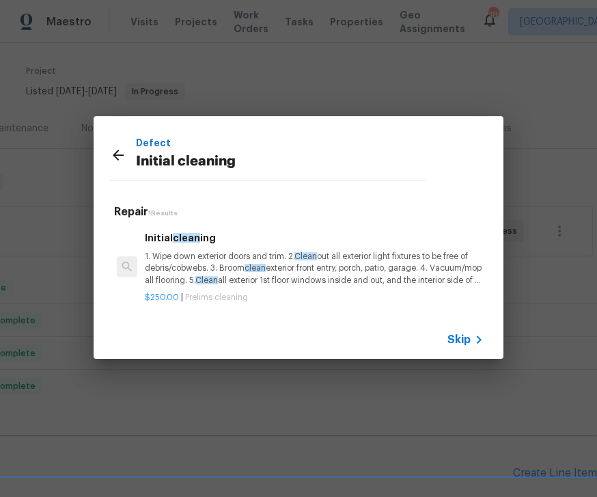
click at [258, 262] on p "1. Wipe down exterior doors and trim. 2. Clean out all exterior light fixtures …" at bounding box center [314, 268] width 339 height 35
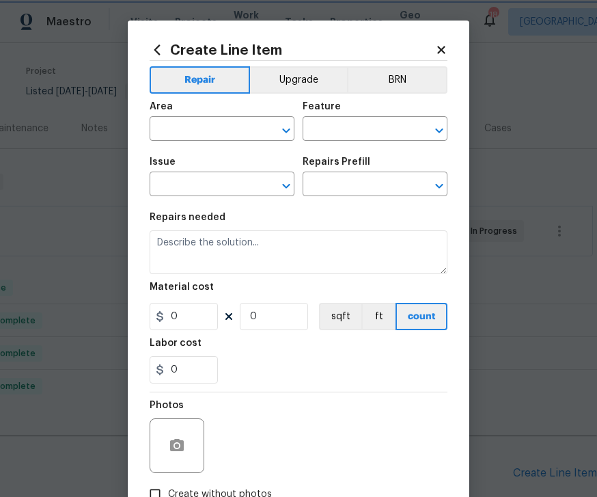
type input "Home Readiness Packages"
type input "Initial cleaning"
type input "Initial cleaning $250.00"
type textarea "1. Wipe down exterior doors and trim. 2. Clean out all exterior light fixtures …"
type input "250"
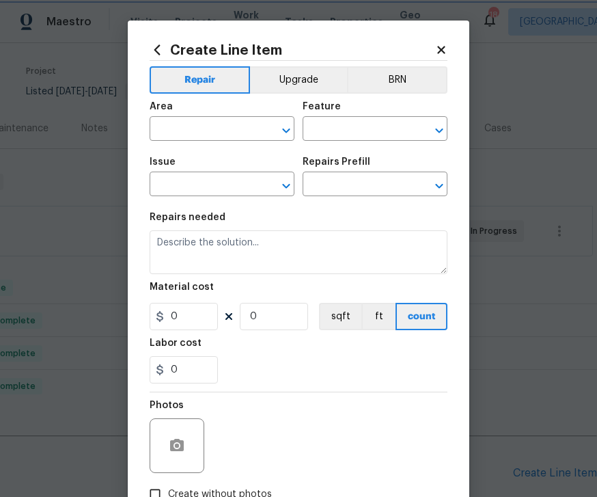
type input "1"
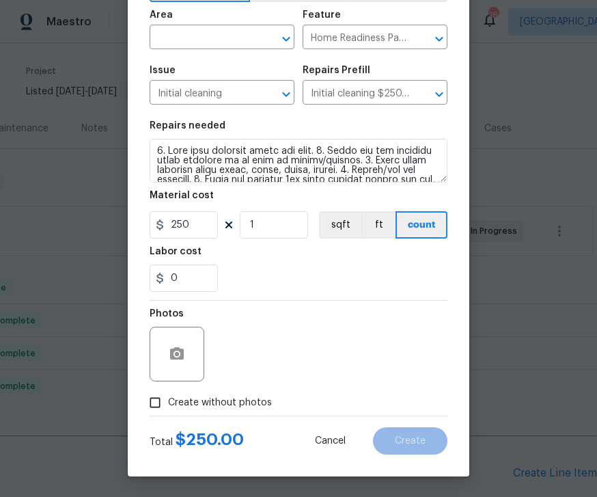
scroll to position [94, 0]
click at [173, 396] on span "Create without photos" at bounding box center [220, 403] width 104 height 14
click at [168, 396] on input "Create without photos" at bounding box center [155, 402] width 26 height 26
checkbox input "true"
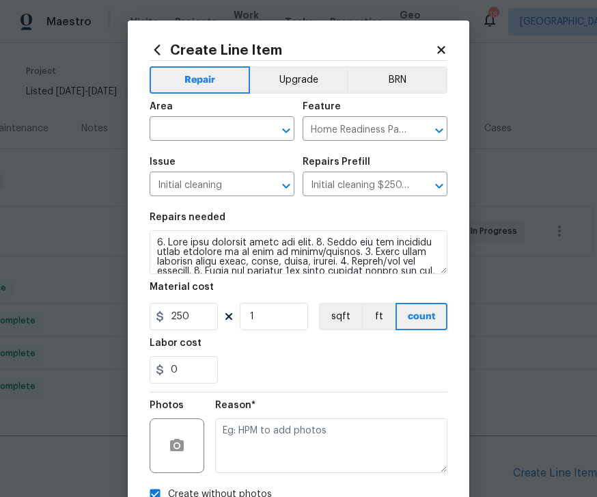
scroll to position [0, 0]
click at [278, 131] on icon "Open" at bounding box center [286, 130] width 16 height 16
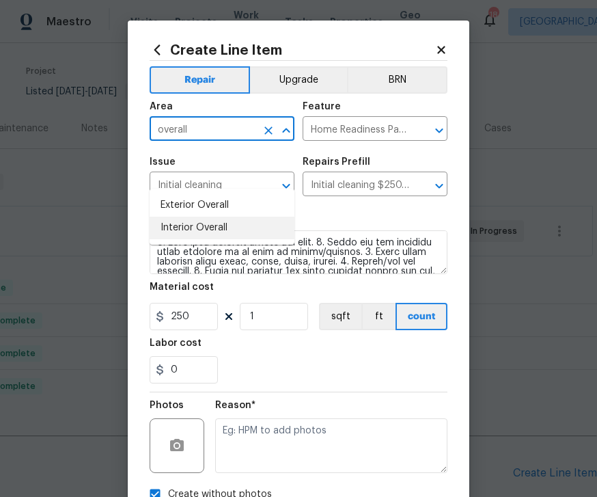
click at [221, 217] on li "Interior Overall" at bounding box center [222, 228] width 145 height 23
type input "Interior Overall"
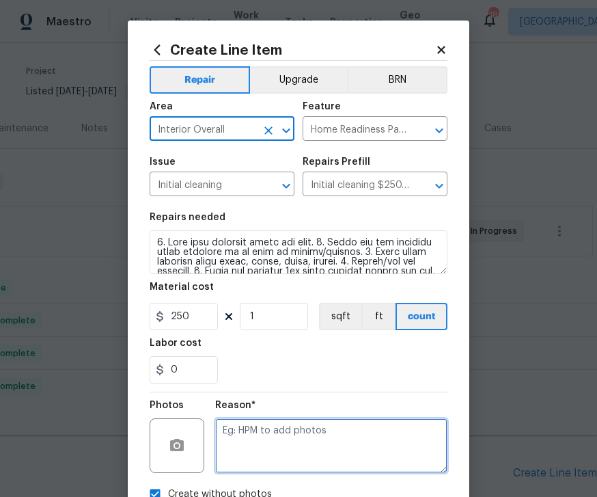
click at [303, 439] on textarea at bounding box center [331, 445] width 232 height 55
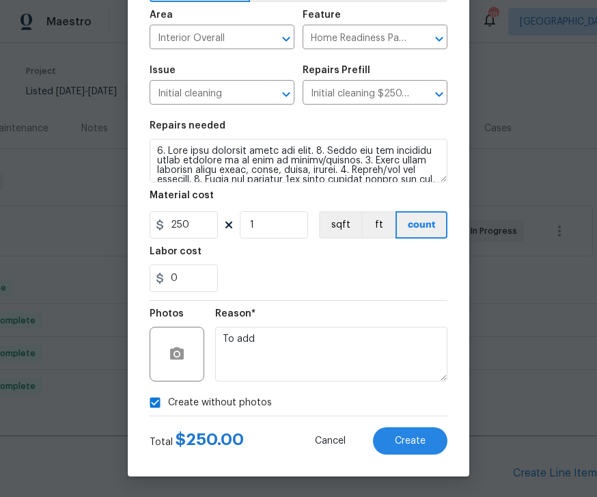
scroll to position [94, 0]
type textarea "To add"
click at [431, 442] on button "Create" at bounding box center [410, 440] width 74 height 27
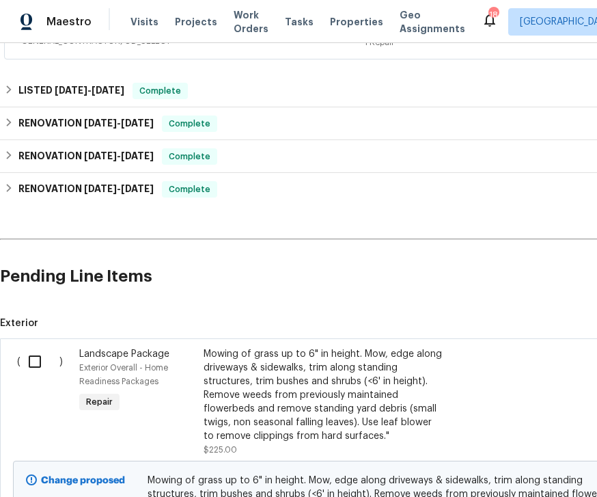
scroll to position [301, 0]
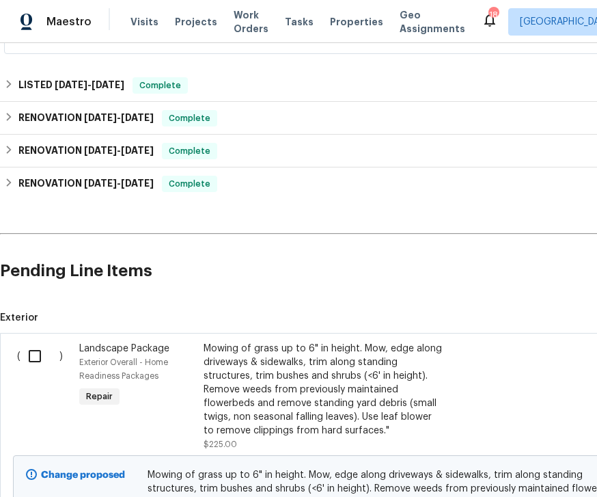
click at [41, 342] on input "checkbox" at bounding box center [39, 356] width 39 height 29
checkbox input "true"
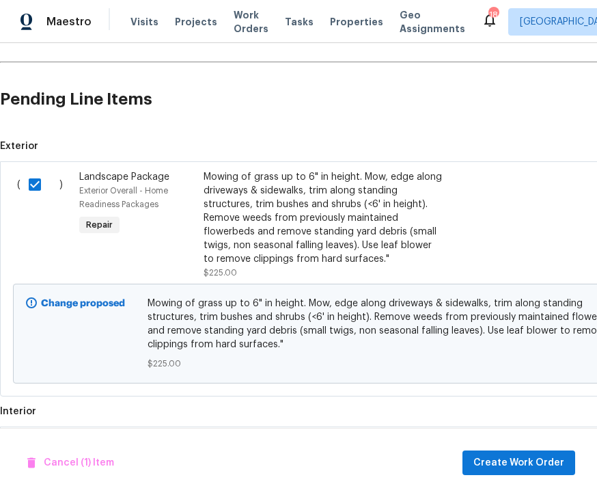
scroll to position [473, 0]
click at [40, 435] on input "checkbox" at bounding box center [39, 449] width 39 height 29
checkbox input "true"
click at [530, 452] on button "Create Work Order" at bounding box center [519, 462] width 113 height 25
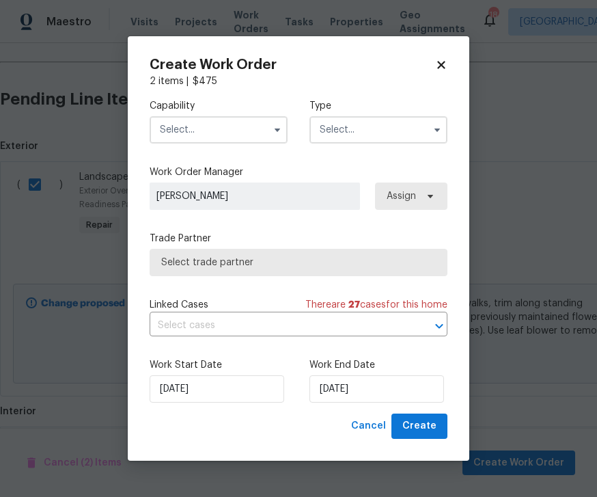
click at [265, 116] on input "text" at bounding box center [219, 129] width 138 height 27
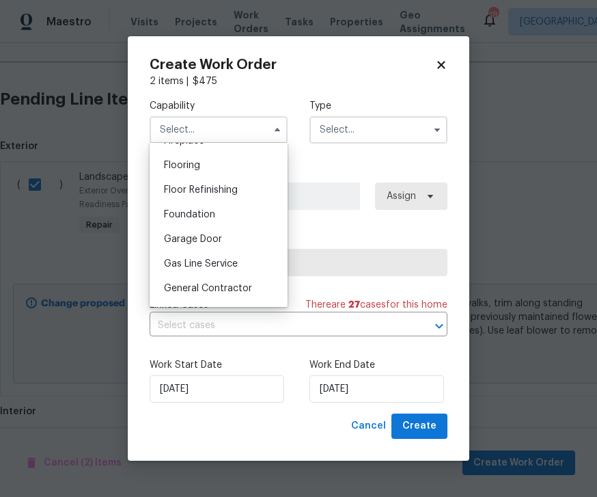
scroll to position [535, 0]
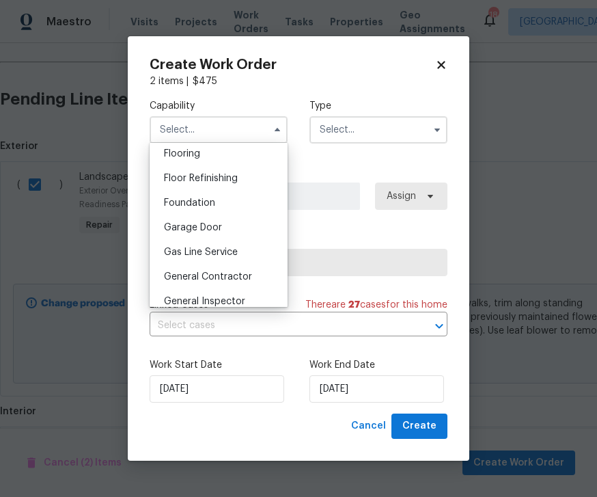
click at [207, 273] on span "General Contractor" at bounding box center [208, 277] width 88 height 10
type input "General Contractor"
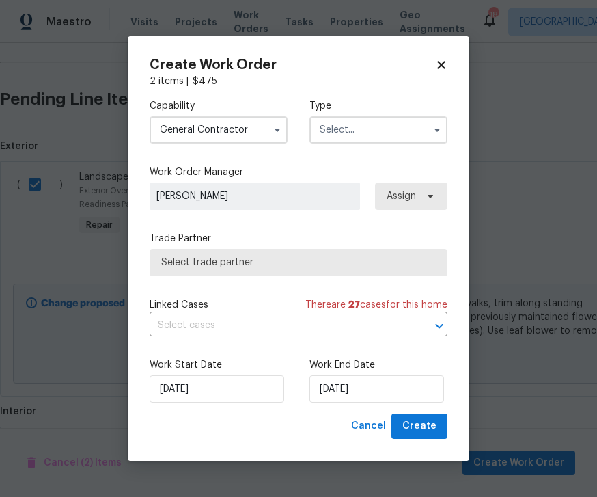
click at [414, 135] on input "text" at bounding box center [379, 129] width 138 height 27
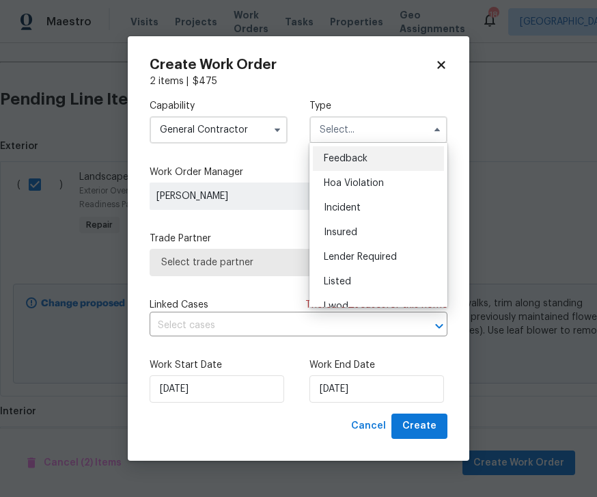
click at [342, 279] on span "Listed" at bounding box center [337, 282] width 27 height 10
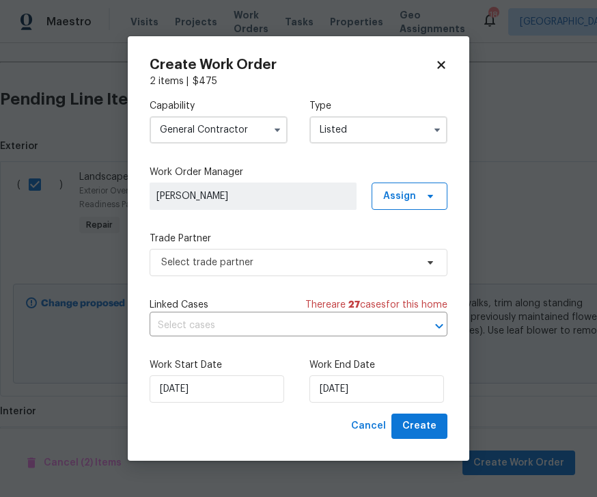
type input "Listed"
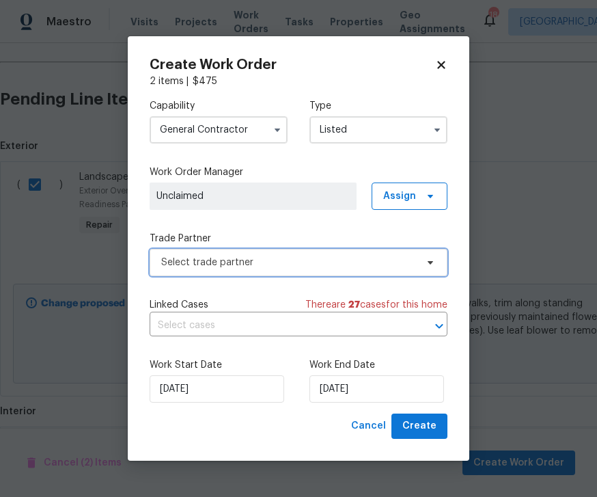
click at [436, 258] on span "Select trade partner" at bounding box center [299, 262] width 298 height 27
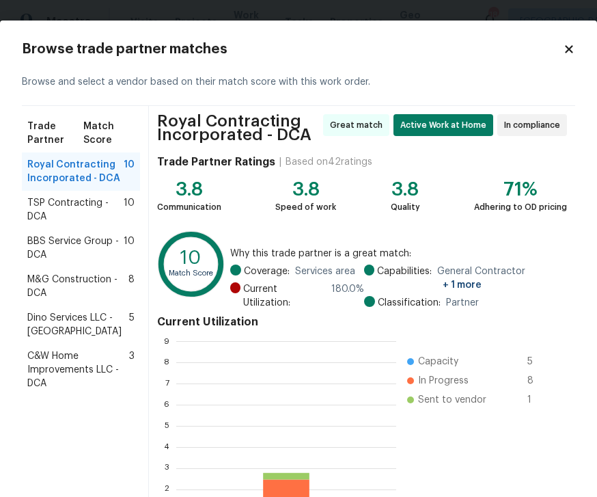
scroll to position [191, 220]
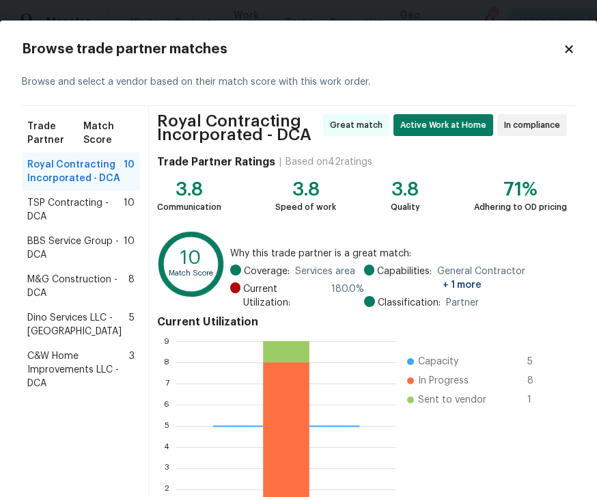
click at [90, 281] on span "M&G Construction - DCA" at bounding box center [77, 286] width 101 height 27
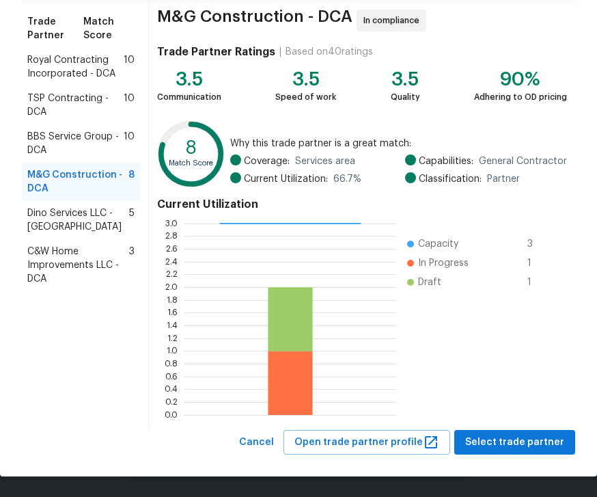
scroll to position [105, 0]
click at [525, 430] on button "Select trade partner" at bounding box center [514, 442] width 121 height 25
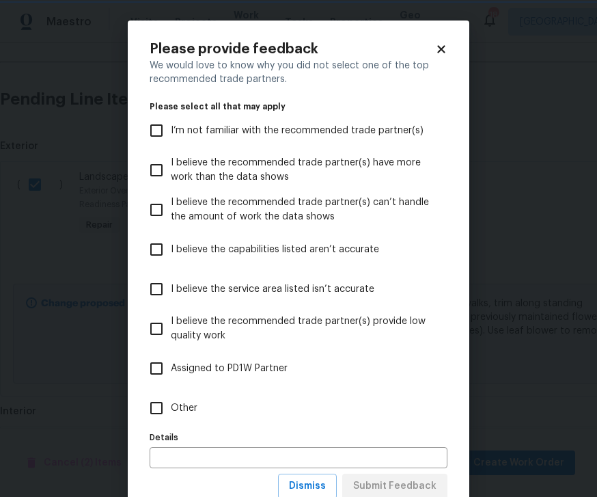
scroll to position [0, 0]
click at [163, 405] on input "Other" at bounding box center [156, 408] width 29 height 29
checkbox input "true"
click at [210, 454] on input "text" at bounding box center [299, 457] width 298 height 21
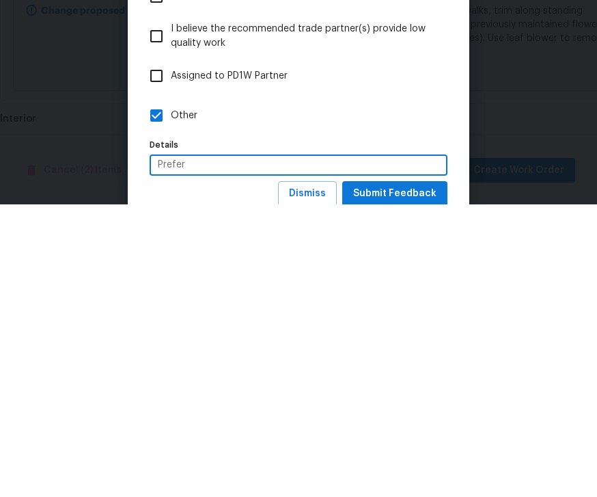
type input "Prefer"
click at [404, 474] on button "Submit Feedback" at bounding box center [394, 486] width 105 height 25
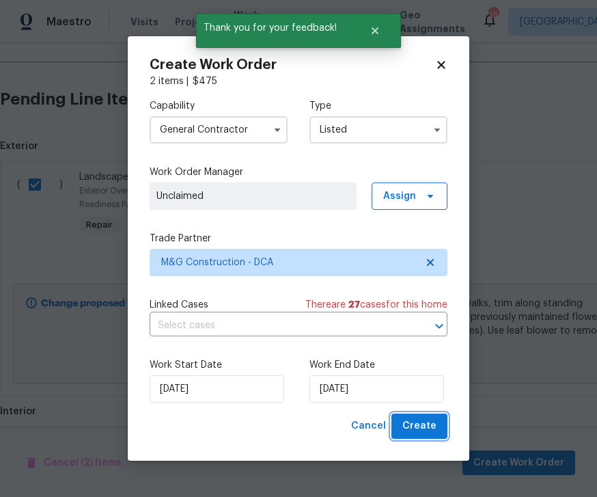
click at [436, 422] on span "Create" at bounding box center [419, 425] width 34 height 17
checkbox input "false"
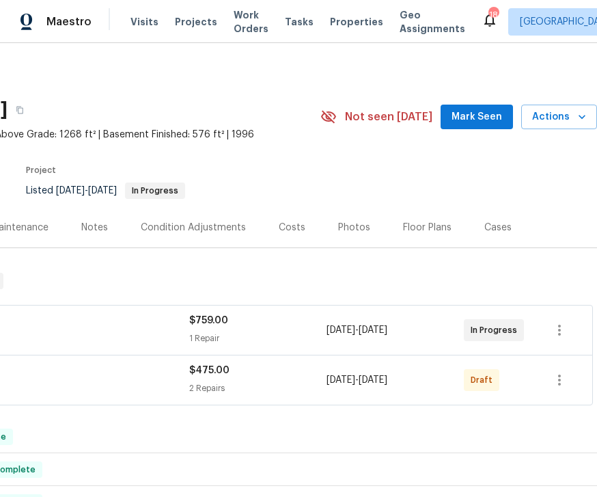
scroll to position [0, 175]
click at [563, 372] on icon "button" at bounding box center [559, 380] width 16 height 16
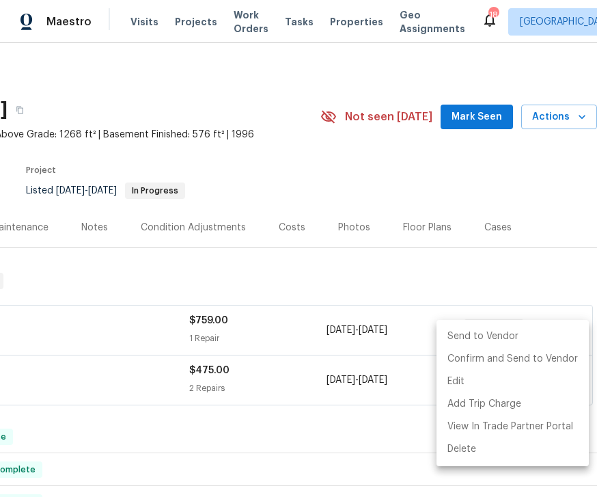
click at [502, 320] on ul "Send to Vendor Confirm and Send to Vendor Edit Add Trip Charge View In Trade Pa…" at bounding box center [513, 393] width 152 height 146
click at [333, 423] on div at bounding box center [298, 248] width 597 height 497
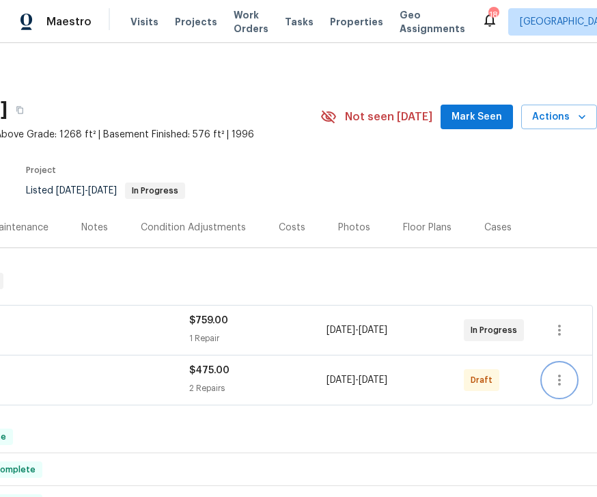
click at [570, 364] on button "button" at bounding box center [559, 380] width 33 height 33
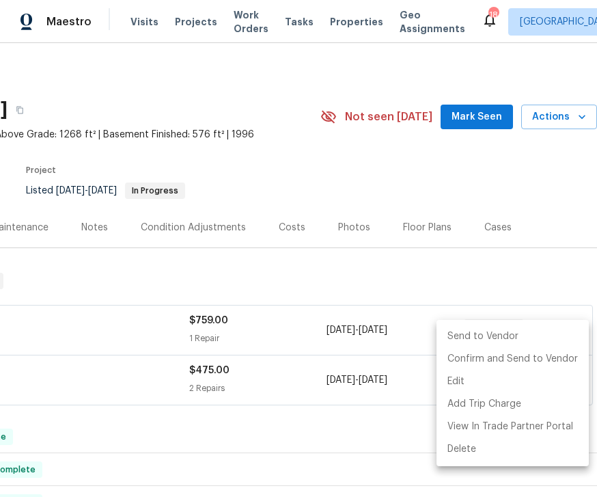
click at [484, 323] on ul "Send to Vendor Confirm and Send to Vendor Edit Add Trip Charge View In Trade Pa…" at bounding box center [513, 393] width 152 height 146
click at [381, 424] on div at bounding box center [298, 248] width 597 height 497
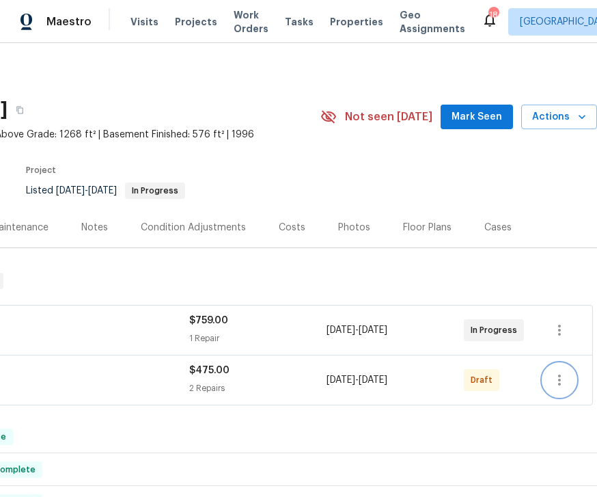
click at [568, 364] on button "button" at bounding box center [559, 380] width 33 height 33
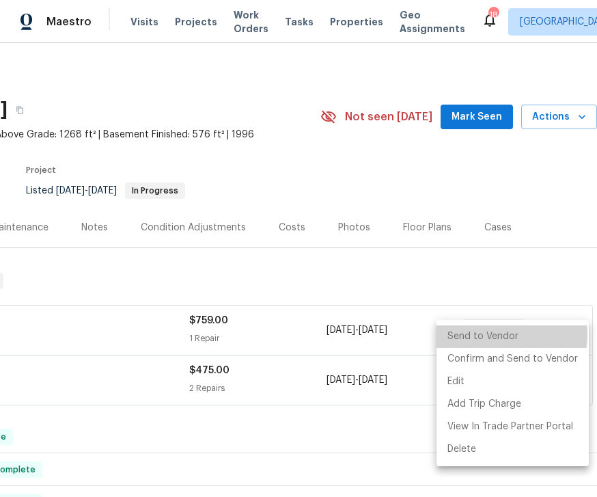
click at [476, 333] on li "Send to Vendor" at bounding box center [513, 336] width 152 height 23
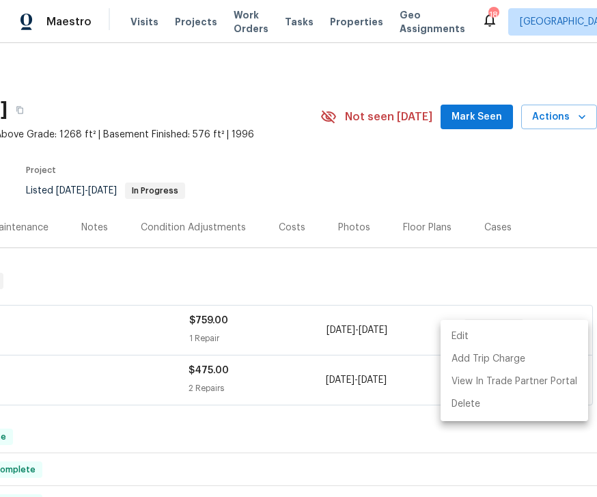
click at [375, 407] on div at bounding box center [298, 248] width 597 height 497
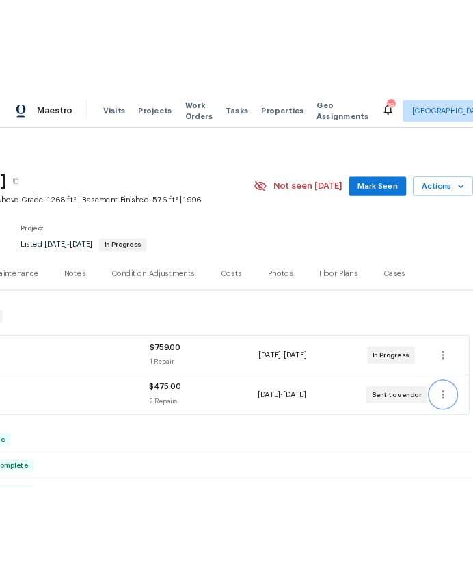
scroll to position [0, 0]
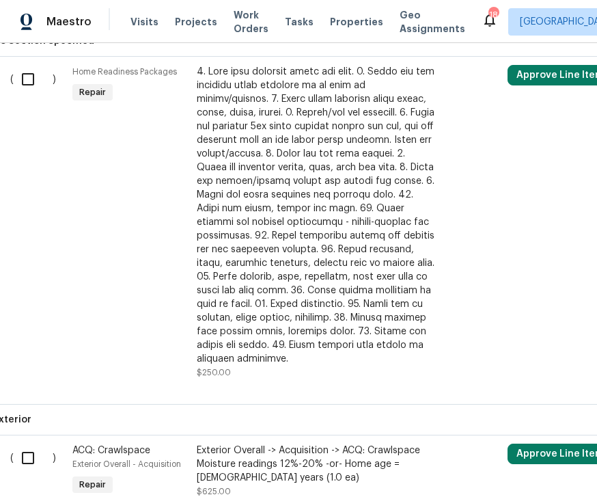
scroll to position [402, 7]
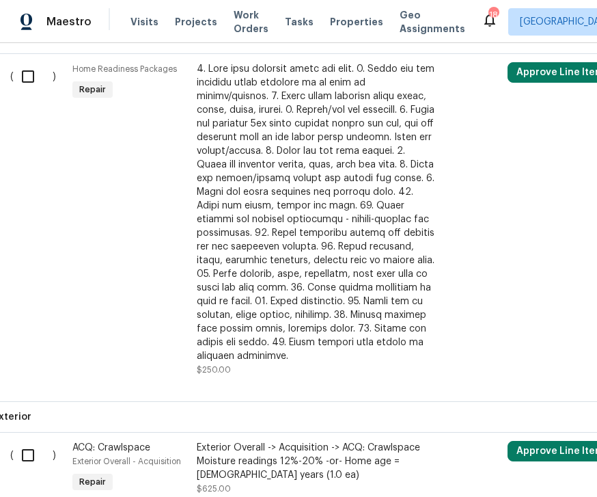
click at [34, 74] on input "checkbox" at bounding box center [33, 76] width 39 height 29
checkbox input "true"
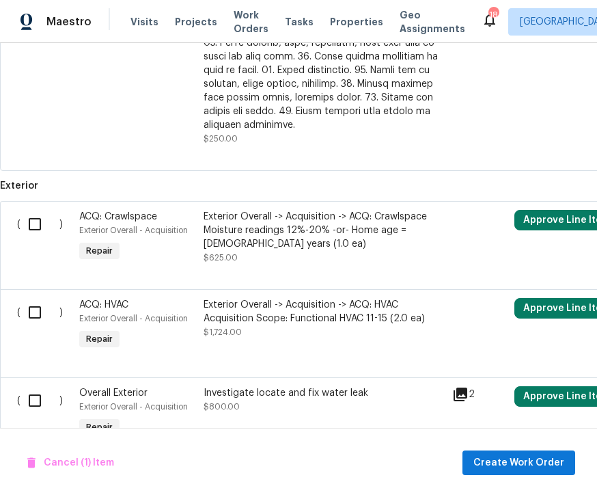
scroll to position [633, 0]
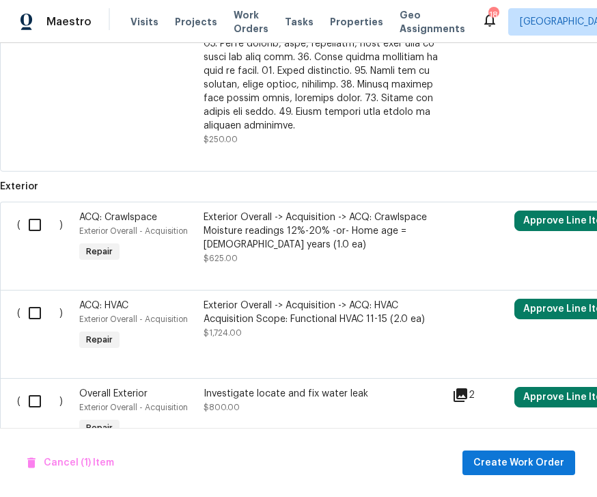
click at [35, 213] on input "checkbox" at bounding box center [39, 224] width 39 height 29
checkbox input "true"
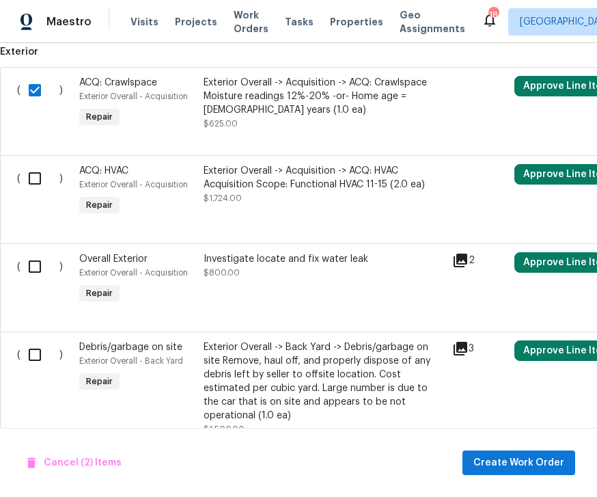
scroll to position [767, 0]
click at [37, 255] on input "checkbox" at bounding box center [39, 266] width 39 height 29
checkbox input "true"
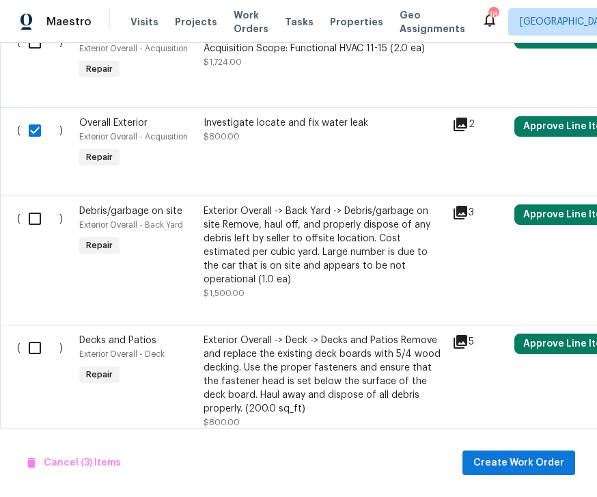
scroll to position [903, 0]
click at [275, 236] on div "Exterior Overall -> Back Yard -> Debris/garbage on site Remove, haul off, and p…" at bounding box center [324, 245] width 241 height 82
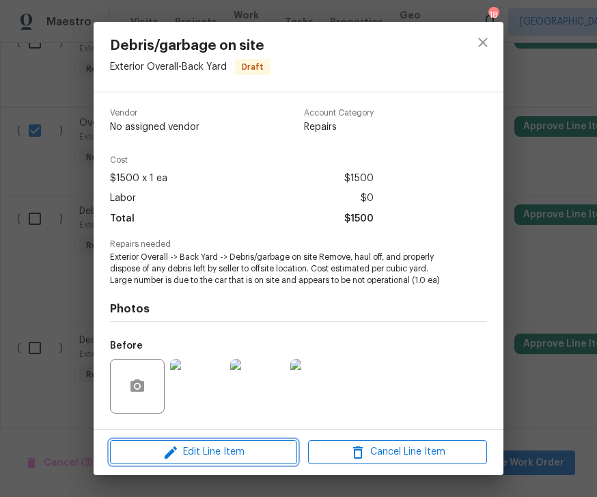
click at [225, 452] on span "Edit Line Item" at bounding box center [203, 451] width 179 height 17
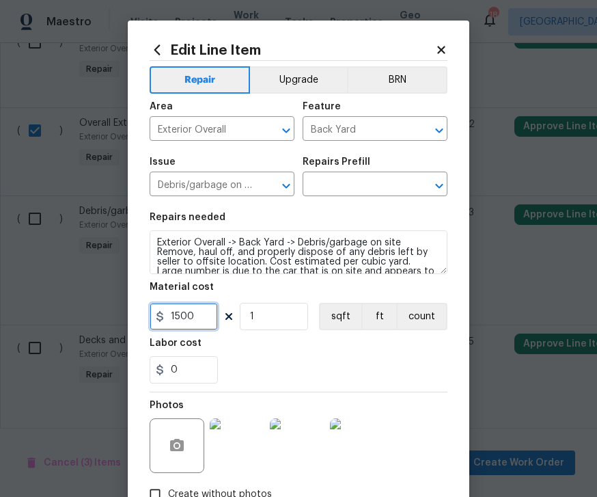
click at [209, 322] on input "1500" at bounding box center [184, 316] width 68 height 27
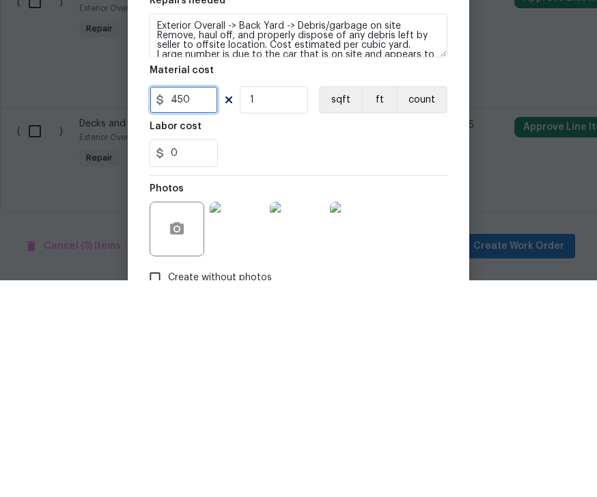
type input "450"
click at [379, 356] on div "0" at bounding box center [299, 369] width 298 height 27
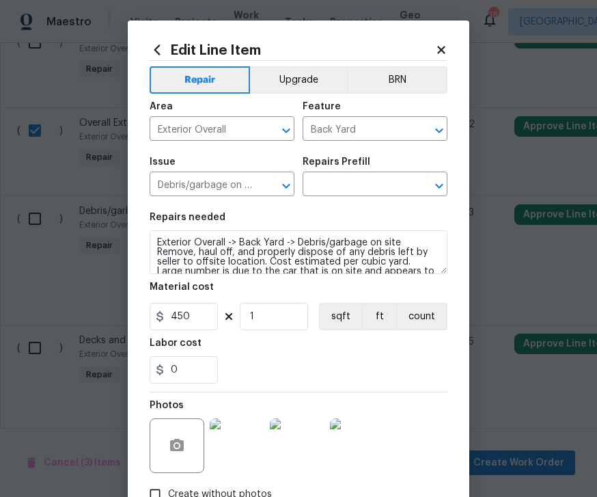
click at [433, 184] on icon "Open" at bounding box center [439, 186] width 16 height 16
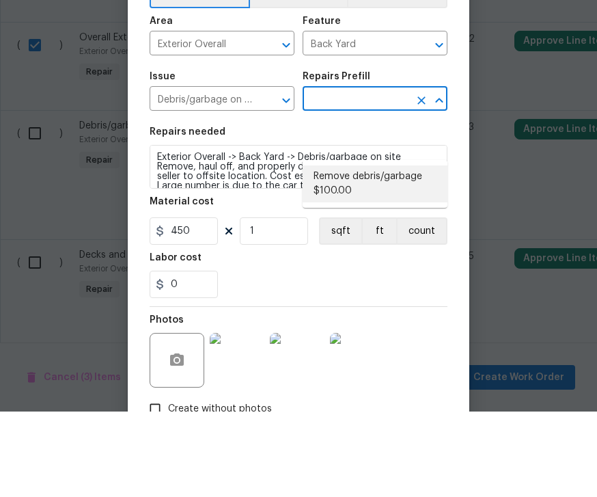
click at [364, 251] on li "Remove debris/garbage $100.00" at bounding box center [375, 269] width 145 height 37
type input "Remove debris/garbage $100.00"
type textarea "Remove, haul off, and properly dispose of any debris left by seller to offsite …"
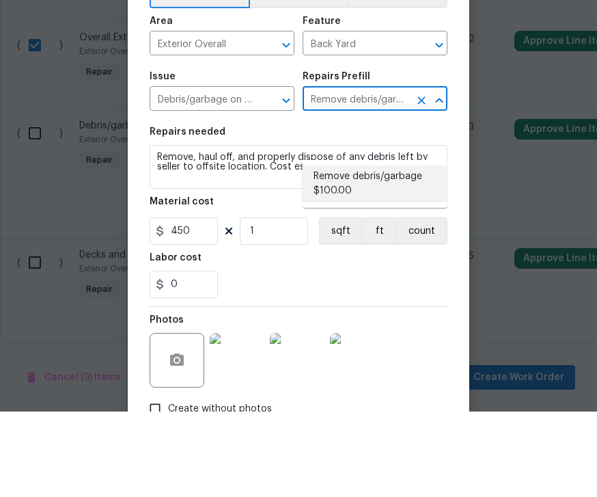
type input "100"
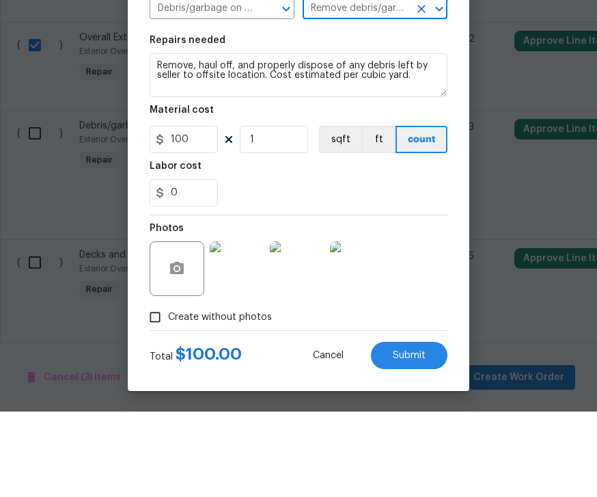
scroll to position [94, 0]
click at [269, 211] on input "1" at bounding box center [274, 224] width 68 height 27
click at [279, 211] on input "1" at bounding box center [274, 224] width 68 height 27
type input "4"
click at [357, 247] on div "Labor cost" at bounding box center [299, 256] width 298 height 18
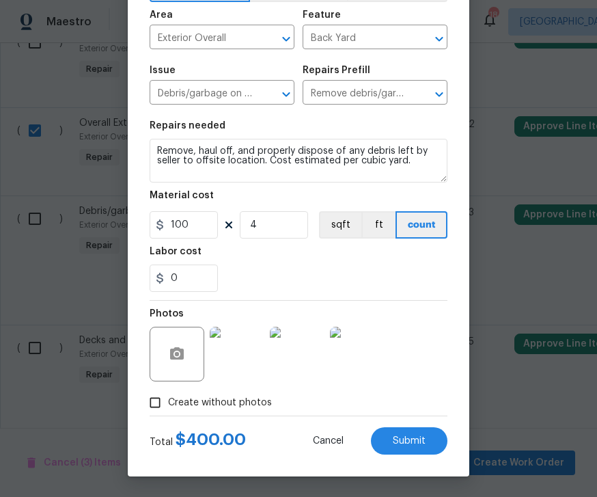
click at [413, 430] on button "Submit" at bounding box center [409, 440] width 77 height 27
type textarea "Exterior Overall -> Back Yard -> Debris/garbage on site Remove, haul off, and p…"
type input "1"
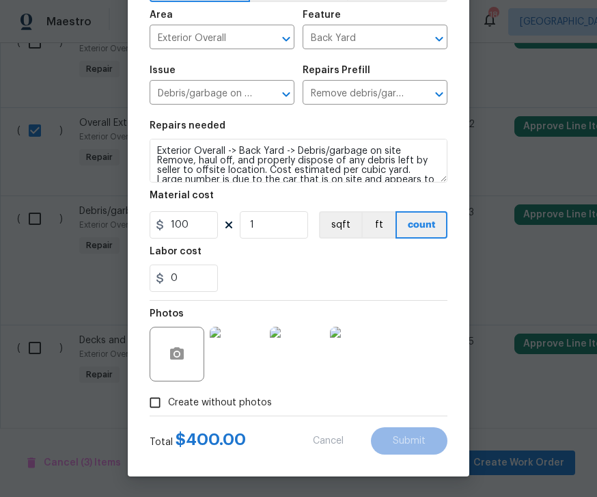
type textarea "Remove, haul off, and properly dispose of any debris left by seller to offsite …"
type input "1500"
type input "4"
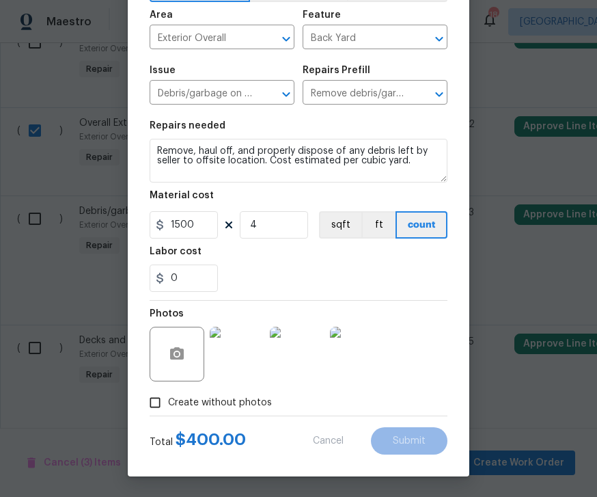
type input "100"
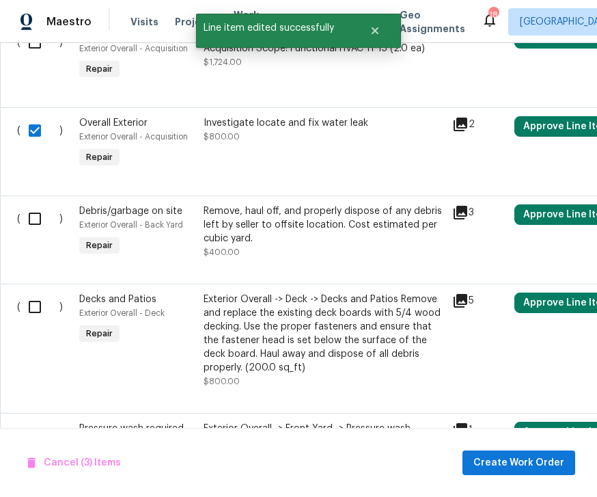
scroll to position [0, 0]
click at [37, 204] on input "checkbox" at bounding box center [39, 218] width 39 height 29
checkbox input "true"
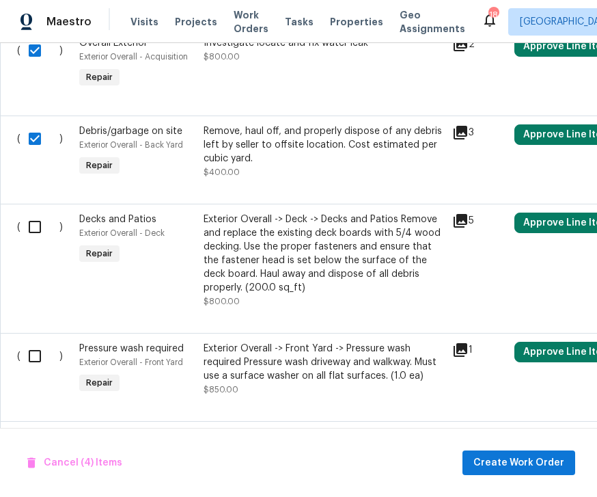
scroll to position [983, 0]
click at [40, 212] on input "checkbox" at bounding box center [39, 226] width 39 height 29
checkbox input "true"
click at [33, 342] on input "checkbox" at bounding box center [39, 356] width 39 height 29
checkbox input "true"
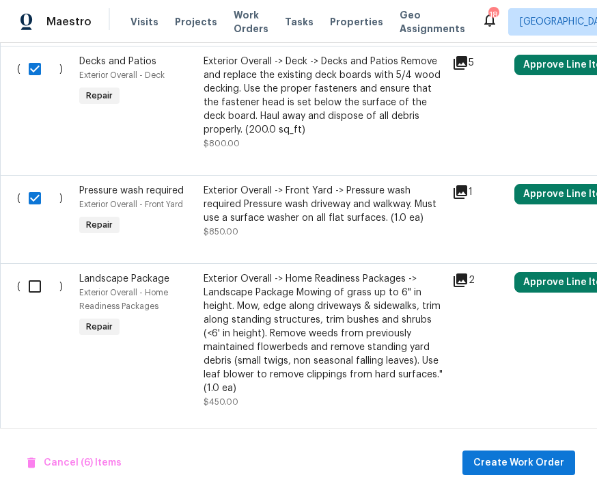
scroll to position [1143, 0]
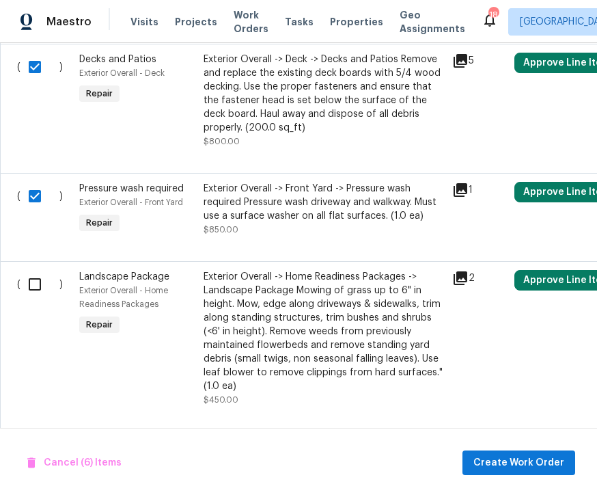
click at [41, 270] on input "checkbox" at bounding box center [39, 284] width 39 height 29
checkbox input "true"
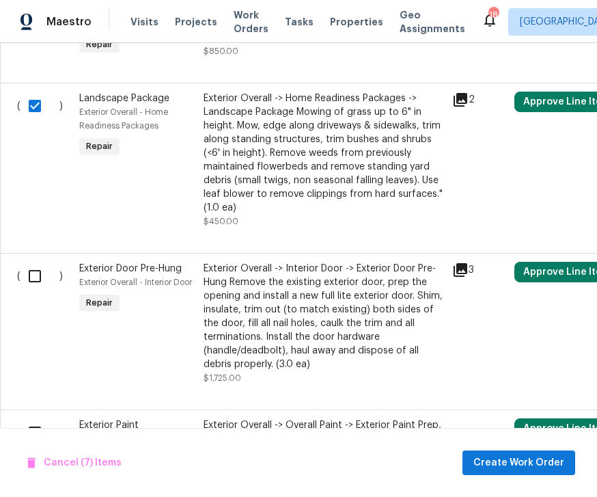
scroll to position [1321, 0]
click at [36, 262] on input "checkbox" at bounding box center [39, 276] width 39 height 29
checkbox input "true"
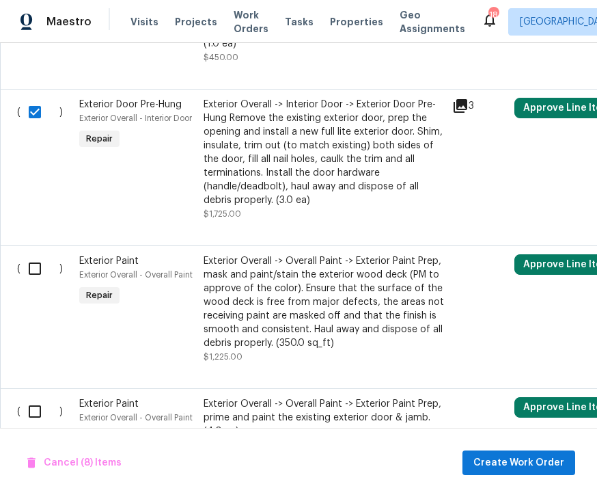
scroll to position [1485, 0]
click at [36, 254] on input "checkbox" at bounding box center [39, 268] width 39 height 29
checkbox input "true"
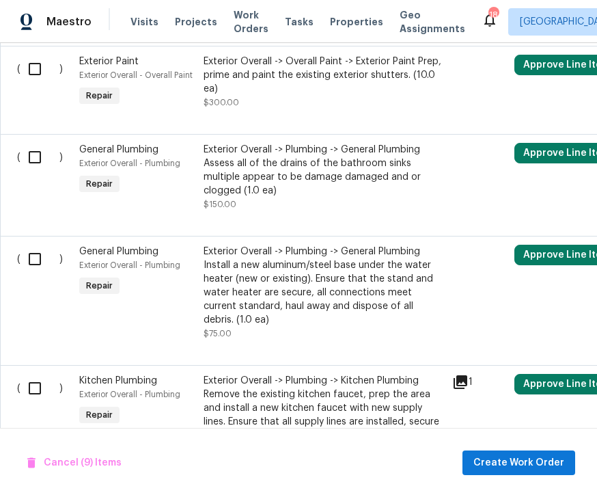
scroll to position [1916, 0]
click at [48, 245] on input "checkbox" at bounding box center [39, 259] width 39 height 29
checkbox input "true"
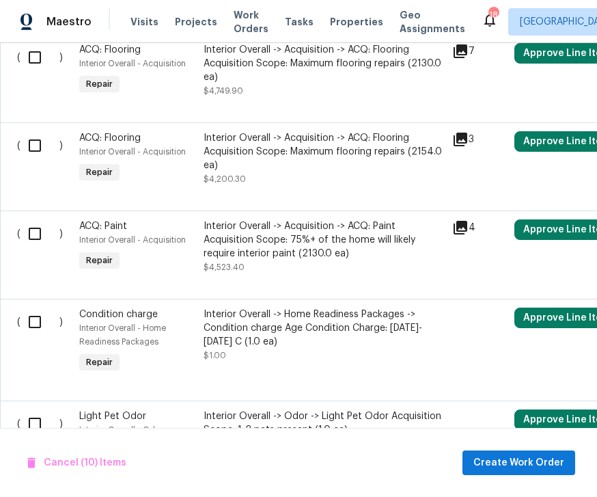
scroll to position [2671, 0]
click at [42, 219] on input "checkbox" at bounding box center [39, 233] width 39 height 29
checkbox input "true"
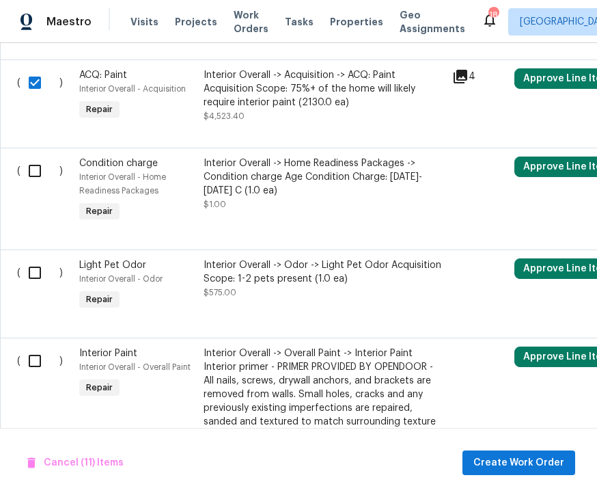
scroll to position [2823, 0]
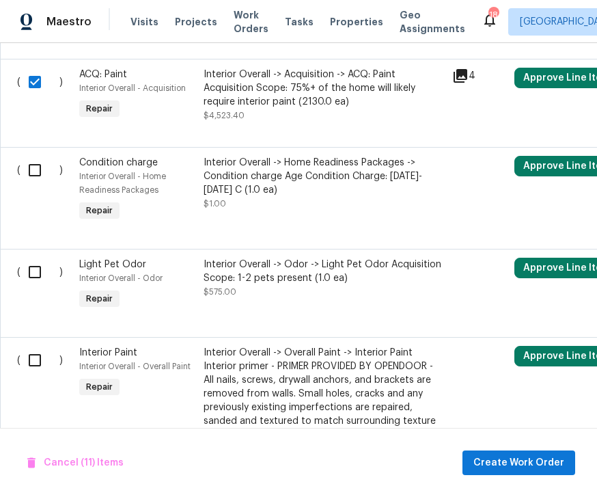
click at [33, 346] on input "checkbox" at bounding box center [39, 360] width 39 height 29
checkbox input "true"
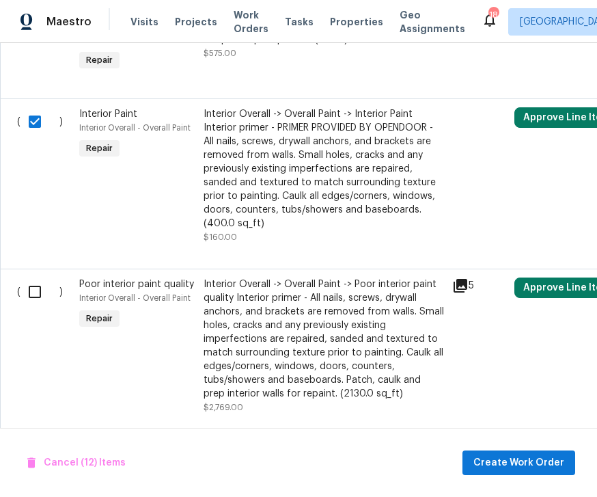
scroll to position [3061, 0]
click at [40, 277] on input "checkbox" at bounding box center [39, 291] width 39 height 29
checkbox input "true"
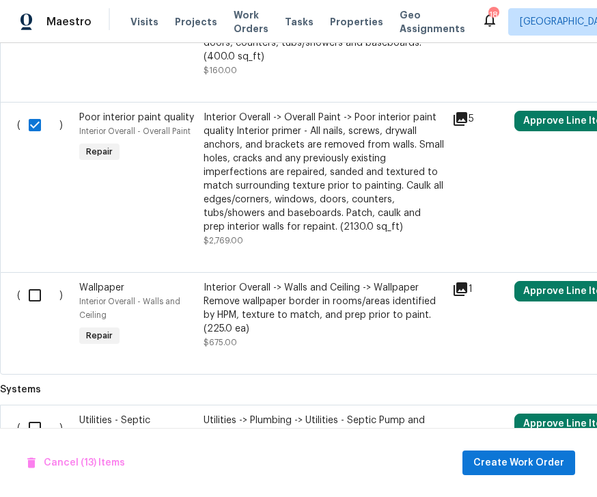
scroll to position [3228, 0]
click at [36, 281] on input "checkbox" at bounding box center [39, 295] width 39 height 29
checkbox input "true"
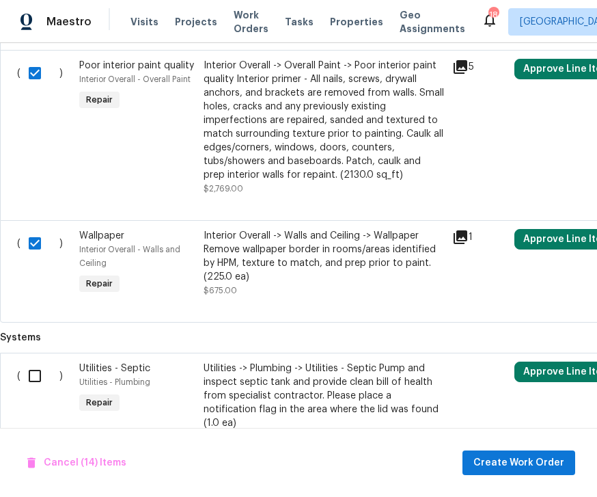
scroll to position [3280, 0]
click at [508, 465] on span "Create Work Order" at bounding box center [519, 462] width 91 height 17
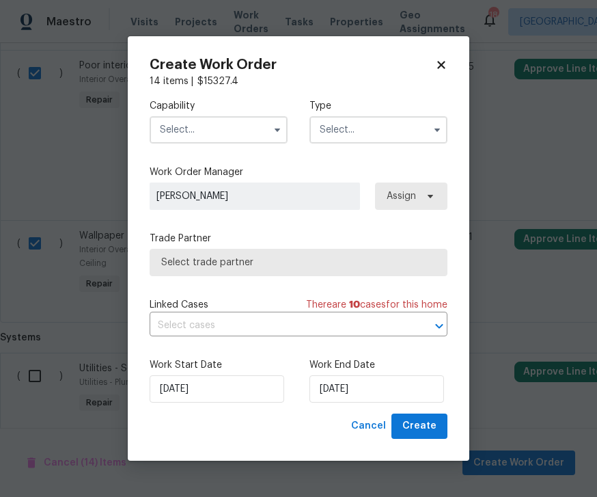
click at [264, 119] on input "text" at bounding box center [219, 129] width 138 height 27
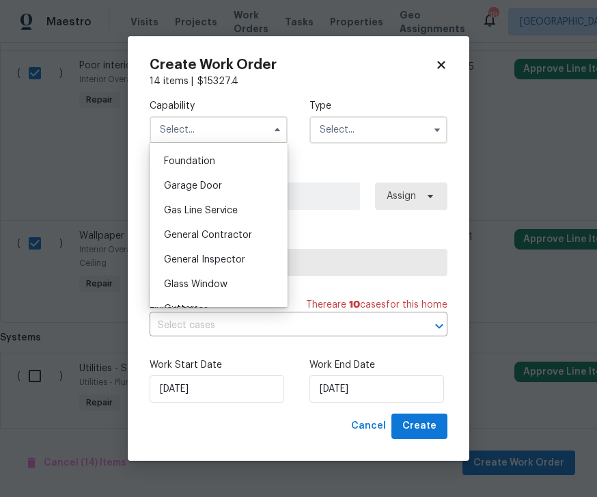
scroll to position [581, 0]
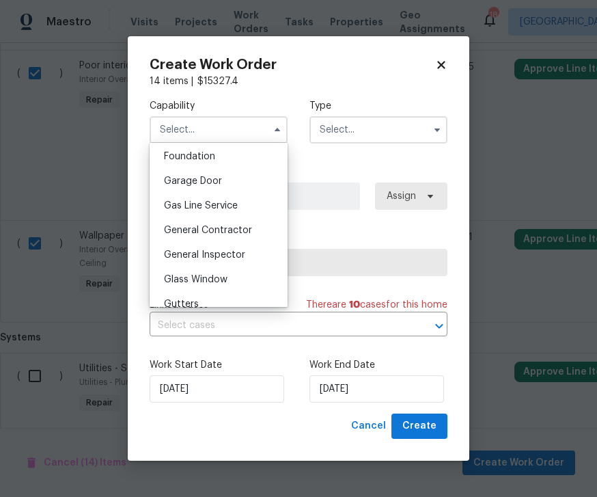
click at [222, 230] on span "General Contractor" at bounding box center [208, 230] width 88 height 10
type input "General Contractor"
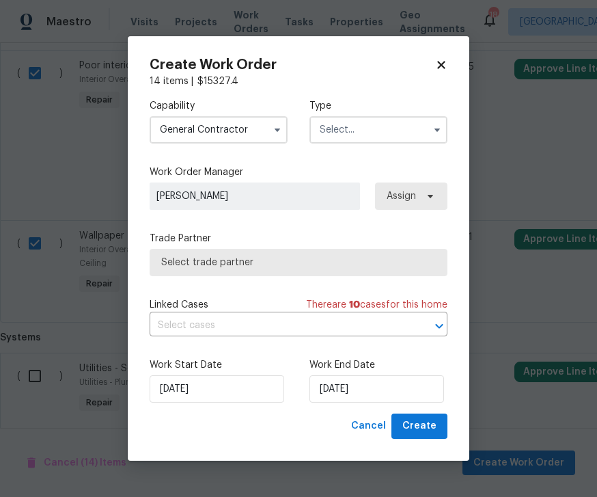
click at [385, 120] on input "text" at bounding box center [379, 129] width 138 height 27
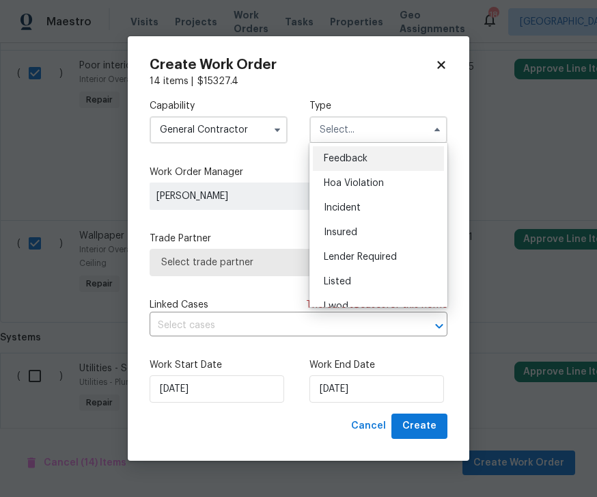
click at [352, 274] on div "Listed" at bounding box center [378, 281] width 131 height 25
type input "Listed"
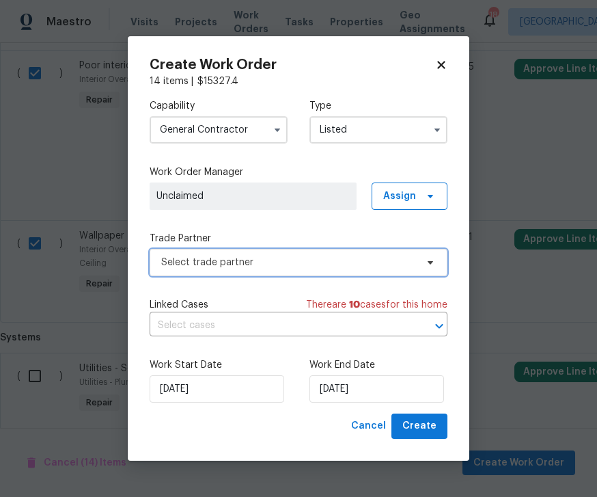
click at [256, 249] on span "Select trade partner" at bounding box center [299, 262] width 298 height 27
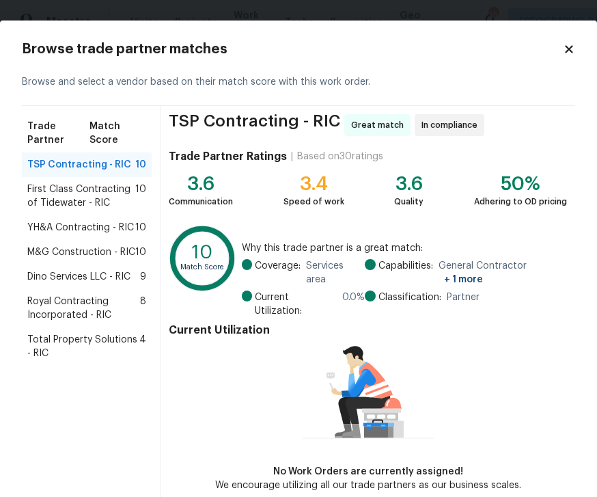
click at [92, 273] on span "Dino Services LLC - RIC" at bounding box center [78, 277] width 103 height 14
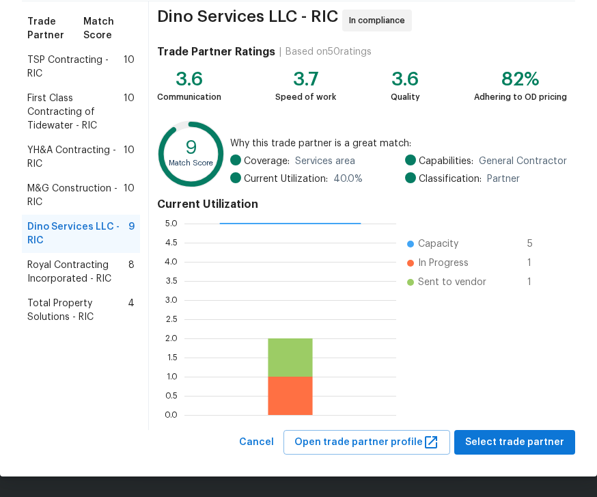
scroll to position [105, 0]
click at [486, 437] on span "Select trade partner" at bounding box center [514, 442] width 99 height 17
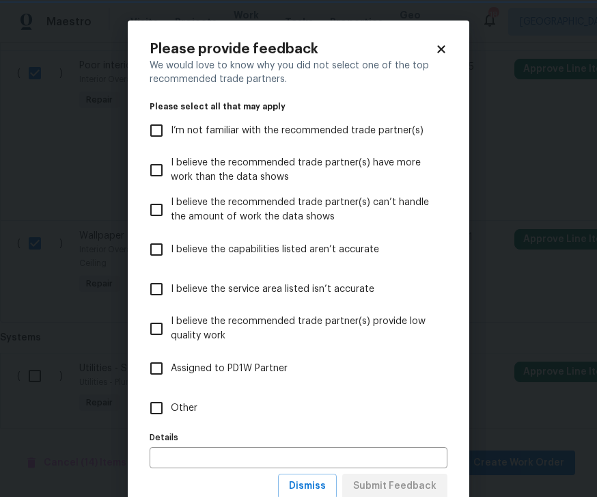
scroll to position [0, 0]
click at [154, 409] on input "Other" at bounding box center [156, 408] width 29 height 29
checkbox input "true"
click at [217, 454] on input "text" at bounding box center [299, 457] width 298 height 21
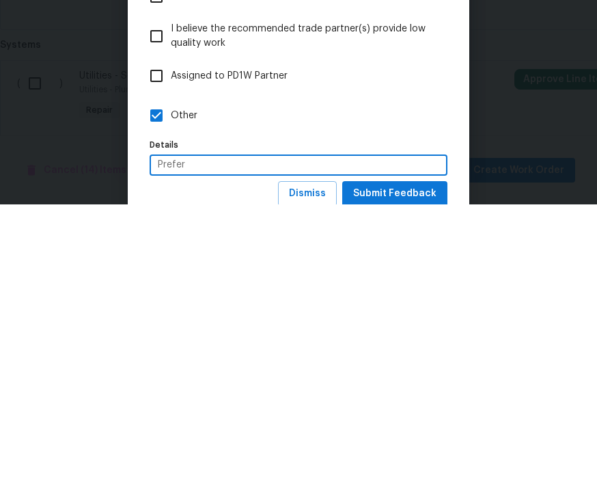
type input "Prefer"
click at [389, 388] on label "Other" at bounding box center [289, 408] width 294 height 40
click at [171, 394] on input "Other" at bounding box center [156, 408] width 29 height 29
checkbox input "false"
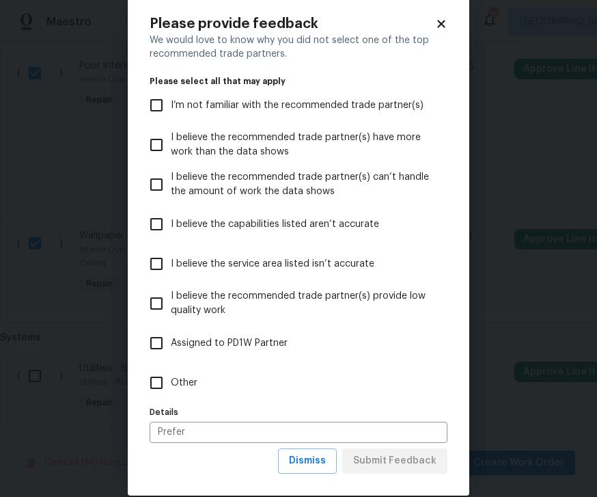
scroll to position [12, 0]
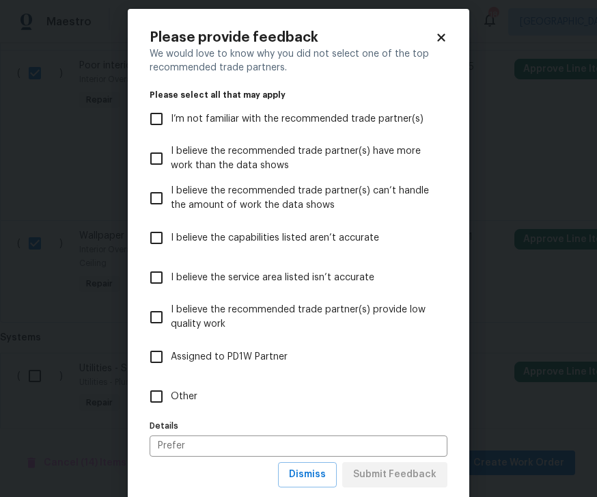
click at [442, 40] on icon at bounding box center [441, 37] width 8 height 8
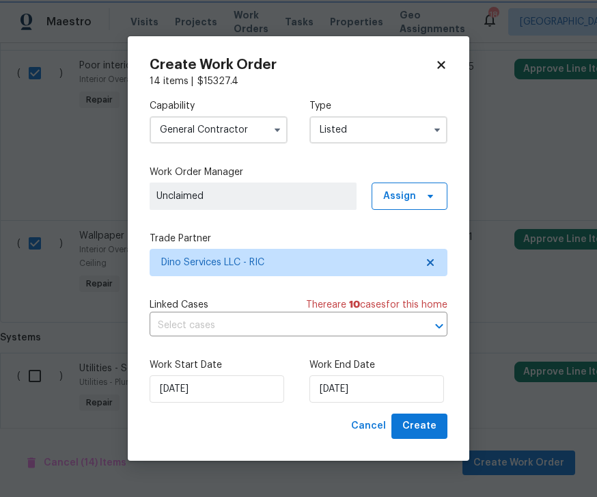
scroll to position [0, 0]
click at [376, 394] on input "[DATE]" at bounding box center [377, 388] width 135 height 27
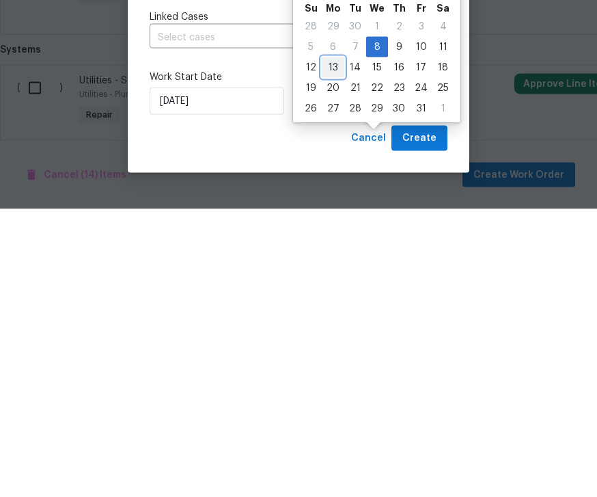
click at [332, 346] on div "13" at bounding box center [333, 355] width 23 height 19
type input "[DATE]"
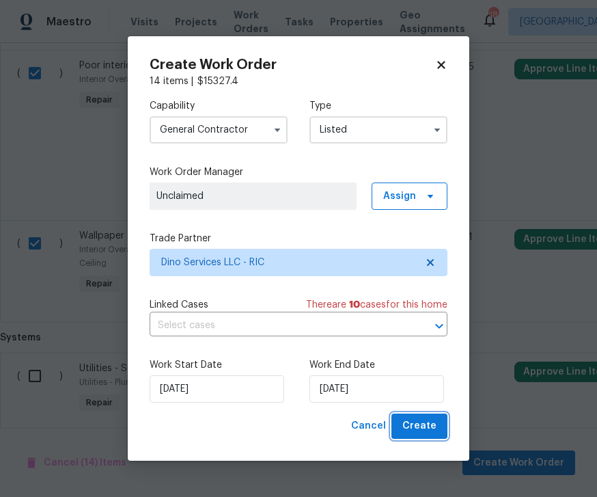
click at [434, 426] on span "Create" at bounding box center [419, 425] width 34 height 17
checkbox input "false"
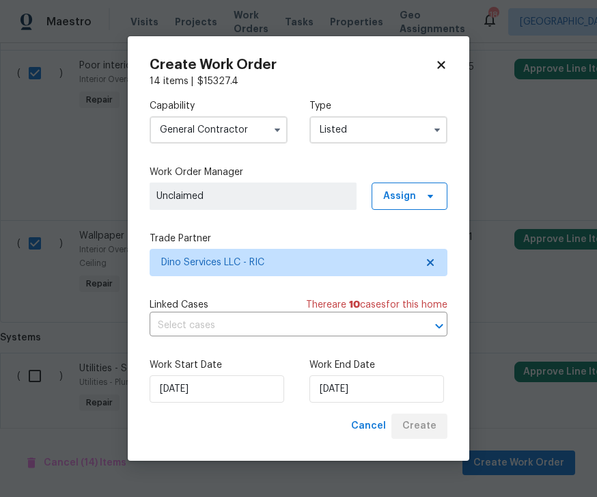
checkbox input "false"
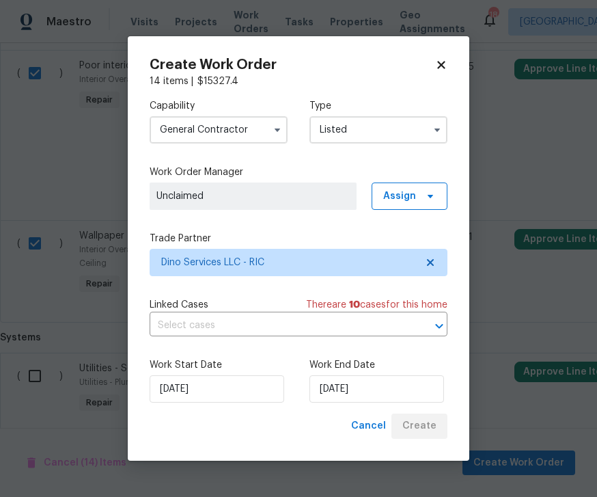
checkbox input "false"
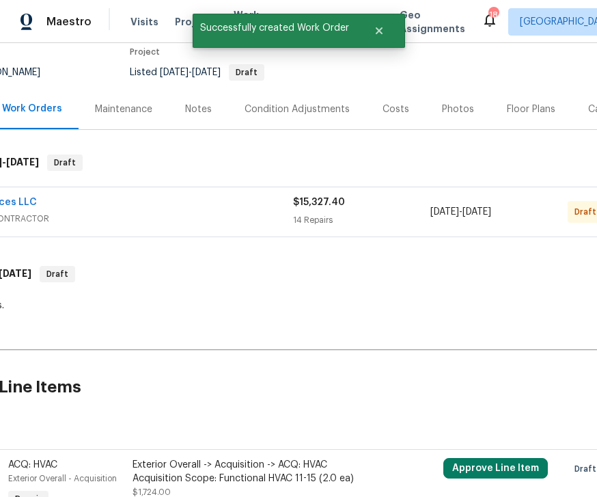
scroll to position [114, 72]
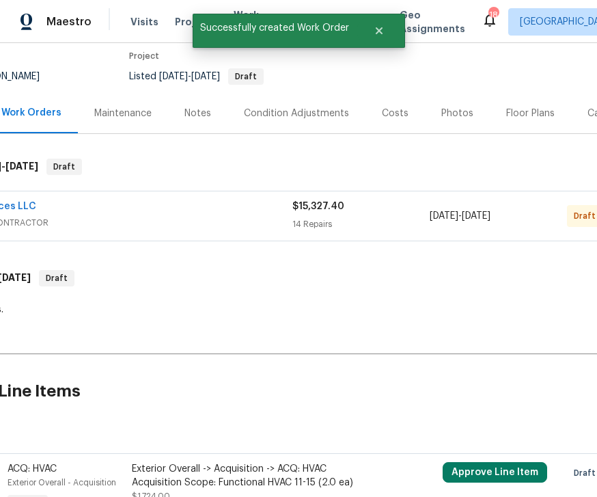
click at [574, 209] on span "Draft" at bounding box center [587, 216] width 27 height 14
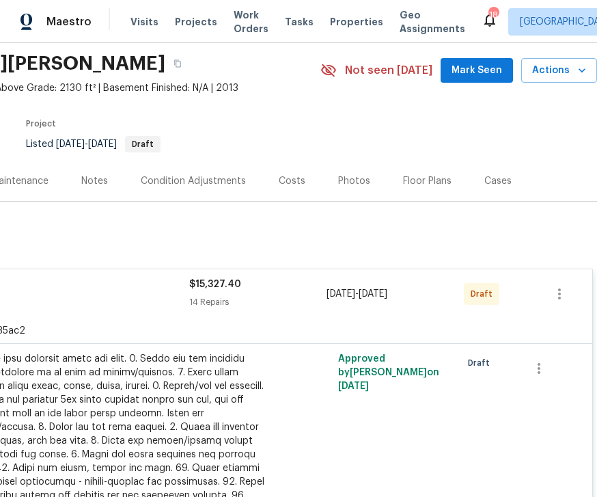
scroll to position [46, 175]
click at [562, 286] on icon "button" at bounding box center [559, 294] width 16 height 16
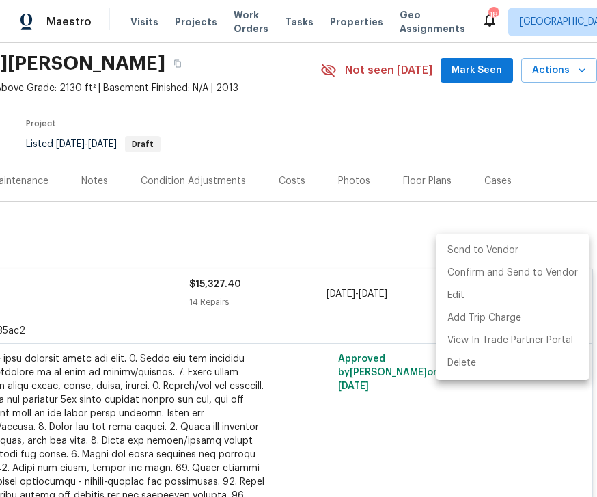
click at [495, 243] on li "Send to Vendor" at bounding box center [513, 250] width 152 height 23
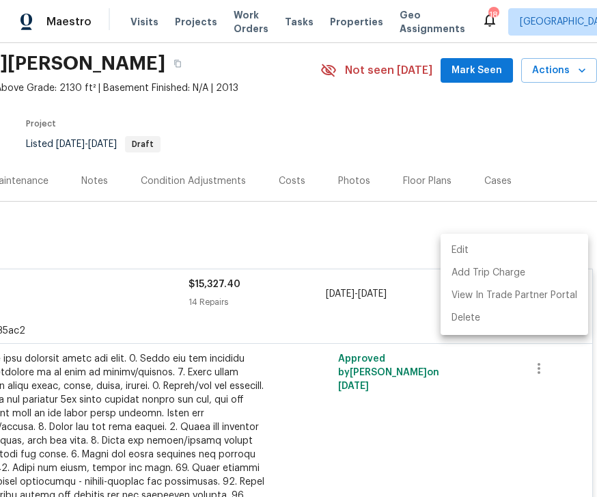
click at [389, 278] on div at bounding box center [298, 248] width 597 height 497
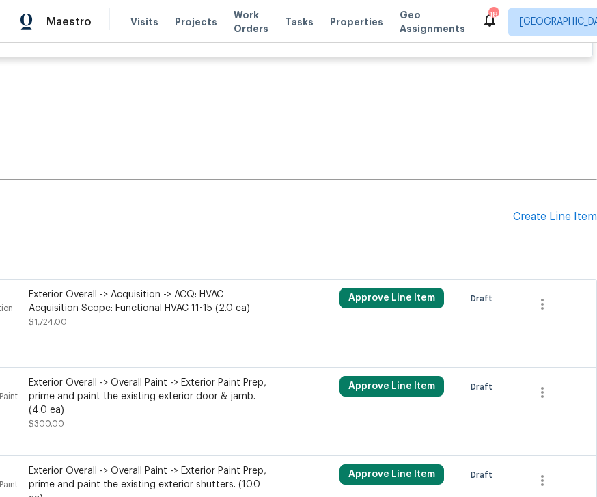
scroll to position [2098, 175]
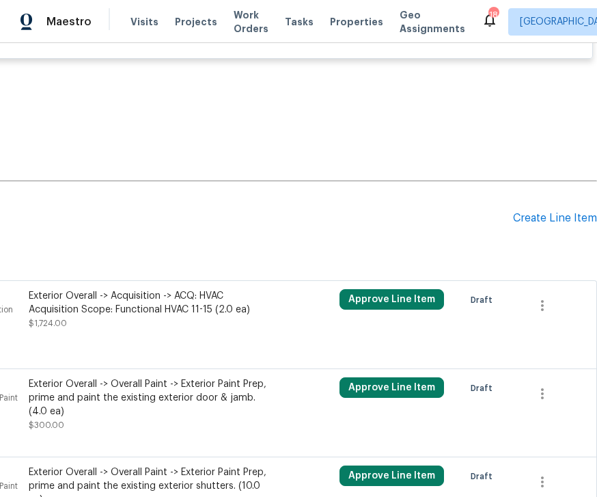
click at [542, 212] on div "Create Line Item" at bounding box center [555, 218] width 84 height 13
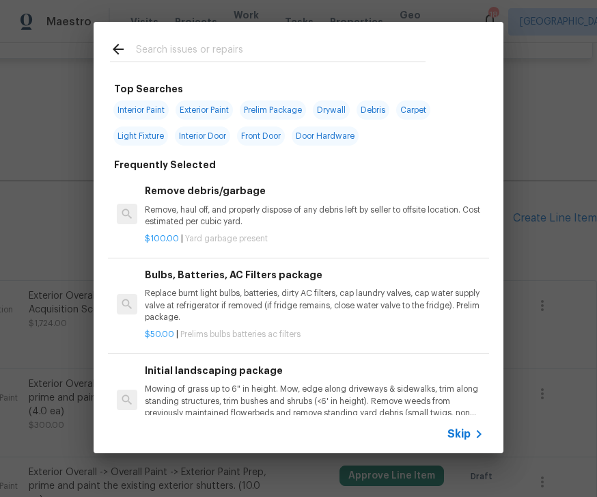
click at [185, 52] on input "text" at bounding box center [281, 51] width 290 height 20
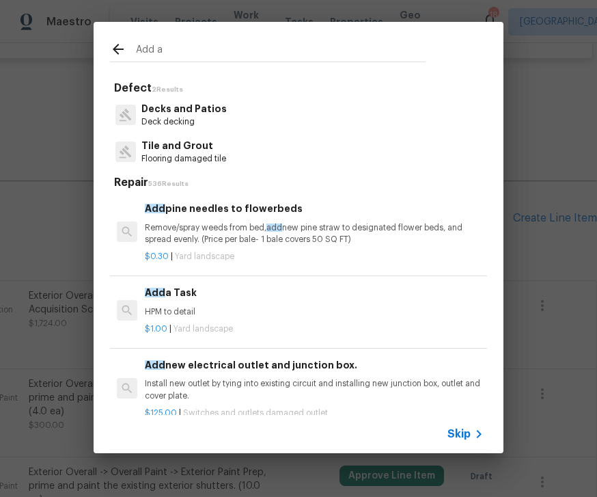
type input "Add a"
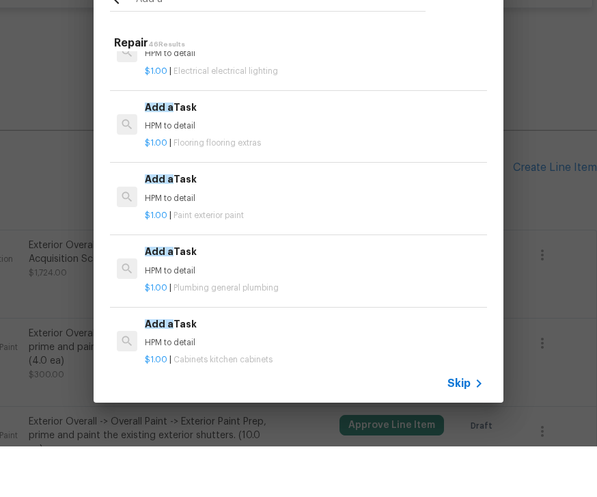
scroll to position [1913, 0]
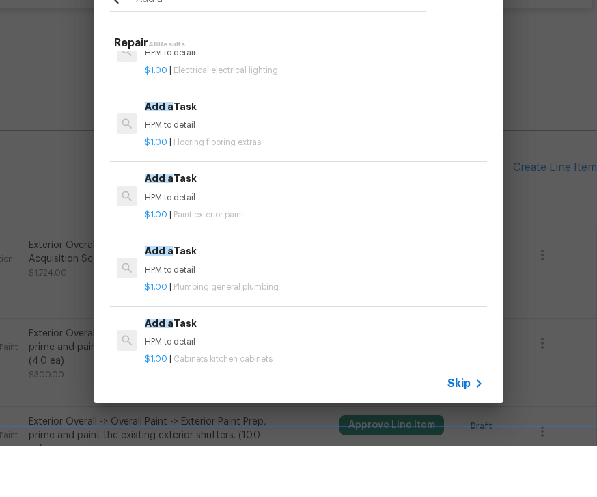
click at [238, 182] on div "$1.00 | Flooring flooring extras" at bounding box center [314, 190] width 339 height 17
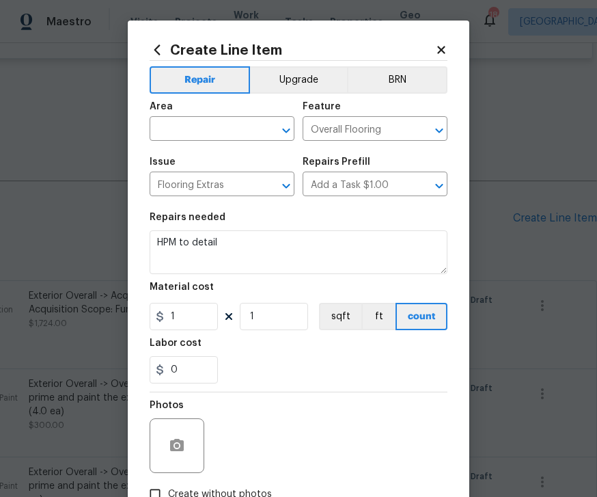
click at [275, 122] on div at bounding box center [277, 130] width 36 height 19
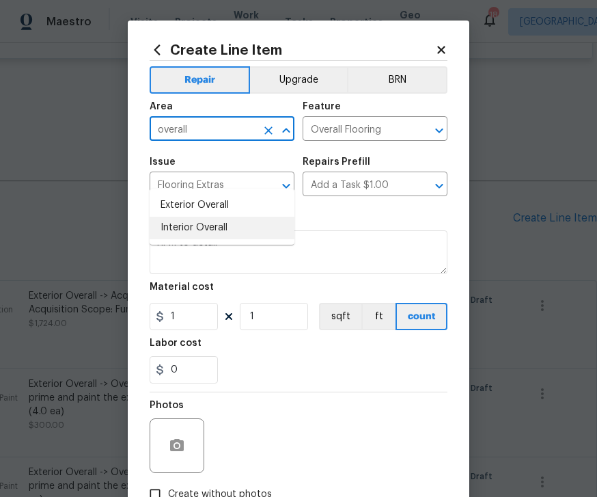
click at [195, 217] on li "Interior Overall" at bounding box center [222, 228] width 145 height 23
type input "Interior Overall"
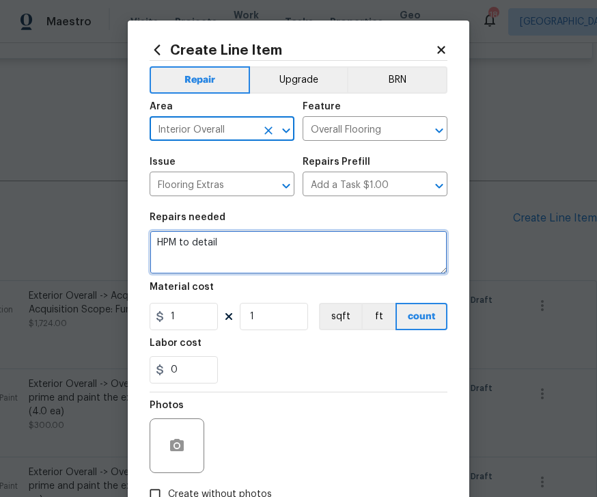
click at [260, 246] on textarea "HPM to detail" at bounding box center [299, 252] width 298 height 44
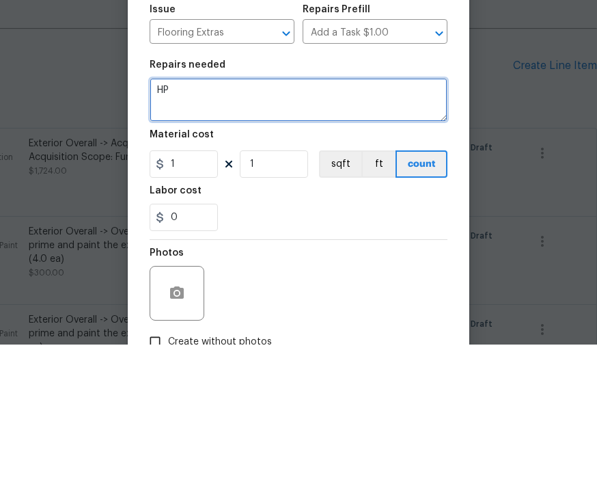
type textarea "H"
type textarea "Remove all carpet from the home prime all subfloors with oil base primer"
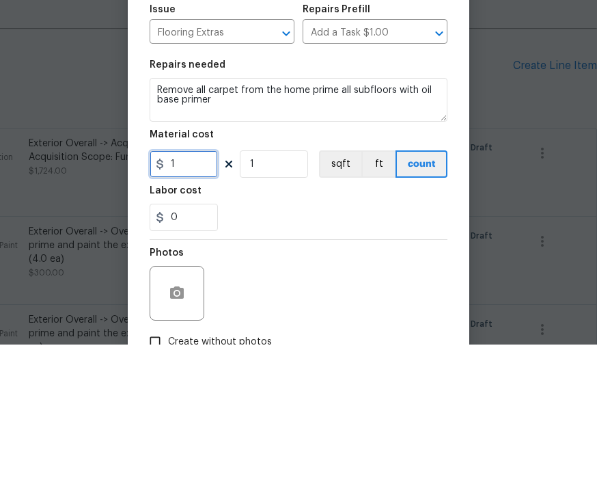
click at [200, 303] on input "1" at bounding box center [184, 316] width 68 height 27
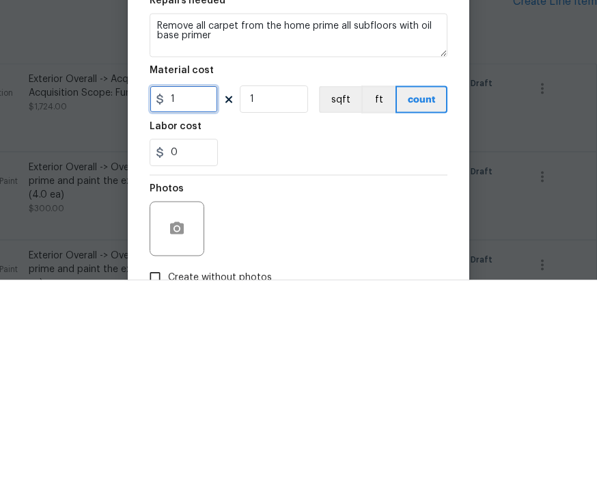
click at [194, 303] on input "1" at bounding box center [184, 316] width 68 height 27
type input "850"
click at [269, 356] on div "0" at bounding box center [299, 369] width 298 height 27
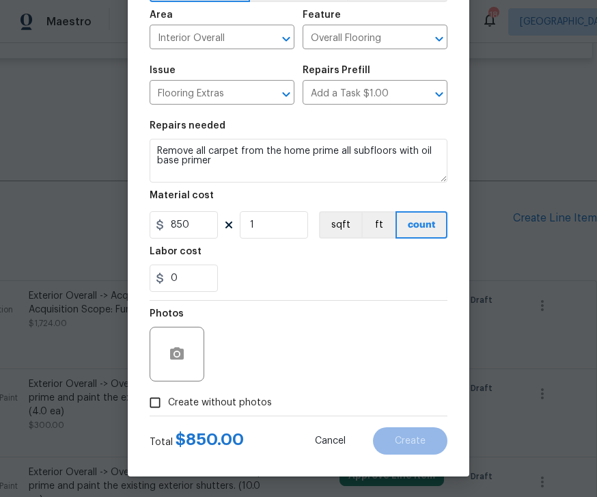
scroll to position [94, 0]
click at [151, 408] on input "Create without photos" at bounding box center [155, 402] width 26 height 26
checkbox input "true"
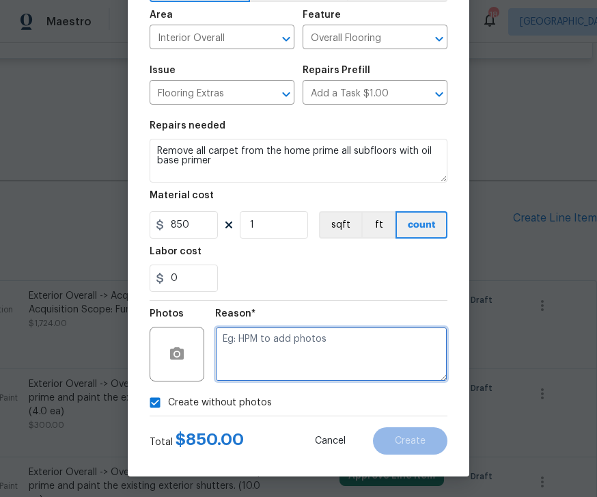
click at [344, 352] on textarea at bounding box center [331, 354] width 232 height 55
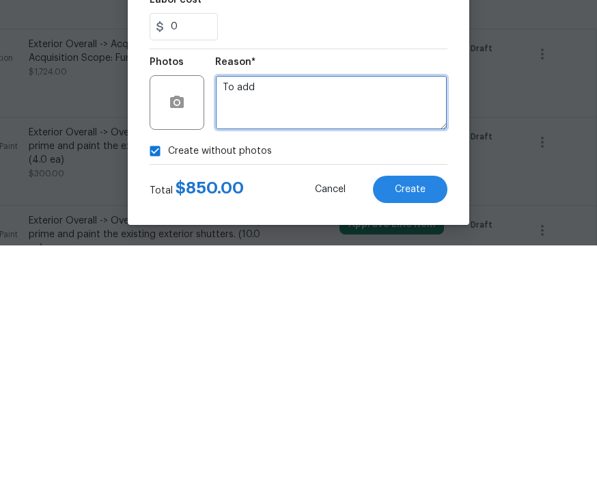
type textarea "To add"
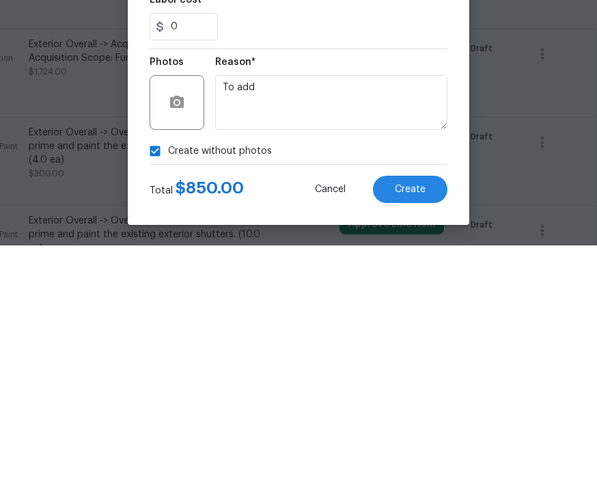
click at [349, 389] on div "Create without photos" at bounding box center [299, 402] width 298 height 26
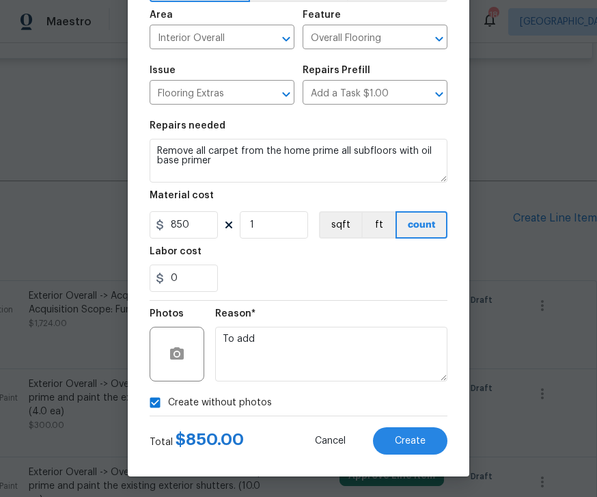
click at [420, 452] on button "Create" at bounding box center [410, 440] width 74 height 27
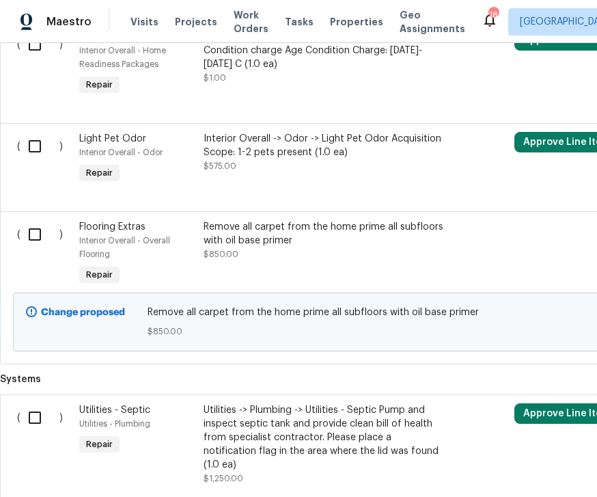
scroll to position [3323, 0]
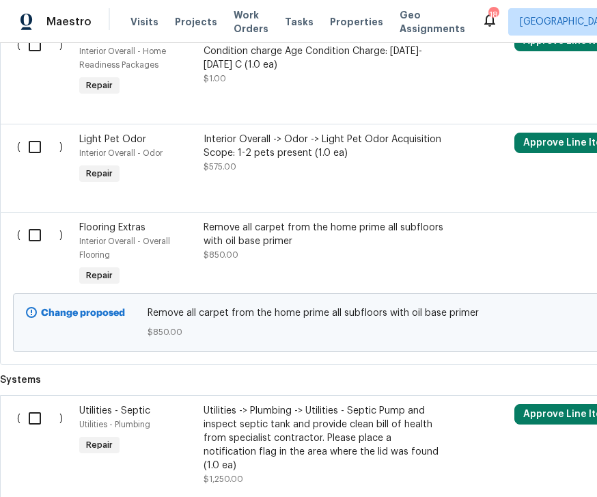
click at [29, 221] on input "checkbox" at bounding box center [39, 235] width 39 height 29
checkbox input "true"
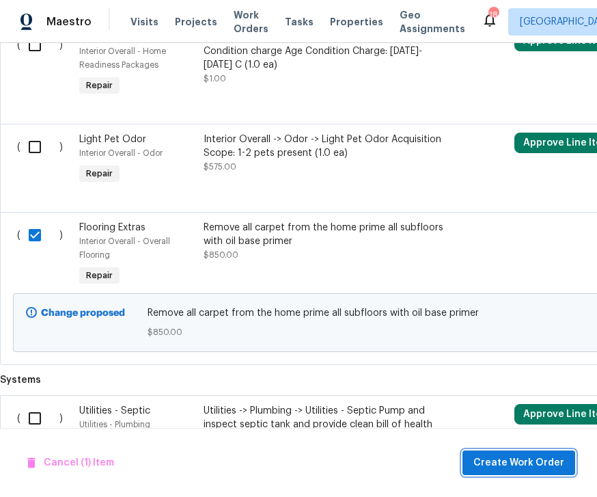
click at [510, 456] on span "Create Work Order" at bounding box center [519, 462] width 91 height 17
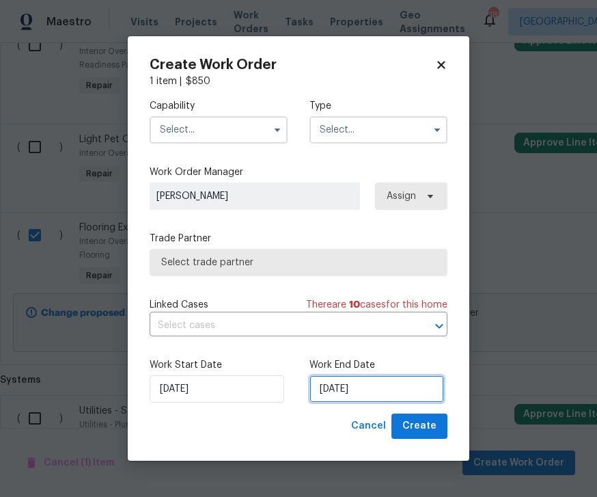
click at [374, 381] on input "[DATE]" at bounding box center [377, 388] width 135 height 27
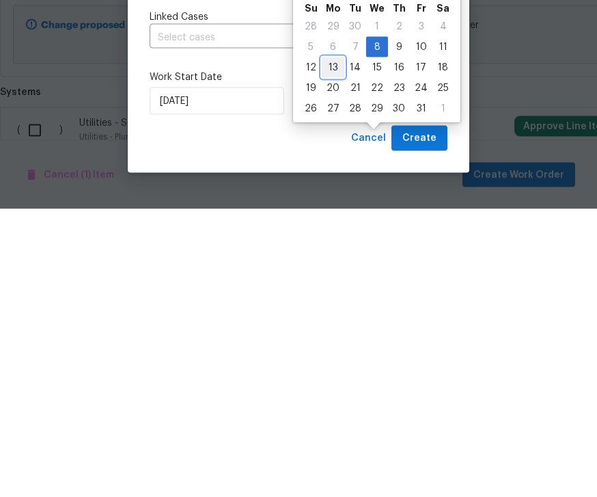
click at [335, 346] on div "13" at bounding box center [333, 355] width 23 height 19
type input "[DATE]"
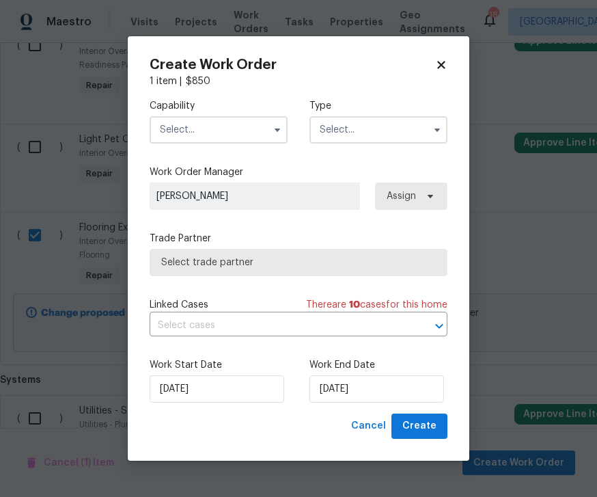
click at [396, 249] on span "Select trade partner" at bounding box center [299, 262] width 298 height 27
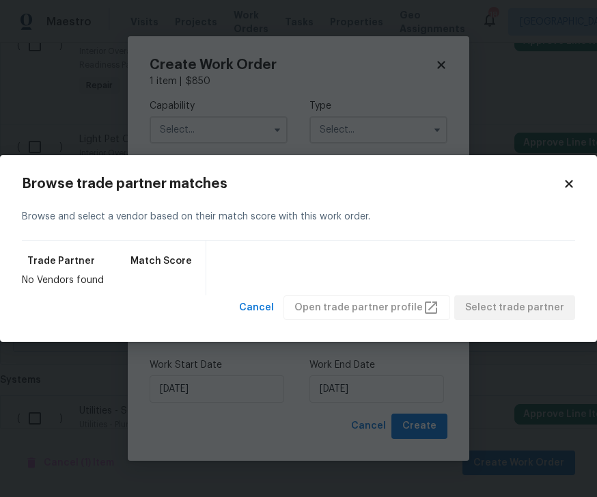
click at [581, 180] on div "Browse trade partner matches Browse and select a vendor based on their match sc…" at bounding box center [298, 248] width 597 height 187
click at [571, 174] on div "Browse trade partner matches Browse and select a vendor based on their match sc…" at bounding box center [298, 248] width 597 height 187
click at [253, 137] on body "Maestro Visits Projects Work Orders Tasks Properties Geo Assignments 18 [GEOGRA…" at bounding box center [298, 248] width 597 height 497
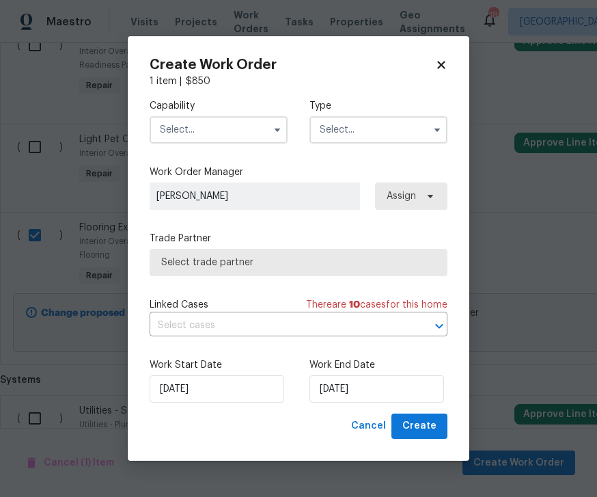
click at [278, 116] on input "text" at bounding box center [219, 129] width 138 height 27
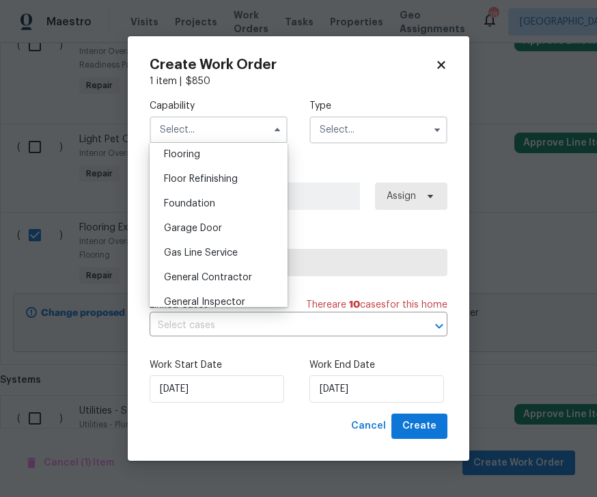
scroll to position [534, 0]
click at [217, 274] on span "General Contractor" at bounding box center [208, 278] width 88 height 10
type input "General Contractor"
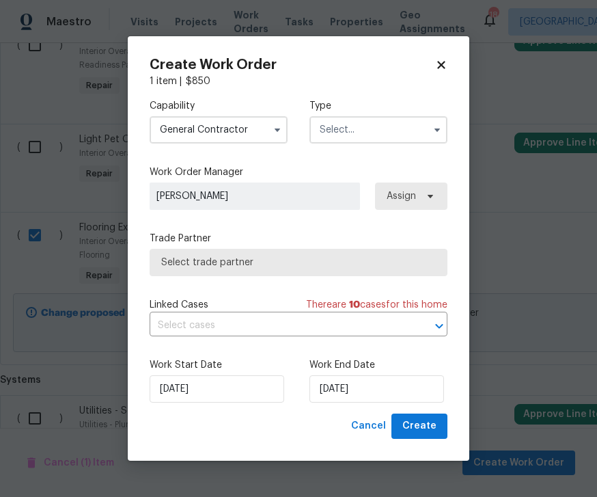
click at [384, 116] on input "text" at bounding box center [379, 129] width 138 height 27
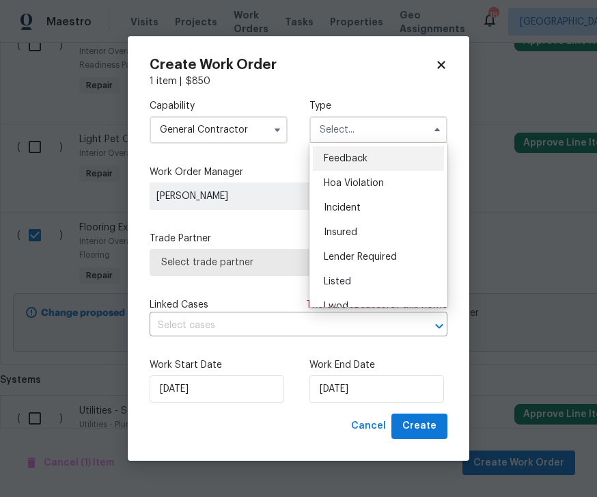
click at [331, 279] on span "Listed" at bounding box center [337, 282] width 27 height 10
type input "Listed"
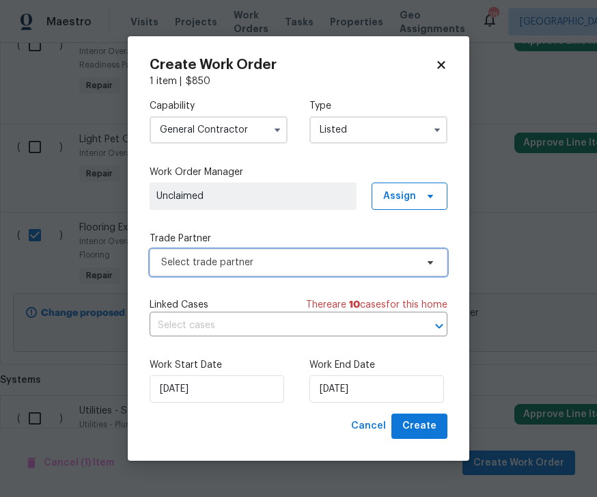
click at [400, 250] on span "Select trade partner" at bounding box center [299, 262] width 298 height 27
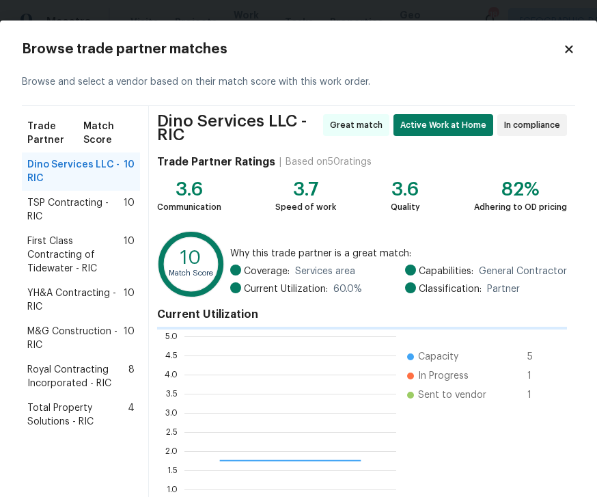
scroll to position [191, 212]
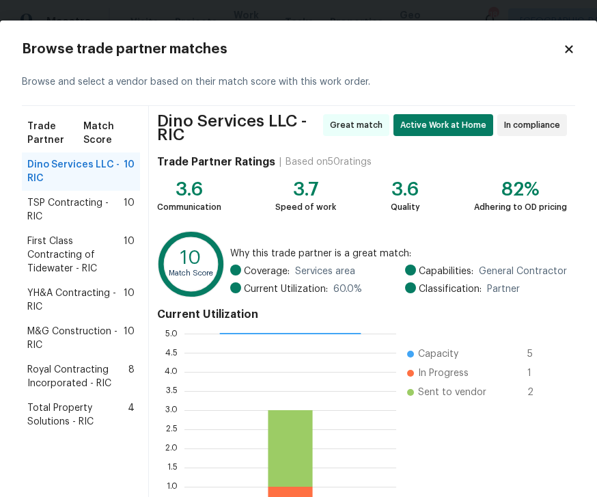
click at [85, 169] on span "Dino Services LLC - RIC" at bounding box center [75, 171] width 96 height 27
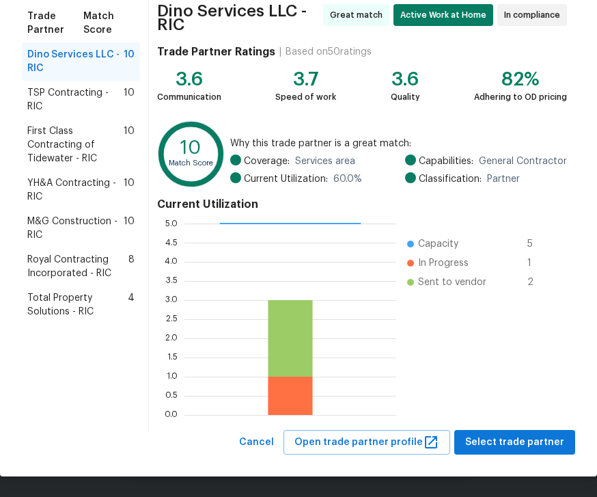
scroll to position [110, 0]
click at [527, 437] on span "Select trade partner" at bounding box center [514, 442] width 99 height 17
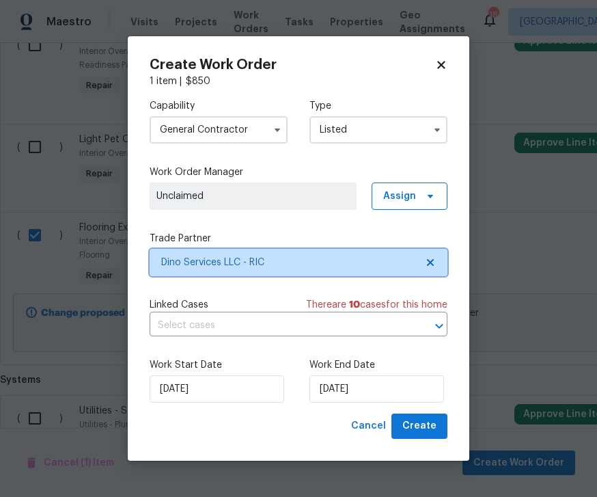
scroll to position [0, 0]
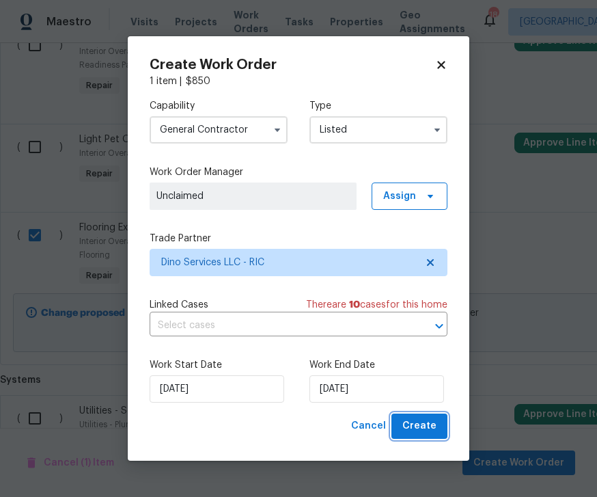
click at [430, 415] on button "Create" at bounding box center [420, 425] width 56 height 25
checkbox input "false"
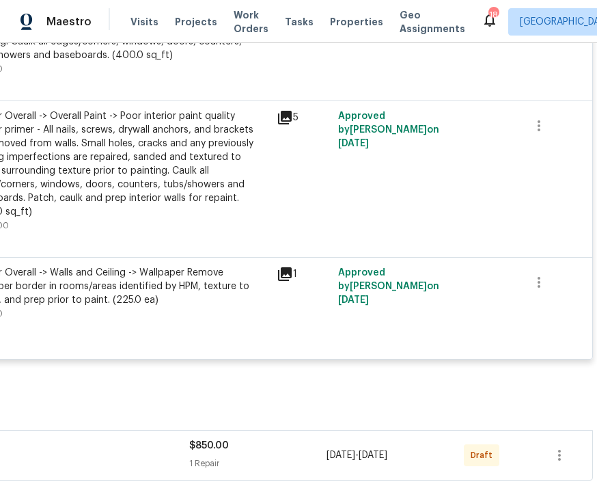
scroll to position [1796, 175]
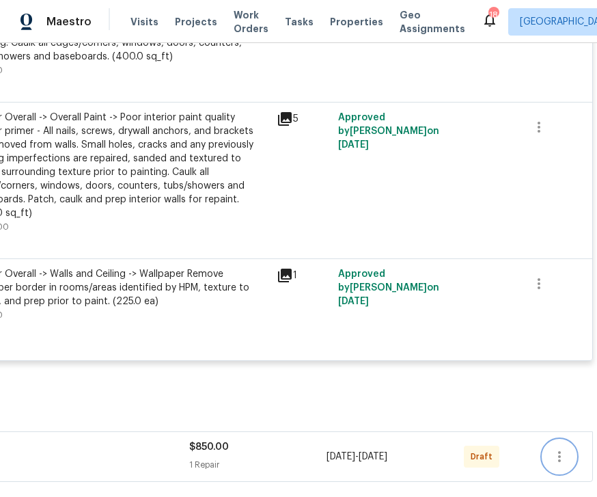
click at [570, 440] on button "button" at bounding box center [559, 456] width 33 height 33
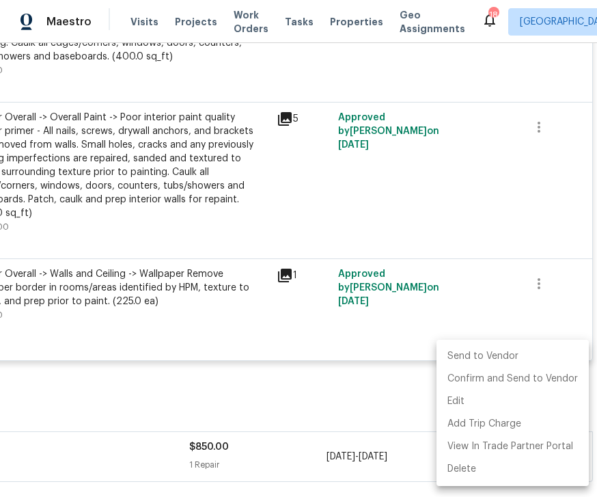
click at [510, 356] on li "Send to Vendor" at bounding box center [513, 356] width 152 height 23
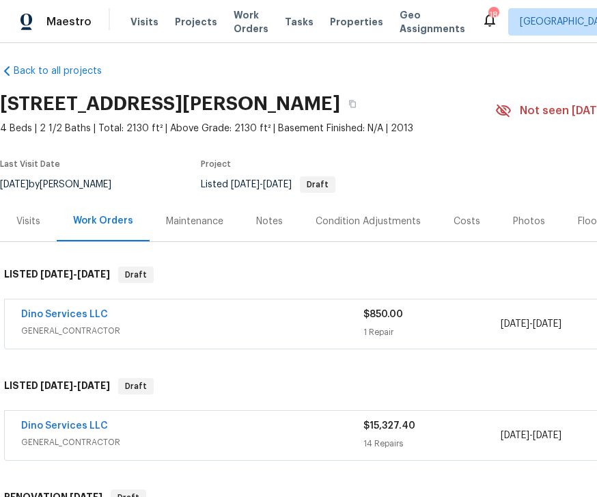
scroll to position [6, 0]
